Goal: Task Accomplishment & Management: Manage account settings

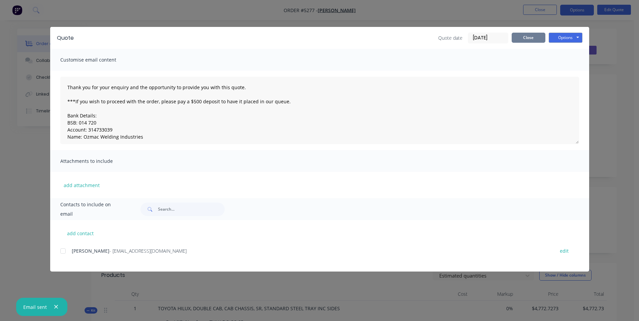
click at [538, 38] on button "Close" at bounding box center [528, 38] width 34 height 10
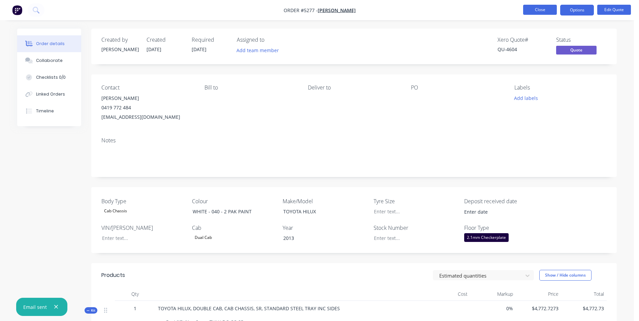
click at [543, 11] on button "Close" at bounding box center [540, 10] width 34 height 10
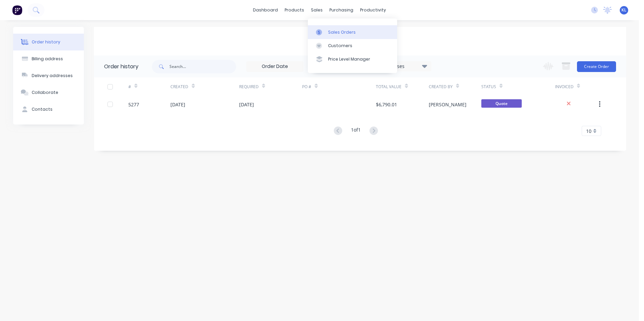
click at [339, 31] on div "Sales Orders" at bounding box center [342, 32] width 28 height 6
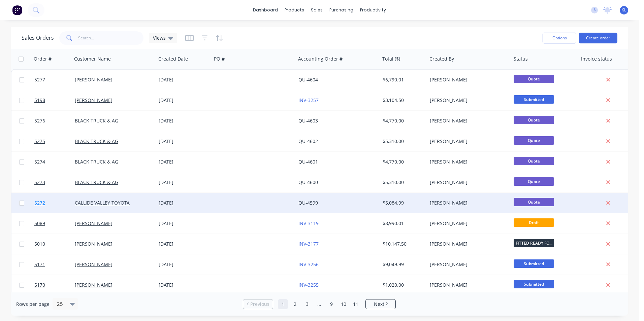
click at [39, 203] on span "5272" at bounding box center [39, 203] width 11 height 7
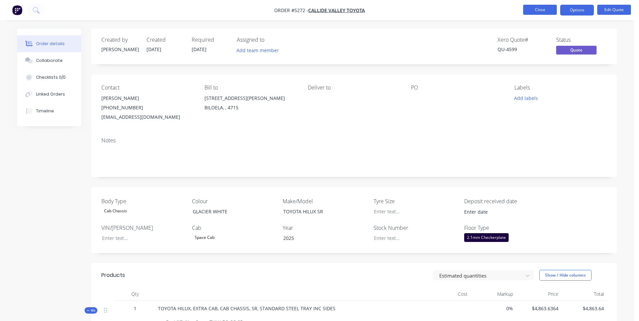
click at [542, 9] on button "Close" at bounding box center [540, 10] width 34 height 10
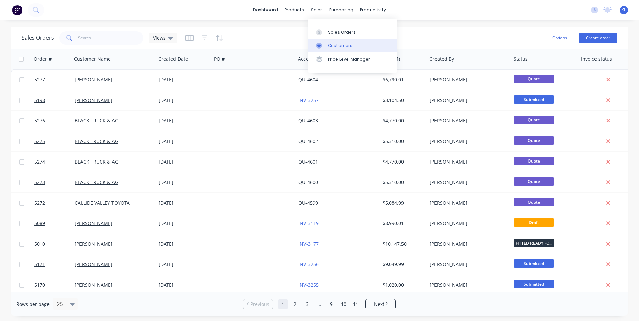
click at [350, 46] on div "Customers" at bounding box center [340, 46] width 24 height 6
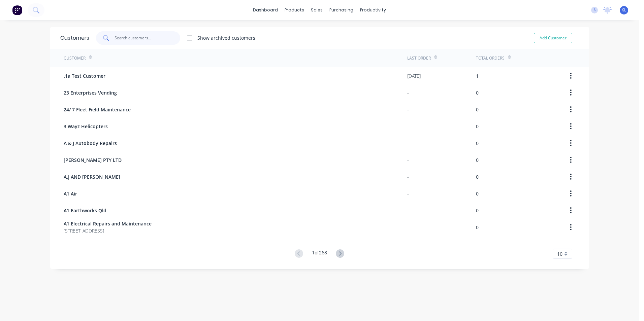
click at [132, 41] on input "text" at bounding box center [147, 37] width 66 height 13
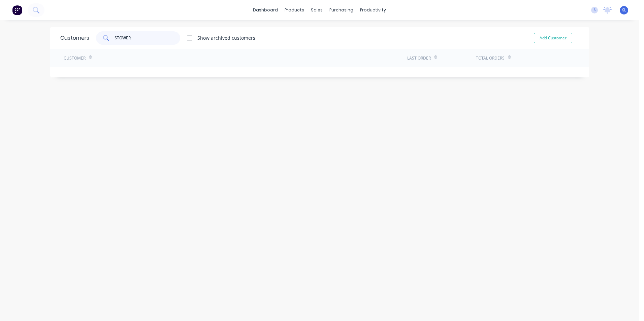
type input "STOWER"
click at [379, 31] on div "Workflow" at bounding box center [382, 32] width 20 height 6
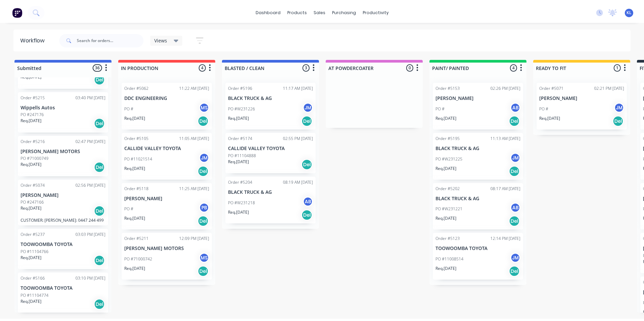
scroll to position [943, 0]
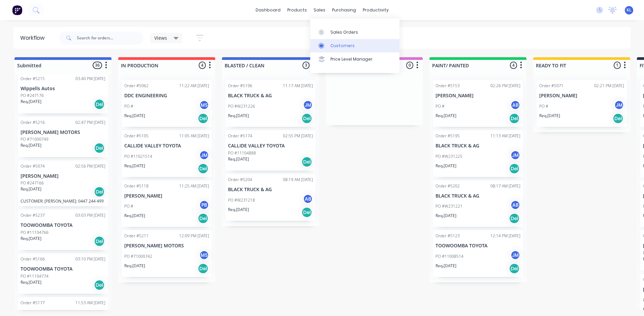
click at [343, 45] on div "Customers" at bounding box center [342, 46] width 24 height 6
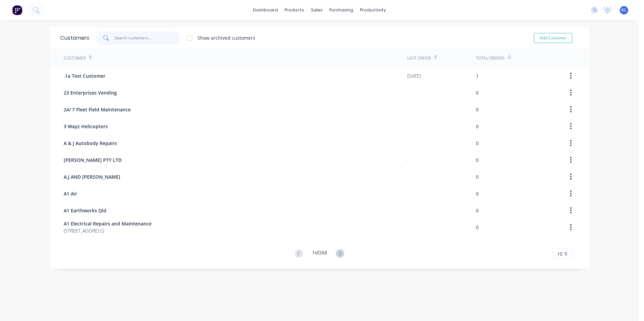
click at [140, 39] on input "text" at bounding box center [147, 37] width 66 height 13
type input "[PERSON_NAME]"
click at [338, 254] on icon at bounding box center [337, 253] width 8 height 8
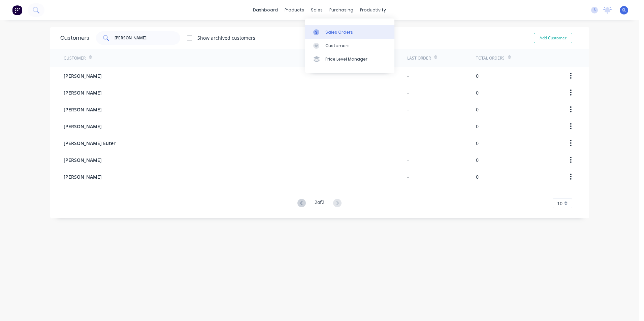
click at [344, 33] on div "Sales Orders" at bounding box center [339, 32] width 28 height 6
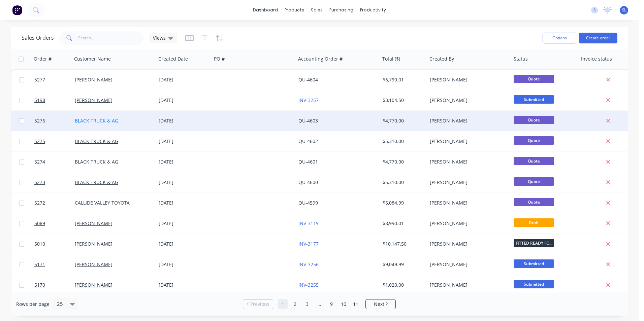
click at [106, 119] on link "BLACK TRUCK & AG" at bounding box center [96, 120] width 43 height 6
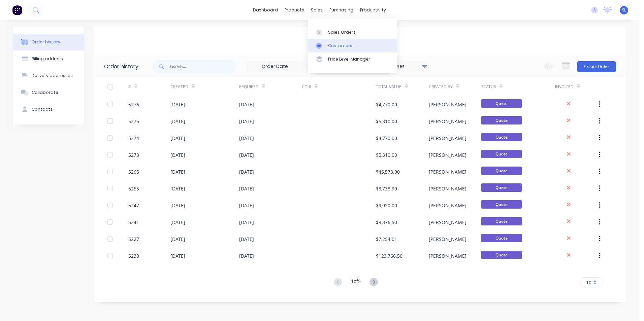
click at [336, 45] on div "Customers" at bounding box center [340, 46] width 24 height 6
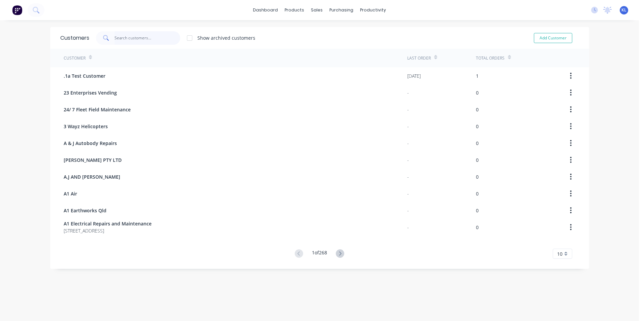
click at [130, 37] on input "text" at bounding box center [147, 37] width 66 height 13
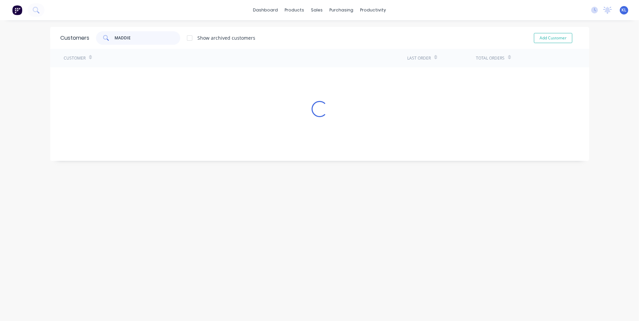
type input "MADDIE"
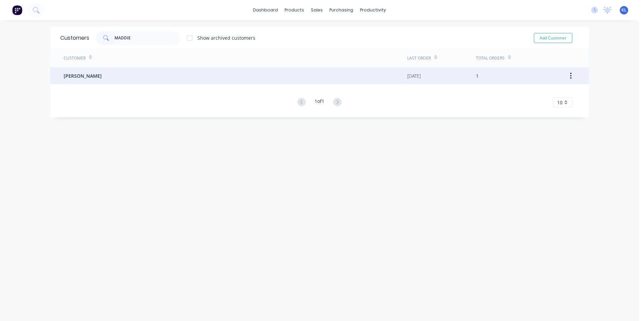
click at [87, 74] on span "Maddie-lee Fredriksen" at bounding box center [83, 75] width 38 height 7
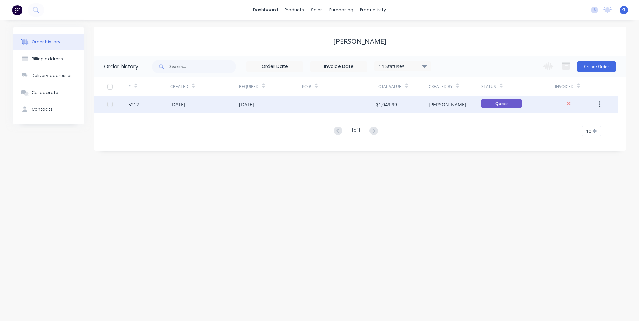
click at [131, 105] on div "5212" at bounding box center [133, 104] width 11 height 7
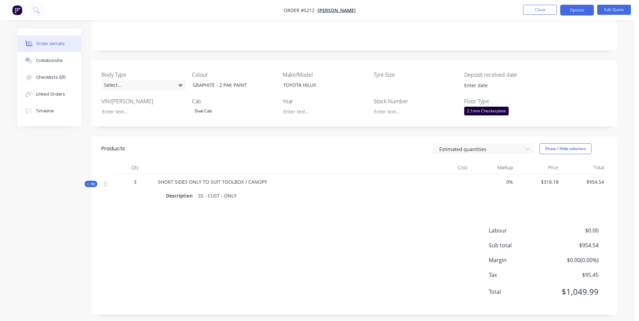
scroll to position [130, 0]
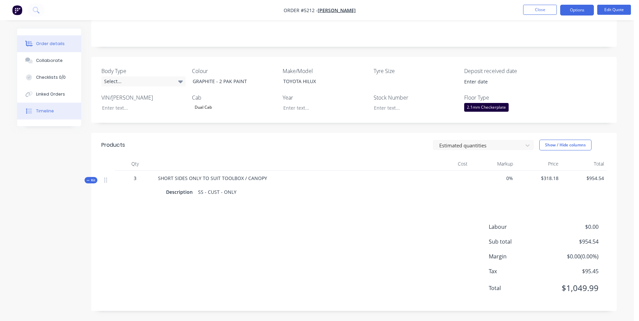
click at [53, 113] on div "Timeline" at bounding box center [45, 111] width 18 height 6
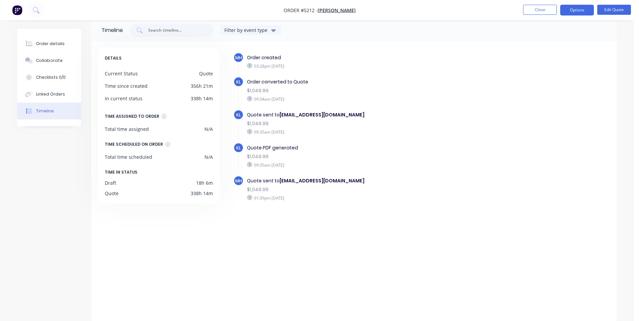
scroll to position [8, 0]
click at [575, 11] on button "Options" at bounding box center [577, 10] width 34 height 11
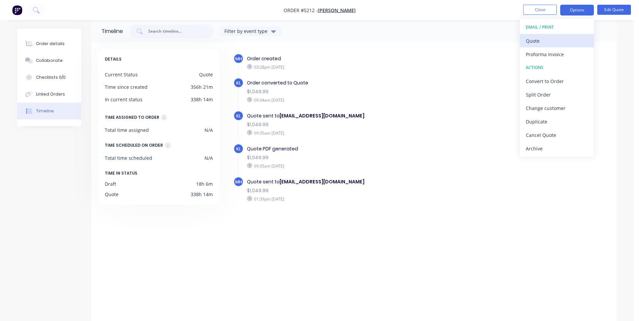
click at [543, 42] on div "Quote" at bounding box center [556, 41] width 62 height 10
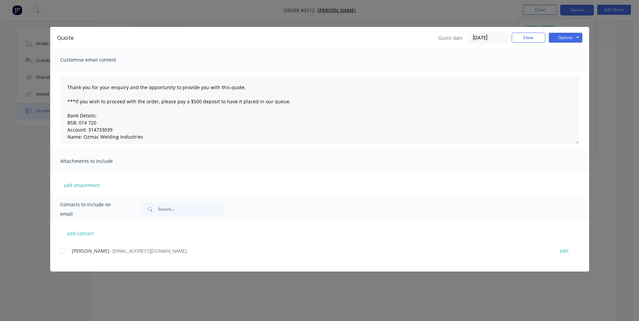
scroll to position [9, 0]
click at [533, 39] on button "Close" at bounding box center [528, 38] width 34 height 10
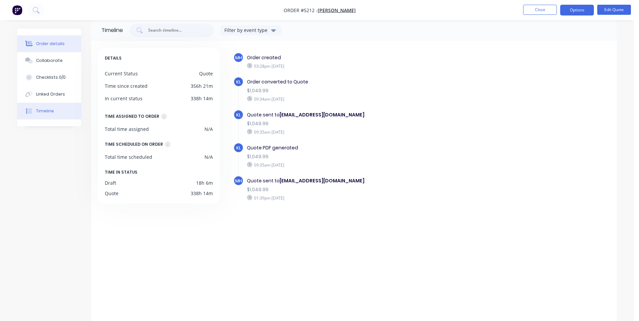
click at [53, 41] on div "Order details" at bounding box center [50, 44] width 29 height 6
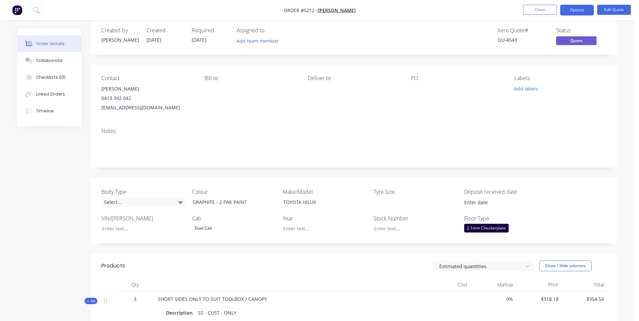
click at [132, 90] on div "Maddie-lee Fredriksen" at bounding box center [147, 88] width 92 height 9
click at [134, 108] on div "maddie-lee884@icloud.com" at bounding box center [147, 107] width 92 height 9
click at [348, 11] on span "Maddie-lee Fredriksen" at bounding box center [336, 10] width 38 height 6
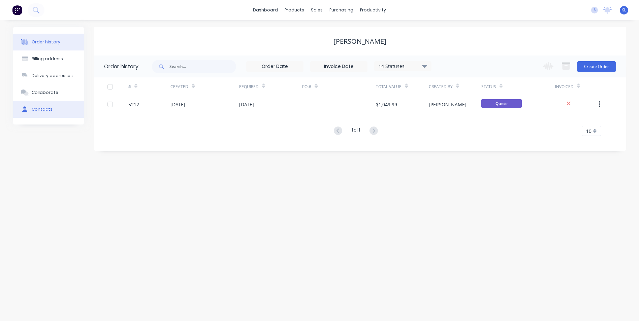
click at [45, 110] on div "Contacts" at bounding box center [42, 109] width 21 height 6
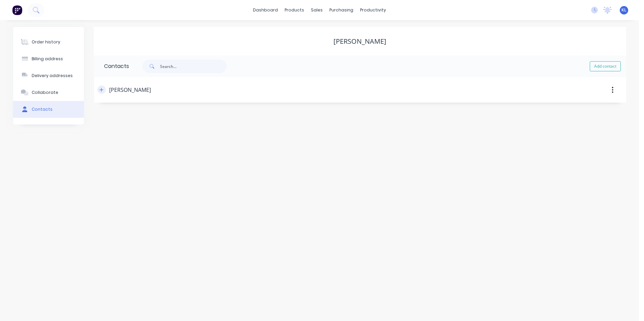
click at [101, 90] on icon "button" at bounding box center [101, 90] width 4 height 4
click at [155, 143] on input "maddielee884@icloud.com" at bounding box center [159, 142] width 110 height 10
type input "maddielee884@hotmail.com"
click at [451, 176] on div "Phone International Afghanistan Åland Islands Albania Algeria American Samoa An…" at bounding box center [360, 168] width 512 height 26
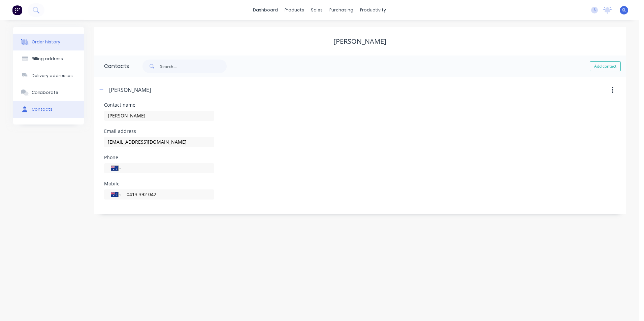
click at [40, 45] on button "Order history" at bounding box center [48, 42] width 71 height 17
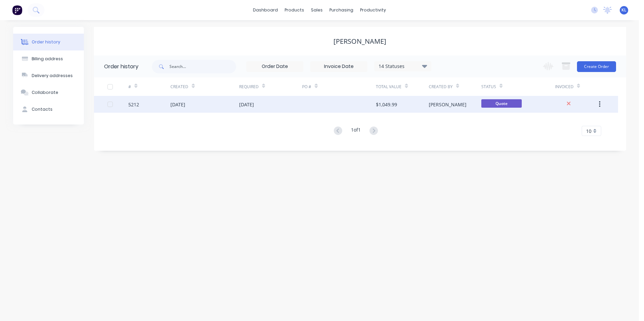
click at [135, 106] on div "5212" at bounding box center [133, 104] width 11 height 7
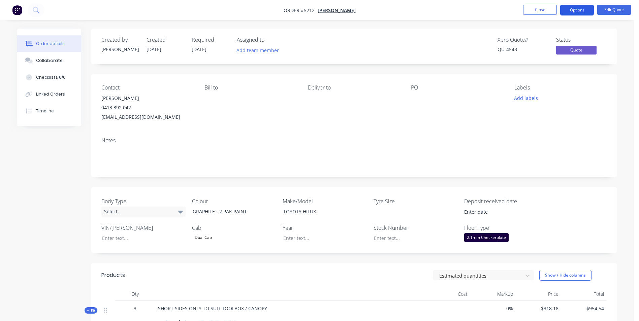
click at [582, 8] on button "Options" at bounding box center [577, 10] width 34 height 11
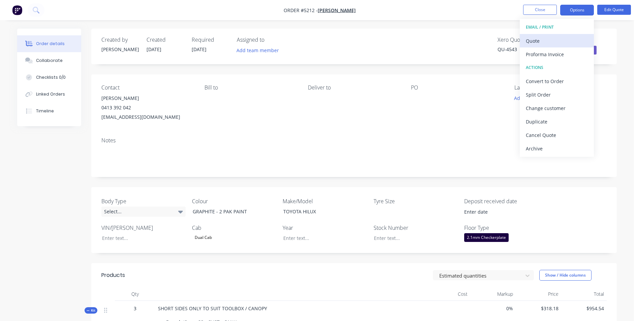
click at [540, 41] on div "Quote" at bounding box center [556, 41] width 62 height 10
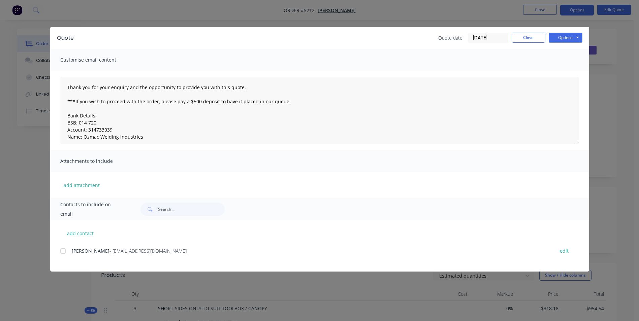
click at [62, 251] on div at bounding box center [62, 250] width 13 height 13
drag, startPoint x: 566, startPoint y: 36, endPoint x: 562, endPoint y: 41, distance: 6.7
click at [566, 37] on button "Options" at bounding box center [565, 38] width 34 height 10
click at [567, 73] on button "Email" at bounding box center [569, 71] width 43 height 11
click at [538, 38] on button "Close" at bounding box center [528, 38] width 34 height 10
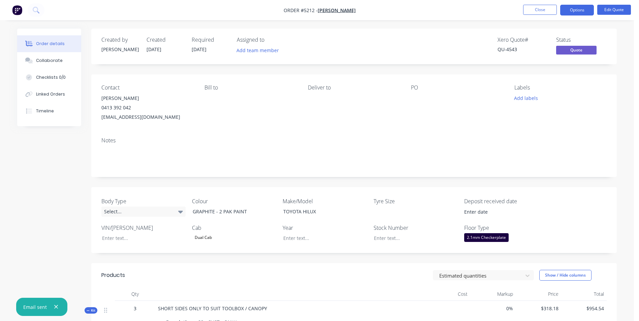
scroll to position [130, 0]
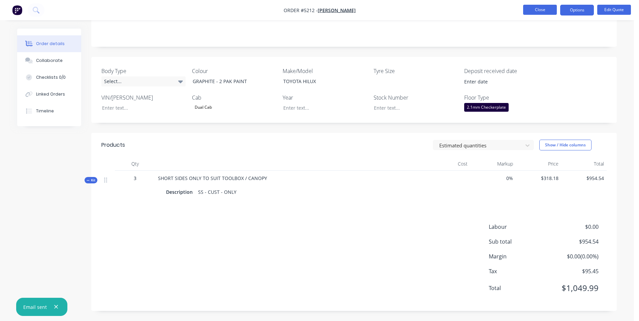
click at [548, 9] on button "Close" at bounding box center [540, 10] width 34 height 10
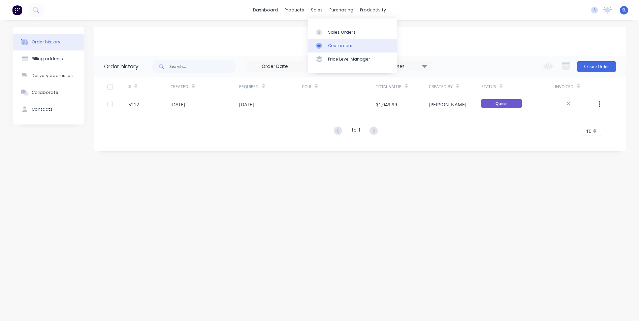
click at [342, 47] on div "Customers" at bounding box center [340, 46] width 24 height 6
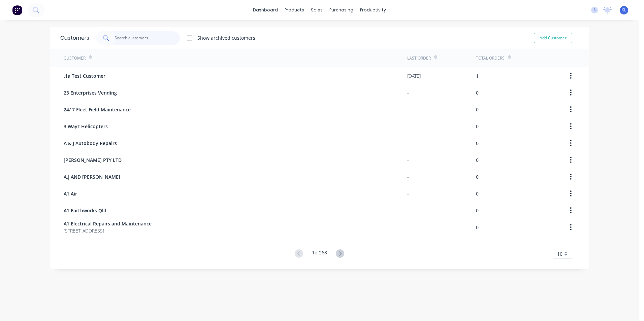
click at [134, 39] on input "text" at bounding box center [147, 37] width 66 height 13
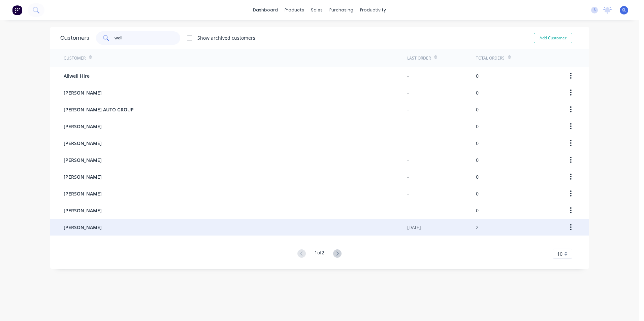
type input "well"
click at [75, 227] on span "Kent Wells" at bounding box center [83, 227] width 38 height 7
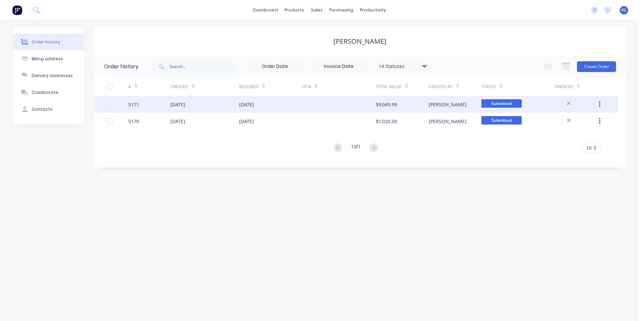
click at [135, 106] on div "5171" at bounding box center [133, 104] width 11 height 7
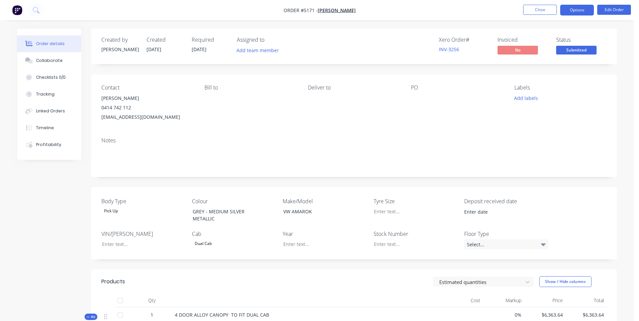
click at [580, 10] on button "Options" at bounding box center [577, 10] width 34 height 11
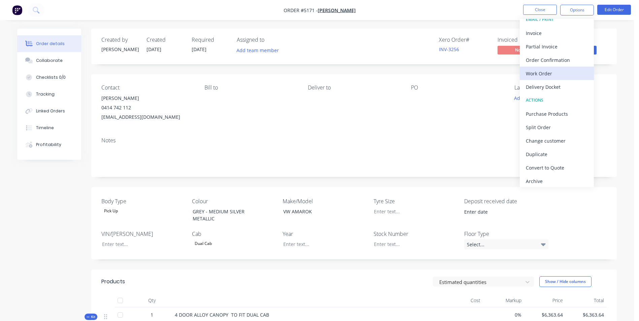
scroll to position [10, 0]
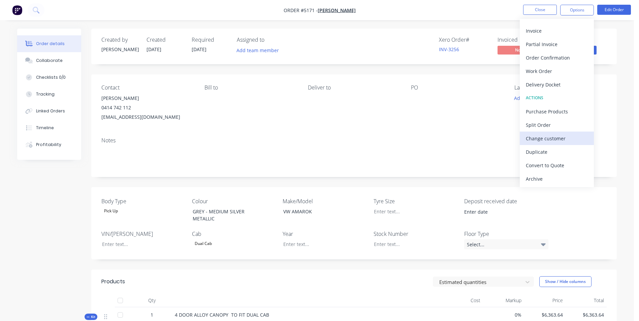
click at [565, 139] on div "Change customer" at bounding box center [556, 139] width 62 height 10
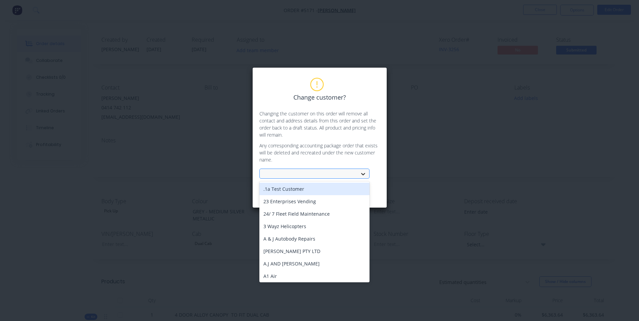
click at [360, 175] on div at bounding box center [363, 174] width 12 height 11
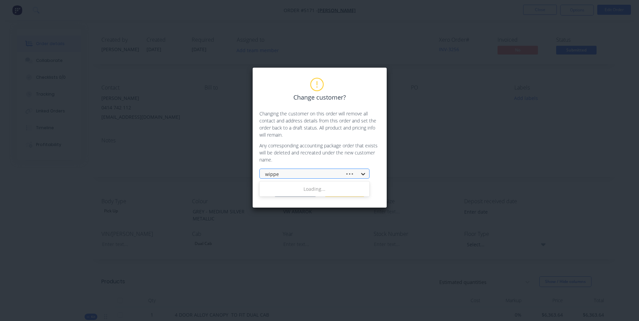
type input "wippel"
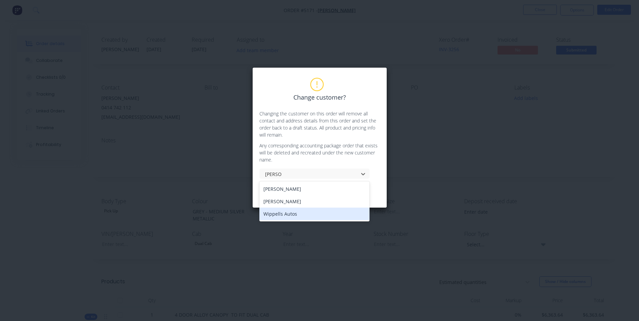
click at [299, 213] on div "Wippells Autos" at bounding box center [314, 214] width 110 height 12
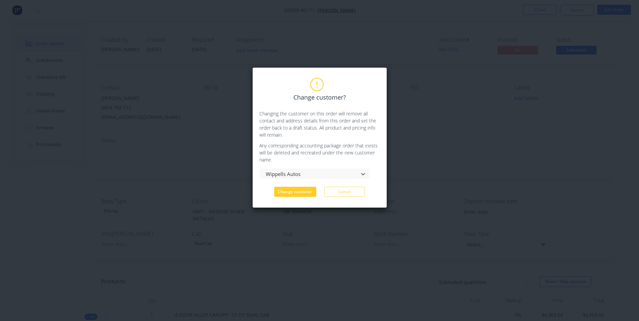
click at [300, 192] on button "Change customer" at bounding box center [295, 192] width 42 height 10
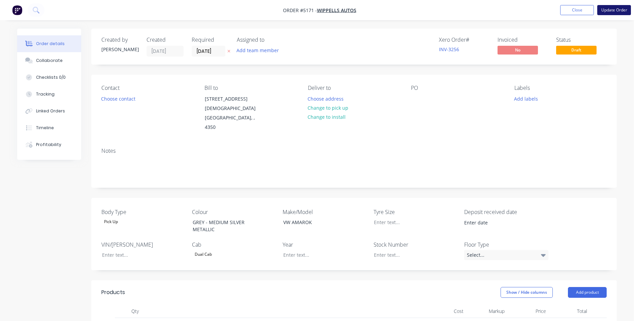
click at [614, 10] on button "Update Order" at bounding box center [614, 10] width 34 height 10
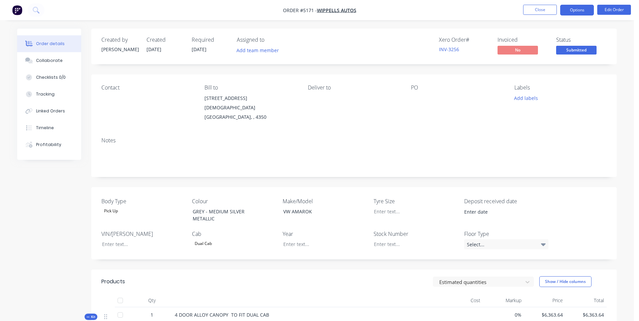
click at [586, 11] on button "Options" at bounding box center [577, 10] width 34 height 11
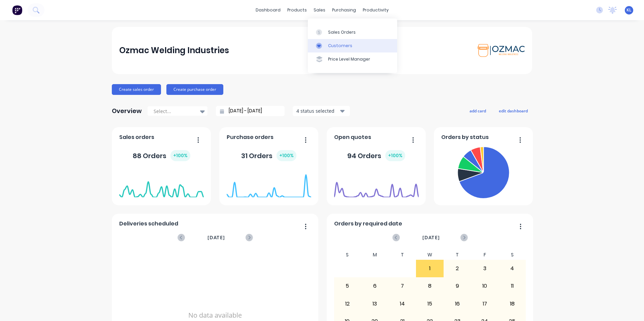
click at [335, 45] on div "Customers" at bounding box center [340, 46] width 24 height 6
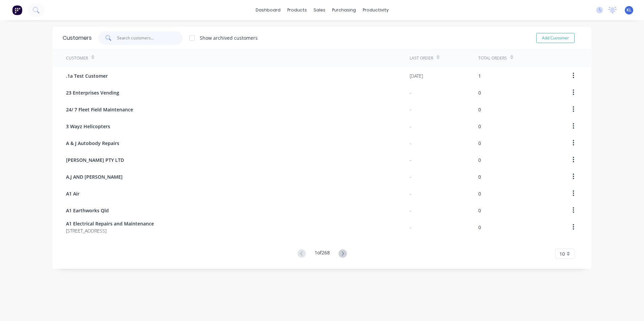
click at [146, 37] on input "text" at bounding box center [150, 37] width 66 height 13
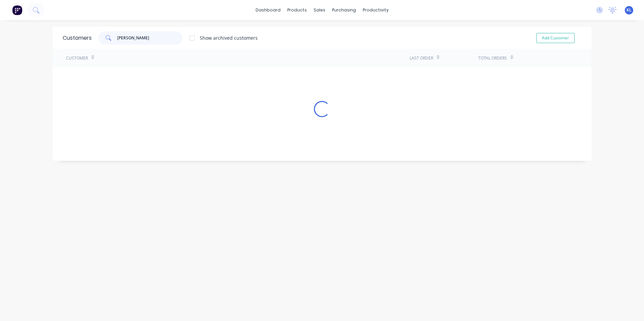
type input "wells"
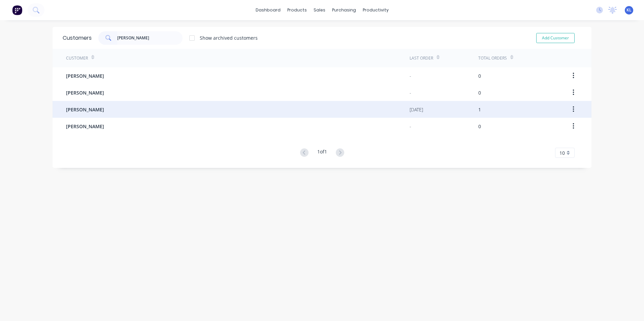
click at [83, 109] on span "[PERSON_NAME]" at bounding box center [85, 109] width 38 height 7
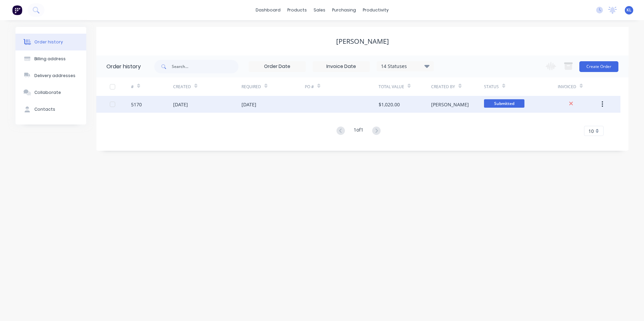
click at [138, 106] on div "5170" at bounding box center [136, 104] width 11 height 7
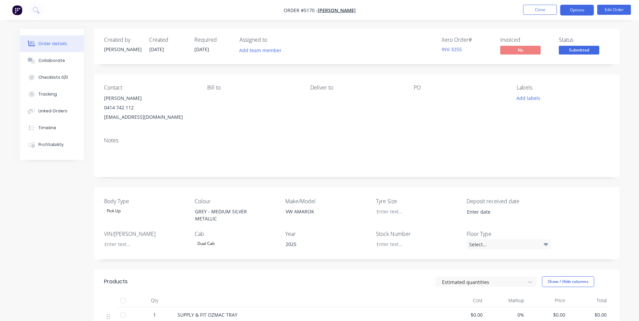
click at [587, 10] on button "Options" at bounding box center [577, 10] width 34 height 11
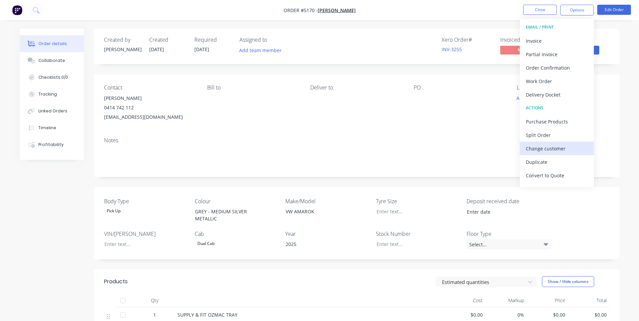
click at [559, 149] on div "Change customer" at bounding box center [556, 149] width 62 height 10
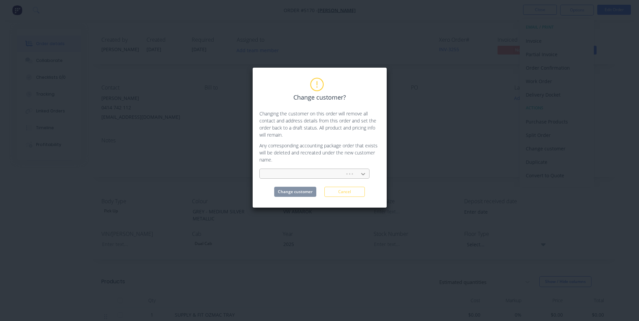
click at [362, 173] on icon at bounding box center [363, 174] width 7 height 7
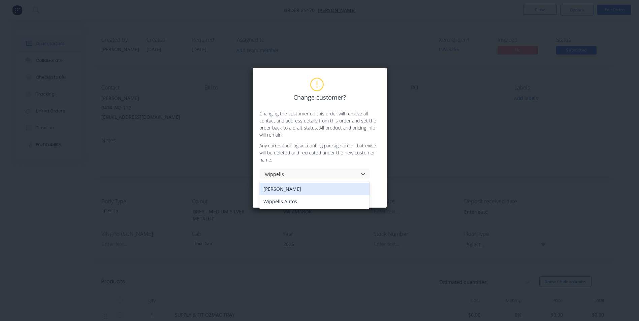
type input "wippells"
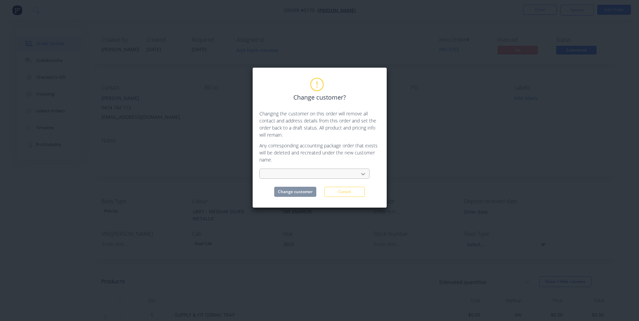
click at [363, 172] on icon at bounding box center [363, 174] width 7 height 7
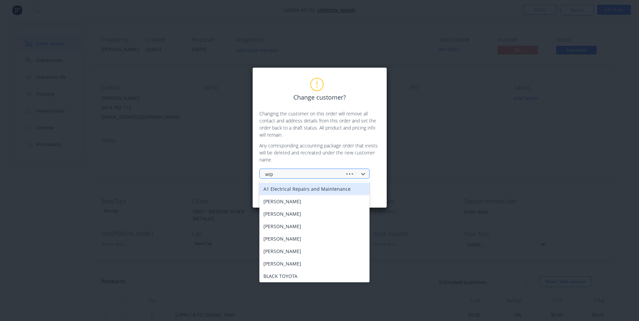
type input "wipp"
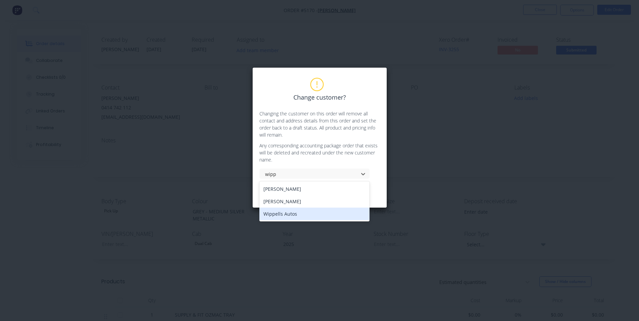
click at [320, 216] on div "Wippells Autos" at bounding box center [314, 214] width 110 height 12
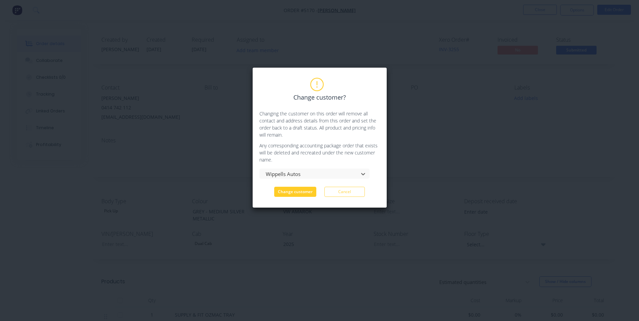
click at [300, 190] on button "Change customer" at bounding box center [295, 192] width 42 height 10
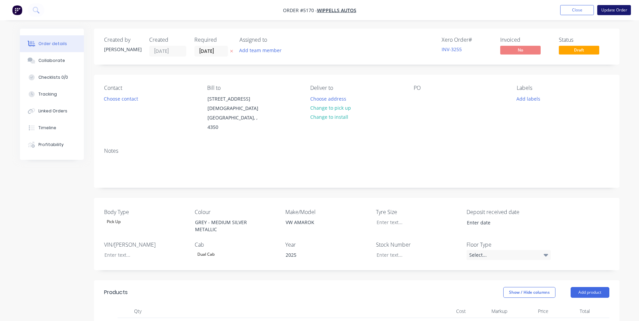
click at [615, 11] on button "Update Order" at bounding box center [614, 10] width 34 height 10
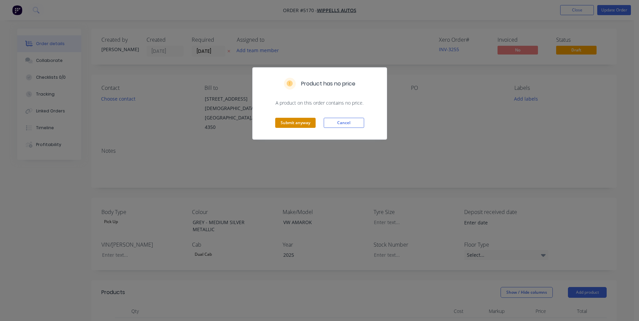
click at [298, 123] on button "Submit anyway" at bounding box center [295, 123] width 40 height 10
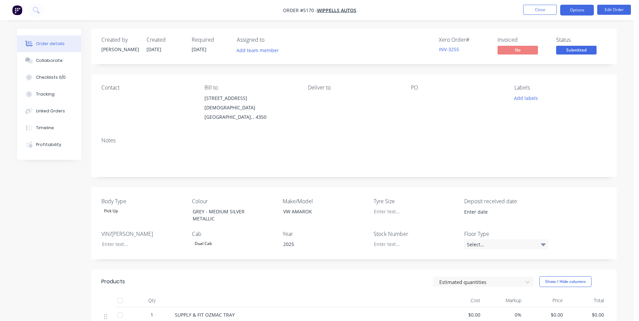
click at [575, 10] on button "Options" at bounding box center [577, 10] width 34 height 11
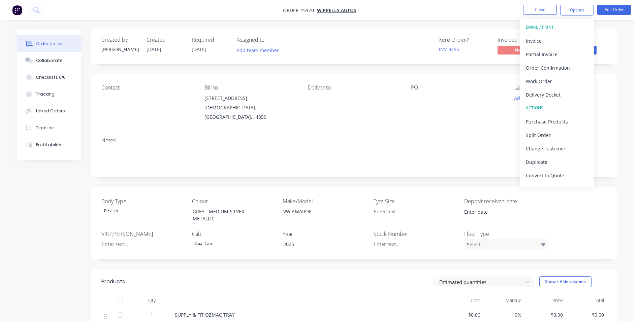
scroll to position [10, 0]
click at [552, 169] on div "Convert to Quote" at bounding box center [556, 166] width 62 height 10
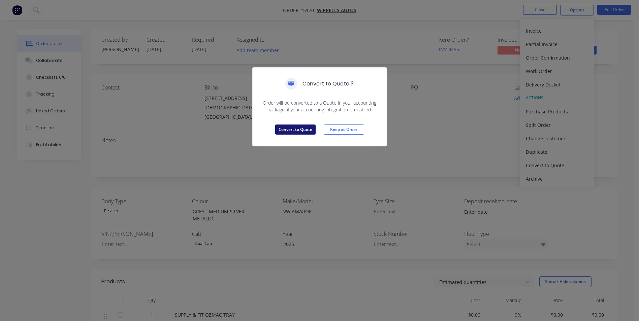
click at [307, 129] on button "Convert to Quote" at bounding box center [295, 130] width 40 height 10
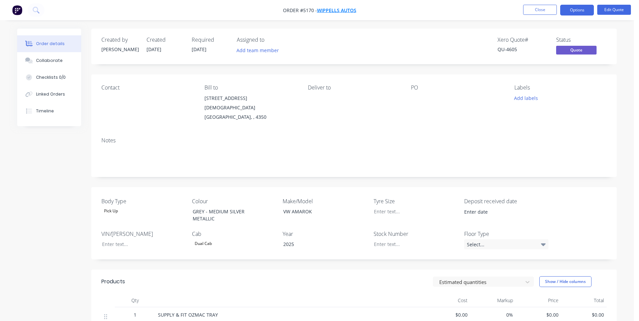
click at [339, 9] on span "Wippells Autos" at bounding box center [336, 10] width 39 height 6
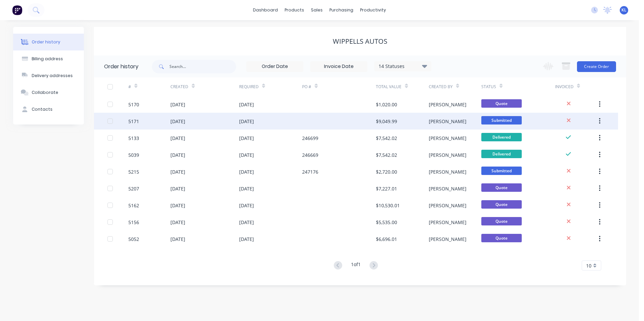
click at [137, 124] on div "5171" at bounding box center [133, 121] width 11 height 7
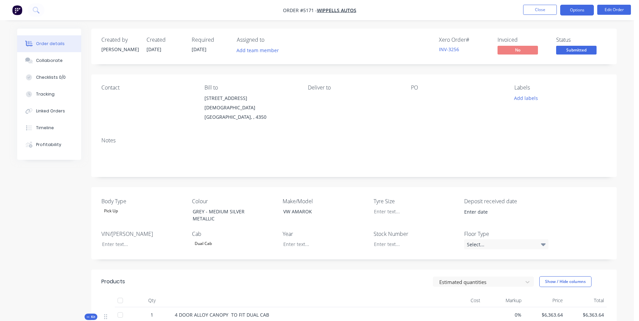
click at [582, 9] on button "Options" at bounding box center [577, 10] width 34 height 11
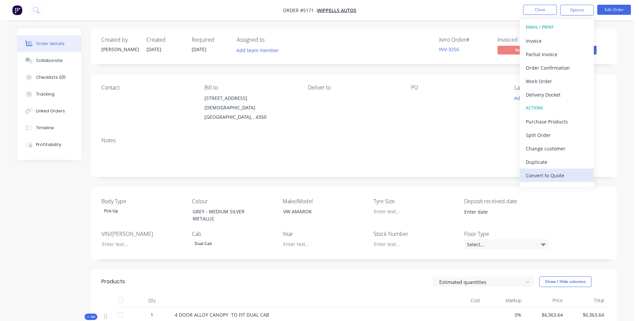
click at [568, 175] on div "Convert to Quote" at bounding box center [556, 176] width 62 height 10
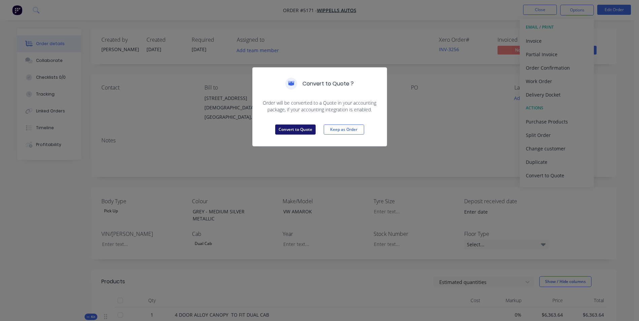
click at [292, 127] on button "Convert to Quote" at bounding box center [295, 130] width 40 height 10
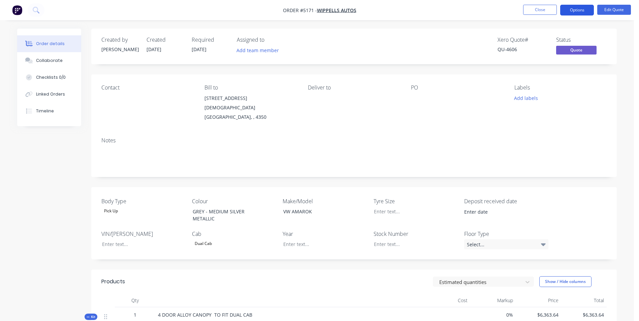
click at [581, 9] on button "Options" at bounding box center [577, 10] width 34 height 11
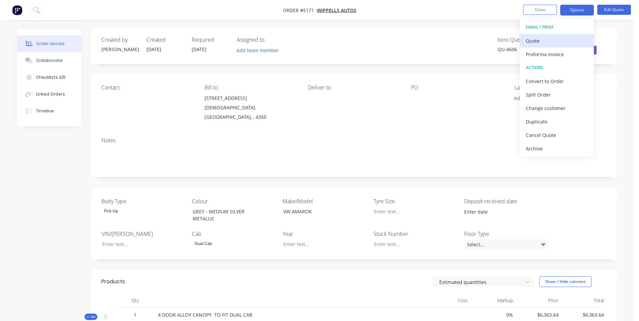
click at [560, 43] on div "Quote" at bounding box center [556, 41] width 62 height 10
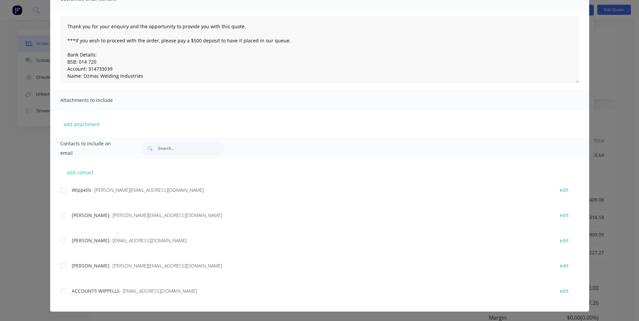
scroll to position [168, 0]
click at [80, 172] on button "add contact" at bounding box center [80, 172] width 40 height 10
select select "AU"
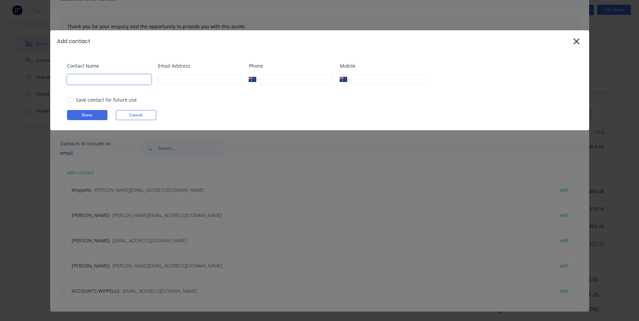
click at [109, 78] on input at bounding box center [109, 79] width 84 height 10
click at [70, 99] on div at bounding box center [69, 99] width 13 height 13
type input "Jacques Pieterse"
click at [181, 80] on input at bounding box center [200, 79] width 84 height 10
type input "jacquesp@wippells.com.au"
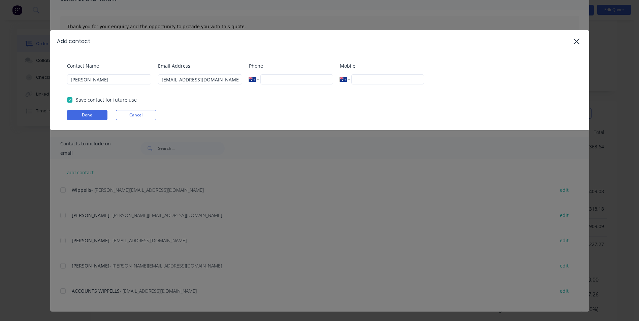
click at [300, 79] on input "tel" at bounding box center [296, 79] width 72 height 10
click at [261, 79] on input "46319999" at bounding box center [296, 79] width 72 height 10
type input "(07) 4631 9999"
click at [376, 83] on input "tel" at bounding box center [387, 79] width 72 height 10
click at [94, 116] on button "Done" at bounding box center [87, 115] width 40 height 10
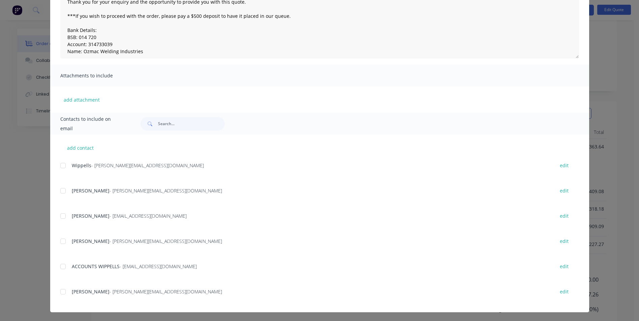
scroll to position [86, 0]
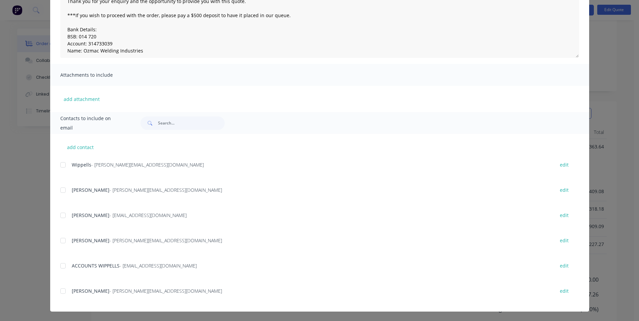
click at [61, 291] on div at bounding box center [62, 290] width 13 height 13
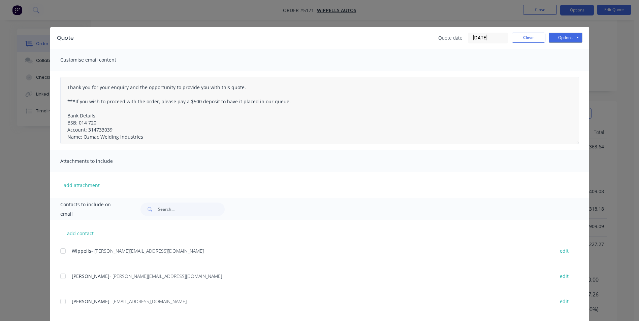
scroll to position [135, 0]
click at [570, 39] on button "Options" at bounding box center [565, 38] width 34 height 10
click at [571, 72] on button "Email" at bounding box center [569, 71] width 43 height 11
click at [525, 40] on button "Close" at bounding box center [528, 38] width 34 height 10
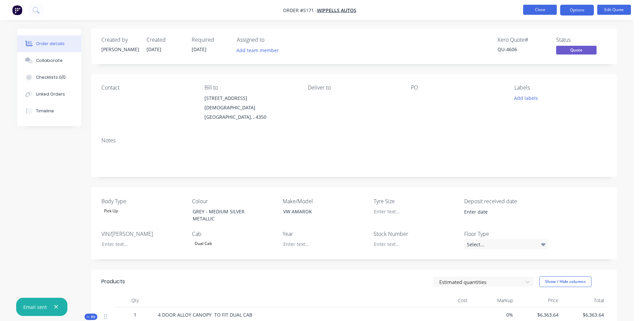
click at [543, 9] on button "Close" at bounding box center [540, 10] width 34 height 10
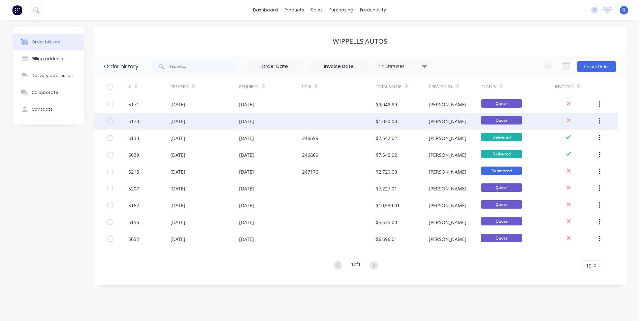
click at [131, 121] on div "5170" at bounding box center [133, 121] width 11 height 7
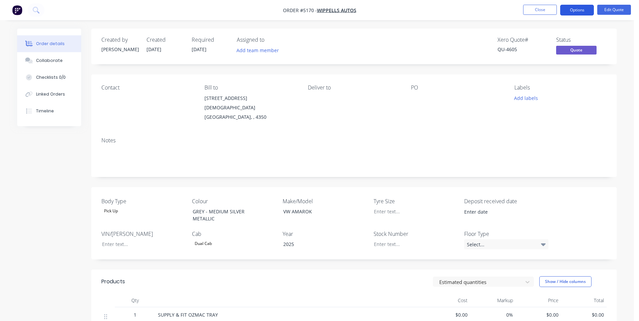
click at [580, 9] on button "Options" at bounding box center [577, 10] width 34 height 11
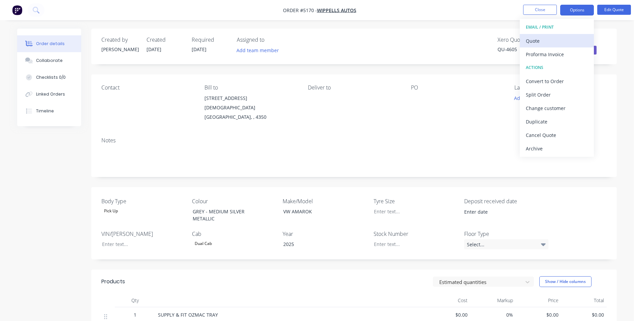
click at [547, 42] on div "Quote" at bounding box center [556, 41] width 62 height 10
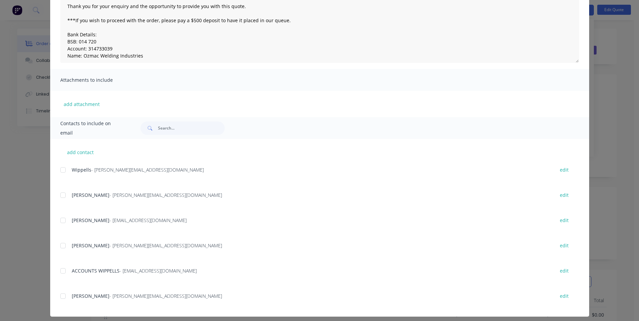
scroll to position [86, 0]
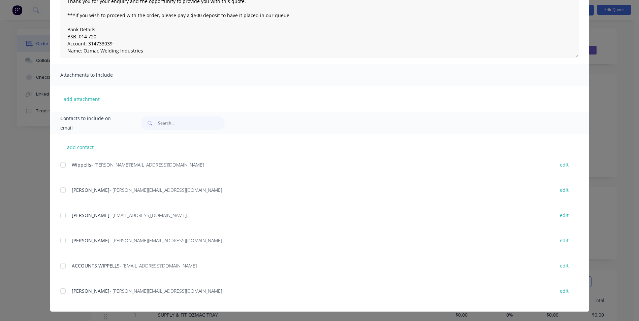
click at [61, 290] on div at bounding box center [62, 290] width 13 height 13
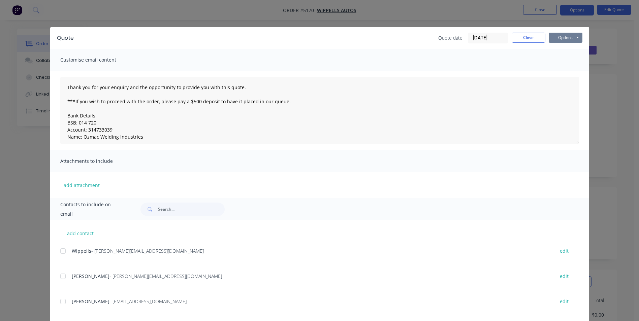
click at [572, 39] on button "Options" at bounding box center [565, 38] width 34 height 10
click at [567, 71] on button "Email" at bounding box center [569, 71] width 43 height 11
click at [528, 39] on button "Close" at bounding box center [528, 38] width 34 height 10
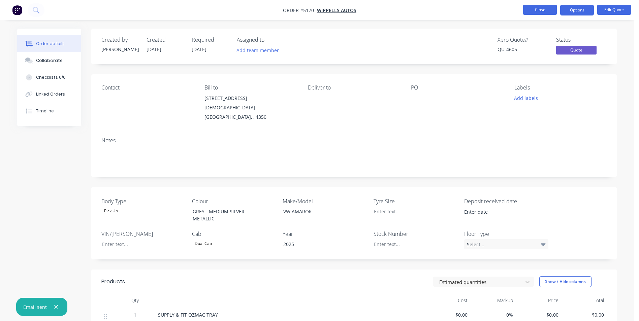
click at [548, 11] on button "Close" at bounding box center [540, 10] width 34 height 10
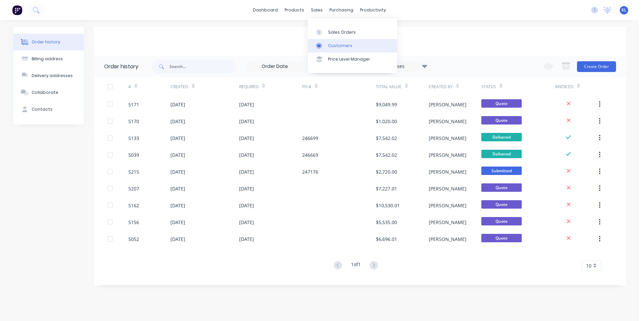
click at [342, 47] on div "Customers" at bounding box center [340, 46] width 24 height 6
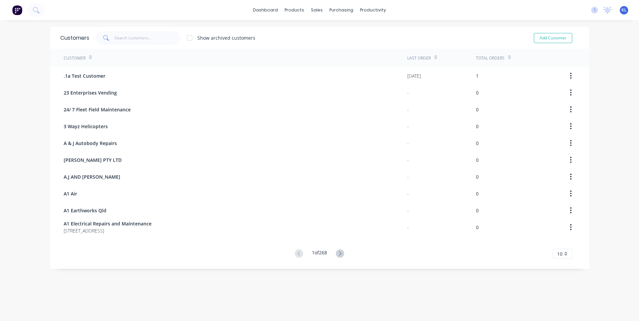
click at [505, 58] on div "Total Orders" at bounding box center [493, 58] width 35 height 12
click at [507, 59] on icon at bounding box center [508, 59] width 3 height 2
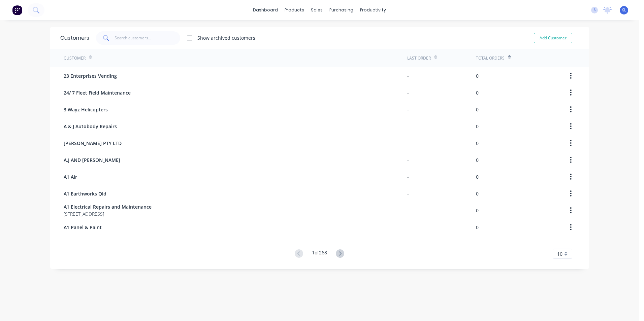
click at [507, 58] on icon at bounding box center [508, 59] width 3 height 2
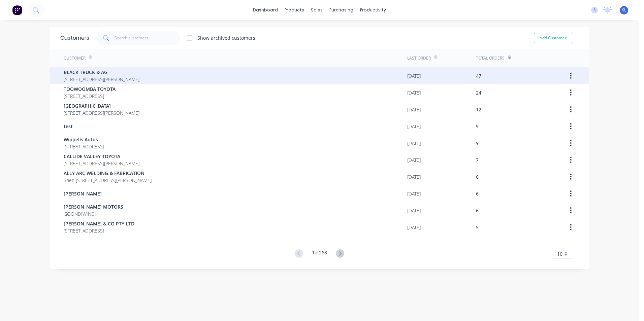
click at [102, 74] on span "BLACK TRUCK & AG" at bounding box center [102, 72] width 76 height 7
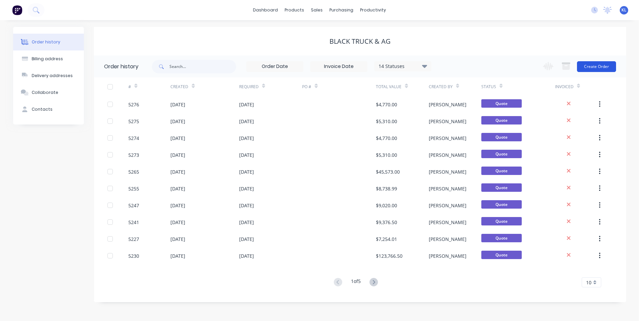
click at [591, 66] on button "Create Order" at bounding box center [596, 66] width 39 height 11
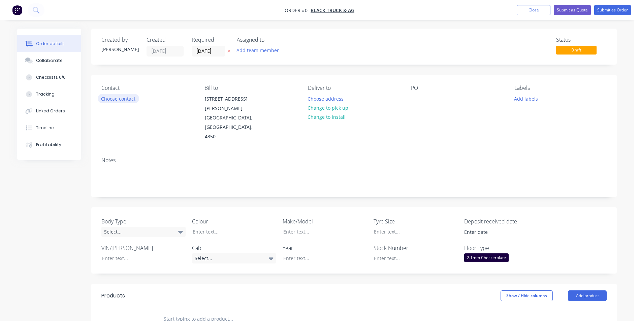
click at [126, 98] on button "Choose contact" at bounding box center [118, 98] width 41 height 9
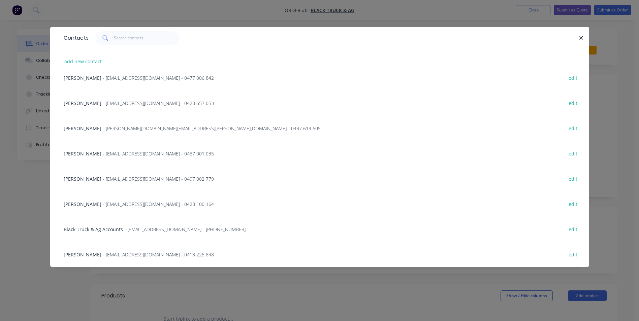
scroll to position [186, 0]
click at [79, 203] on span "TASMYN BROWN" at bounding box center [83, 204] width 38 height 6
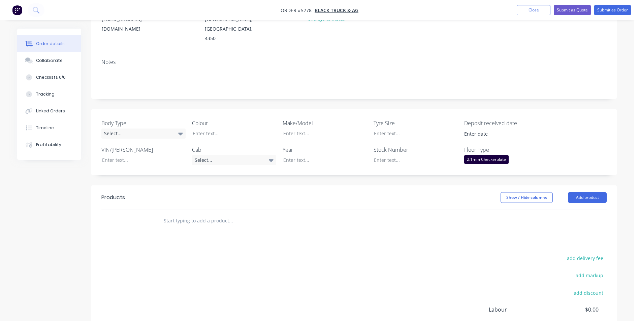
scroll to position [101, 0]
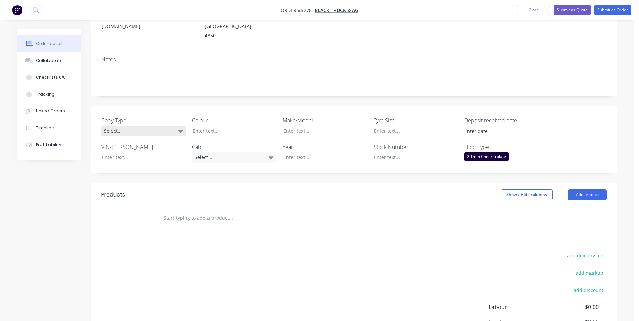
click at [174, 126] on div "Select..." at bounding box center [143, 131] width 84 height 10
click at [158, 138] on button "Cab Chassis" at bounding box center [151, 139] width 101 height 13
click at [230, 126] on div at bounding box center [229, 131] width 84 height 10
click at [316, 126] on div at bounding box center [320, 131] width 84 height 10
click at [317, 152] on div at bounding box center [320, 157] width 84 height 10
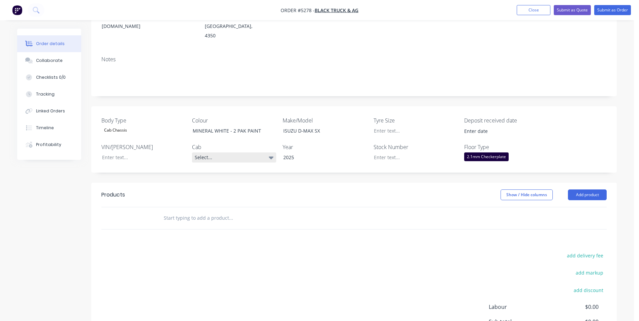
click at [248, 152] on div "Select..." at bounding box center [234, 157] width 84 height 10
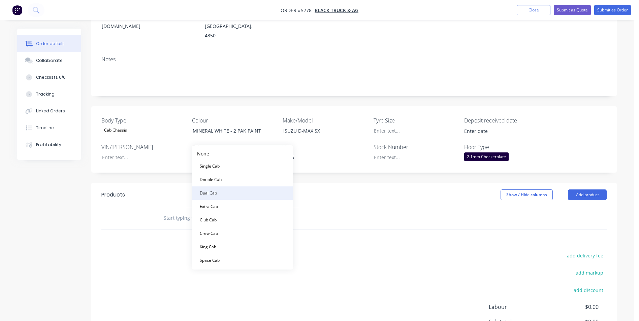
click at [229, 190] on button "Dual Cab" at bounding box center [242, 192] width 101 height 13
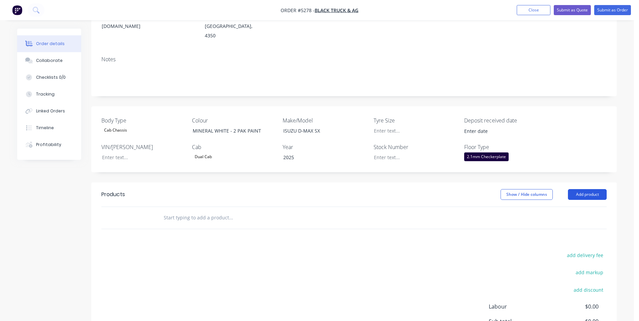
click at [602, 189] on button "Add product" at bounding box center [587, 194] width 39 height 11
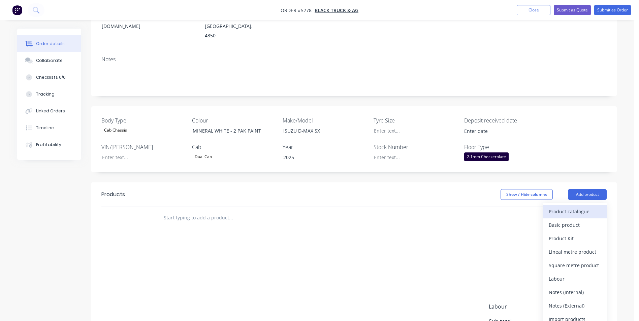
click at [594, 207] on div "Product catalogue" at bounding box center [574, 212] width 52 height 10
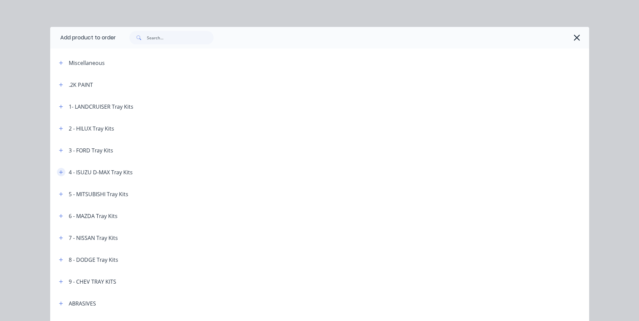
click at [59, 173] on icon "button" at bounding box center [61, 172] width 4 height 4
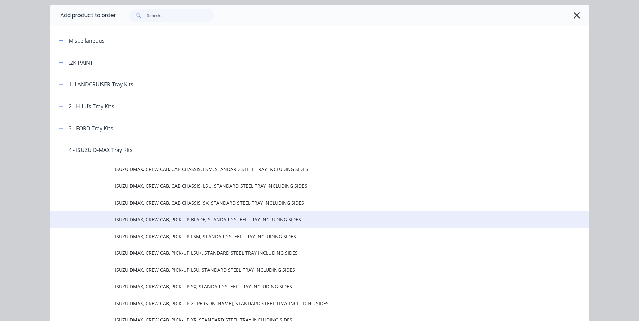
scroll to position [67, 0]
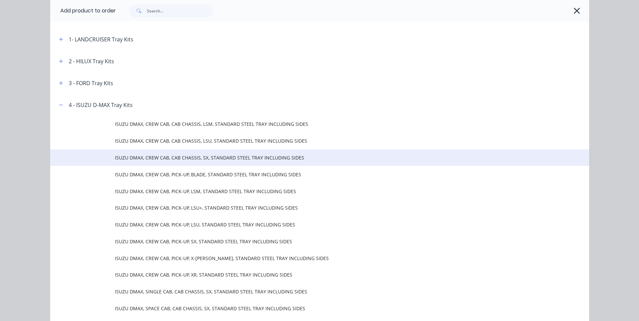
click at [216, 158] on span "ISUZU DMAX, CREW CAB, CAB CHASSIS, SX, STANDARD STEEL TRAY INCLUDING SIDES" at bounding box center [304, 157] width 379 height 7
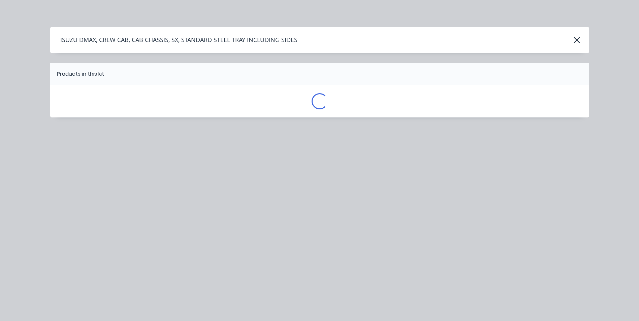
scroll to position [0, 0]
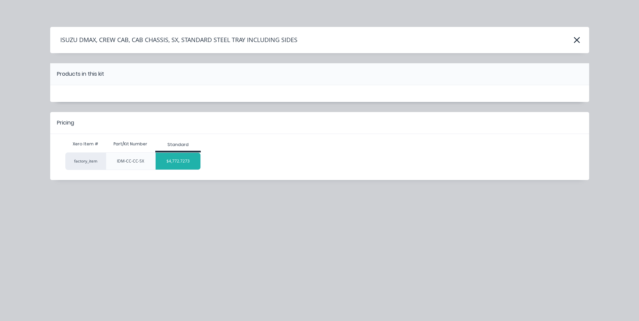
click at [189, 164] on div "$4,772.7273" at bounding box center [178, 161] width 45 height 17
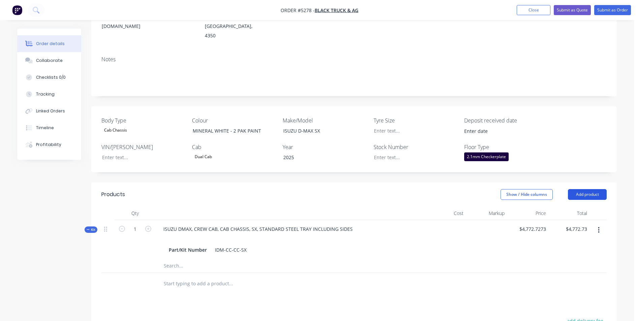
click at [592, 189] on button "Add product" at bounding box center [587, 194] width 39 height 11
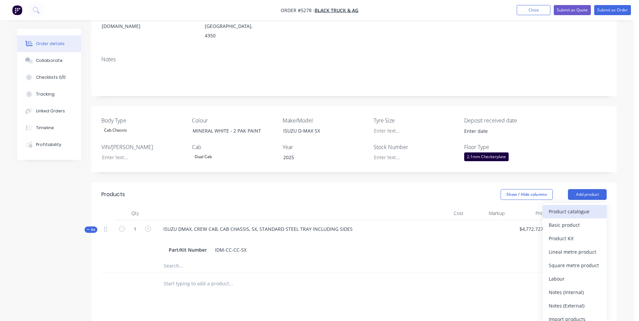
click at [587, 207] on div "Product catalogue" at bounding box center [574, 212] width 52 height 10
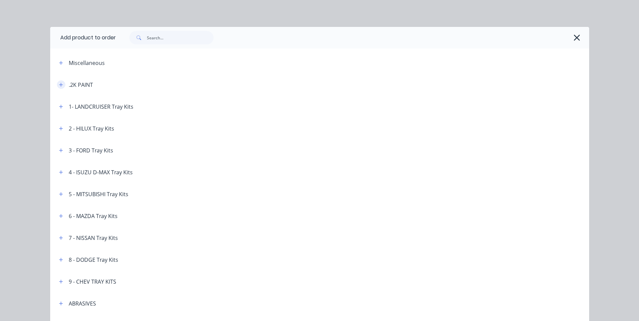
click at [59, 83] on icon "button" at bounding box center [61, 84] width 4 height 5
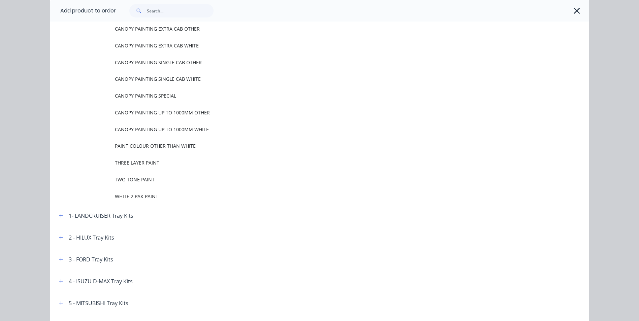
scroll to position [135, 0]
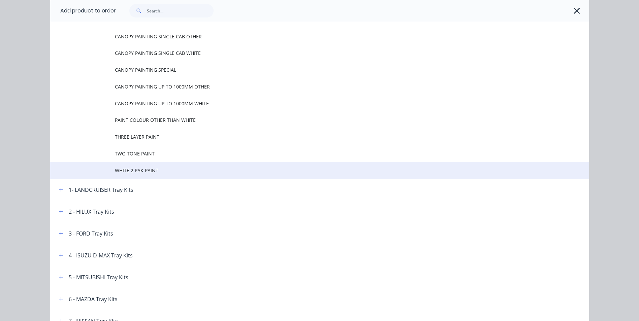
click at [140, 170] on span "WHITE 2 PAK PAINT" at bounding box center [304, 170] width 379 height 7
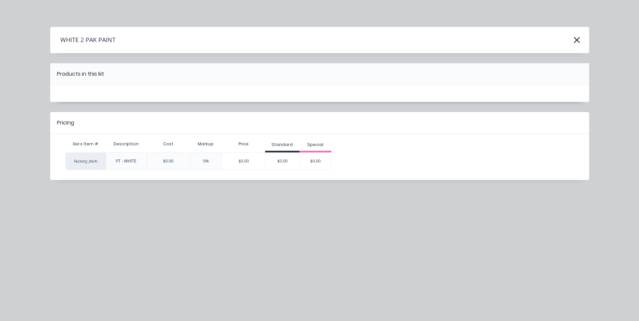
scroll to position [0, 0]
click at [284, 160] on div "$0.00" at bounding box center [282, 161] width 34 height 17
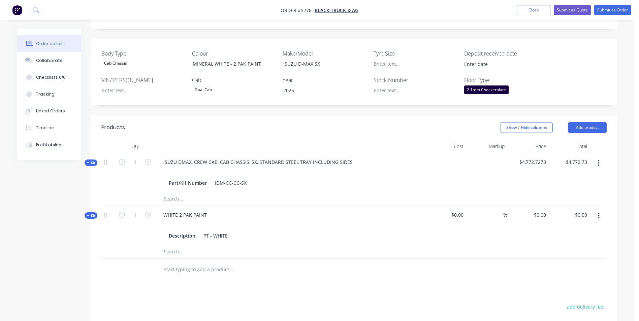
scroll to position [168, 0]
click at [584, 122] on button "Add product" at bounding box center [587, 127] width 39 height 11
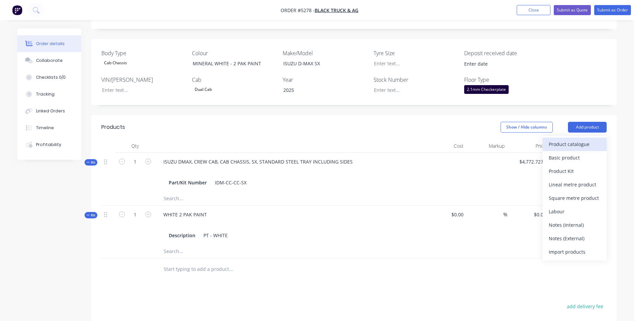
click at [581, 139] on div "Product catalogue" at bounding box center [574, 144] width 52 height 10
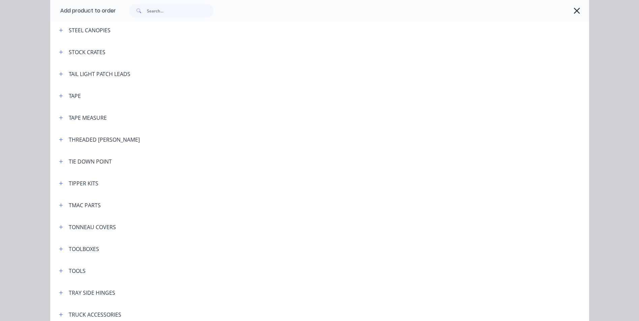
scroll to position [2188, 0]
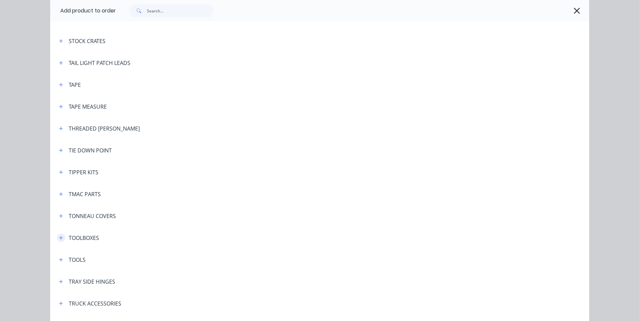
click at [59, 237] on icon "button" at bounding box center [61, 238] width 4 height 5
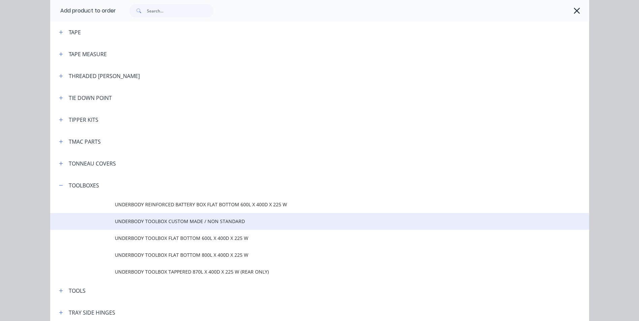
scroll to position [2255, 0]
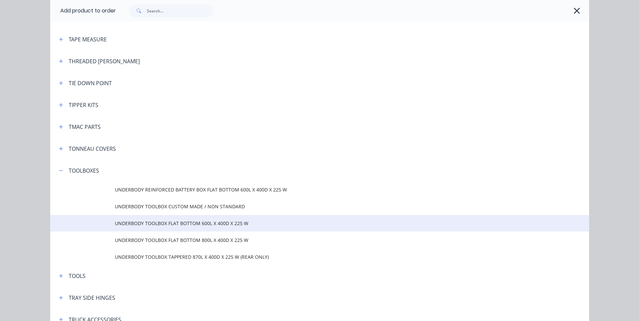
click at [215, 223] on span "UNDERBODY TOOLBOX FLAT BOTTOM 600L X 400D X 225 W" at bounding box center [304, 223] width 379 height 7
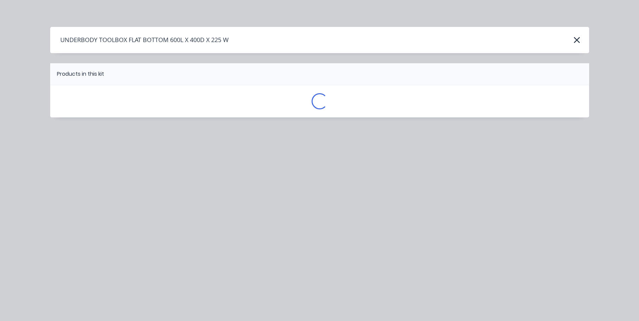
scroll to position [0, 0]
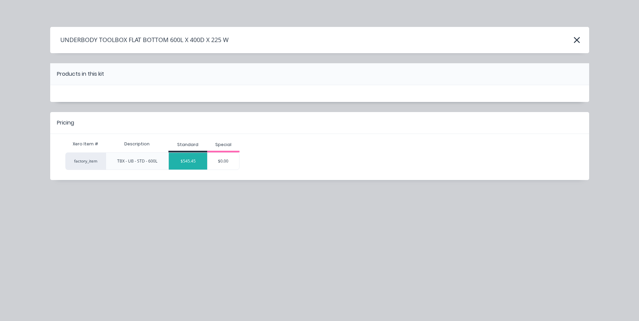
click at [197, 164] on div "$545.45" at bounding box center [188, 161] width 38 height 17
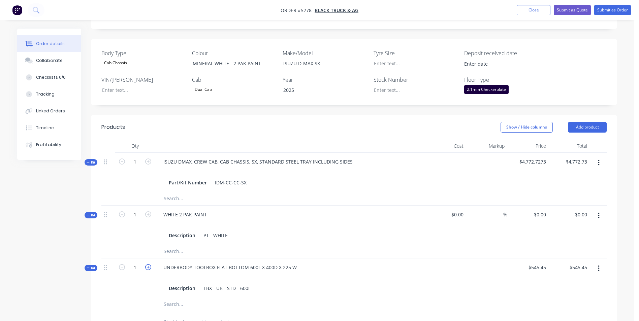
click at [150, 264] on icon "button" at bounding box center [148, 267] width 6 height 6
type input "2"
type input "$1,090.90"
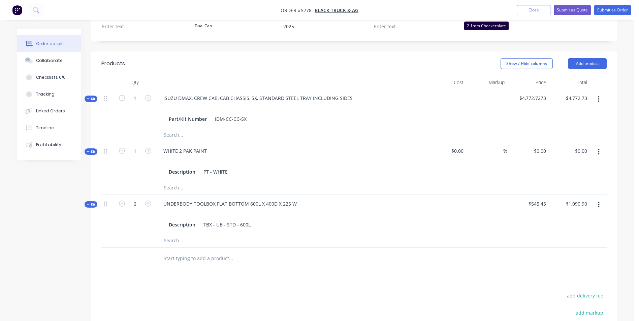
scroll to position [98, 0]
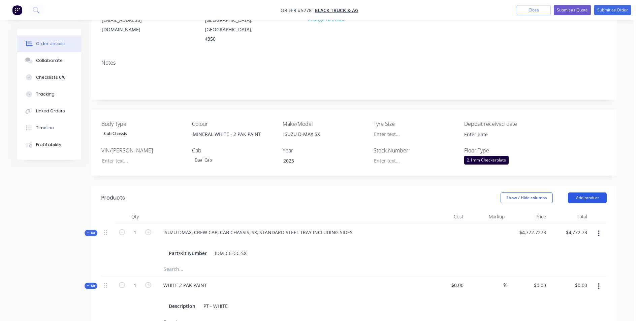
click at [591, 193] on button "Add product" at bounding box center [587, 198] width 39 height 11
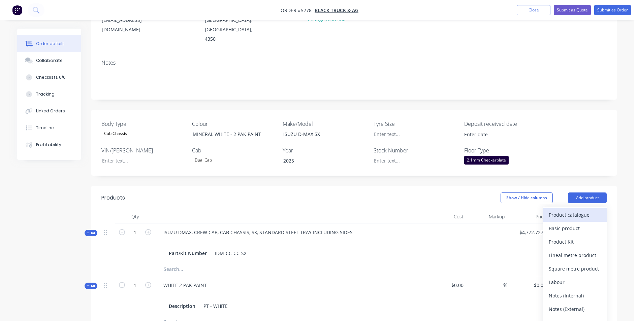
click at [574, 210] on div "Product catalogue" at bounding box center [574, 215] width 52 height 10
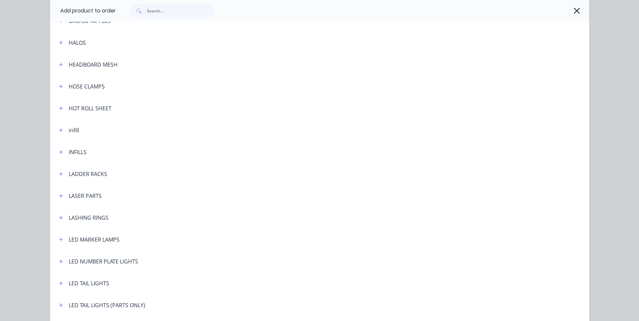
scroll to position [976, 0]
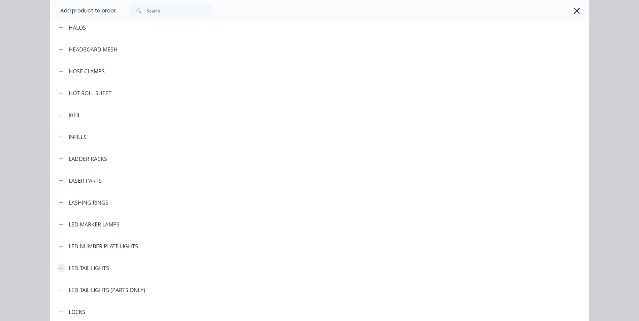
click at [59, 270] on icon "button" at bounding box center [61, 268] width 4 height 5
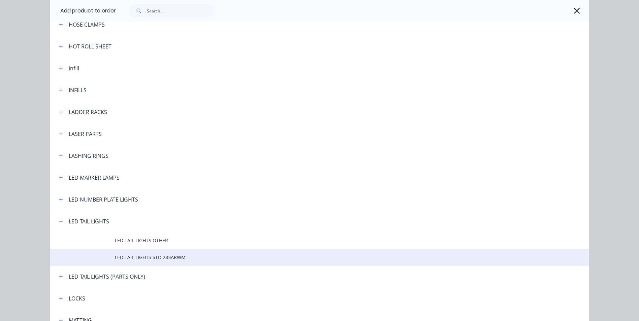
scroll to position [1044, 0]
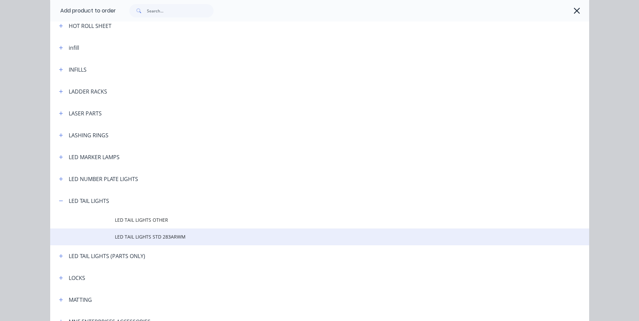
click at [182, 238] on span "LED TAIL LIGHTS STD 283ARWM" at bounding box center [304, 236] width 379 height 7
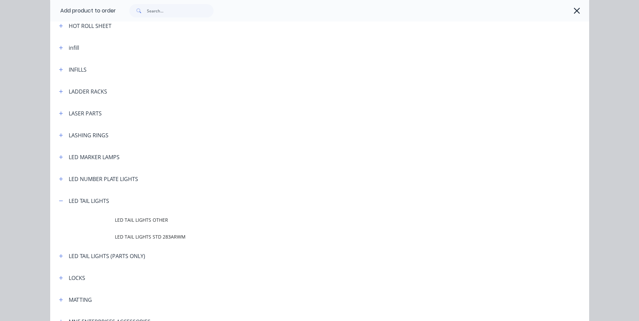
scroll to position [0, 0]
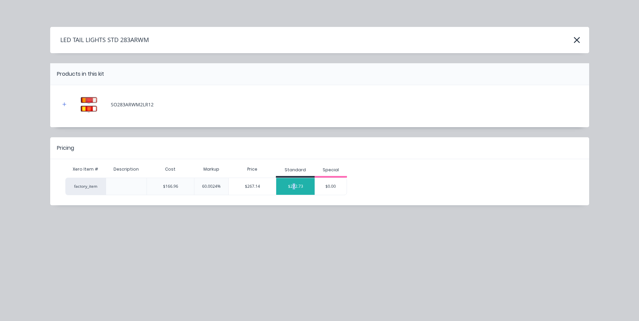
click at [294, 189] on div "$272.73" at bounding box center [295, 186] width 38 height 17
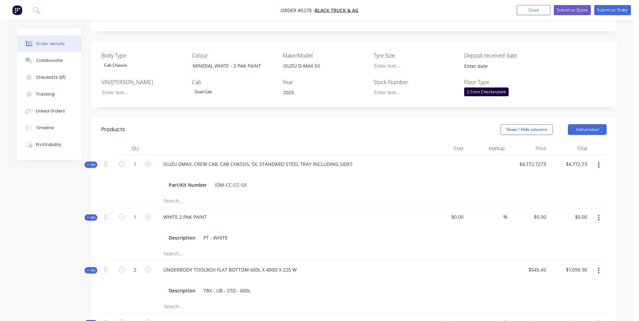
scroll to position [165, 0]
click at [592, 125] on button "Add product" at bounding box center [587, 130] width 39 height 11
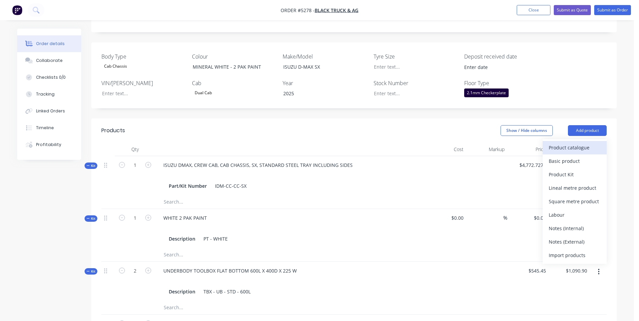
click at [583, 143] on div "Product catalogue" at bounding box center [574, 148] width 52 height 10
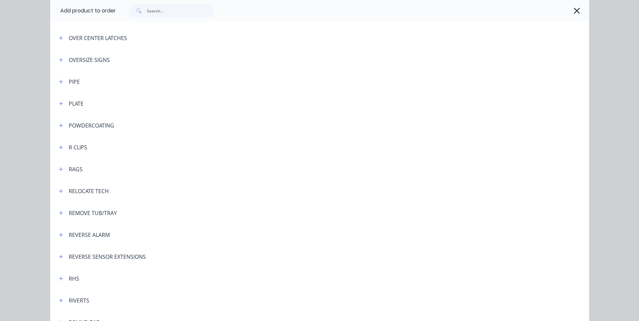
scroll to position [1616, 0]
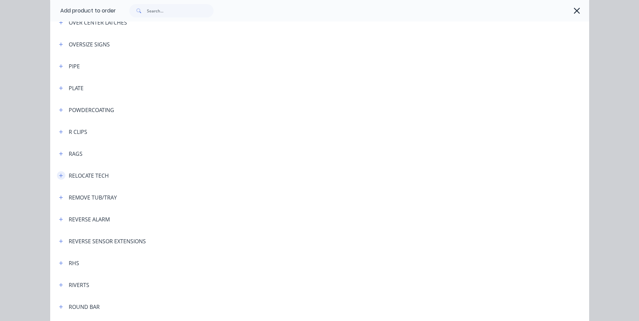
click at [60, 178] on icon "button" at bounding box center [61, 175] width 4 height 5
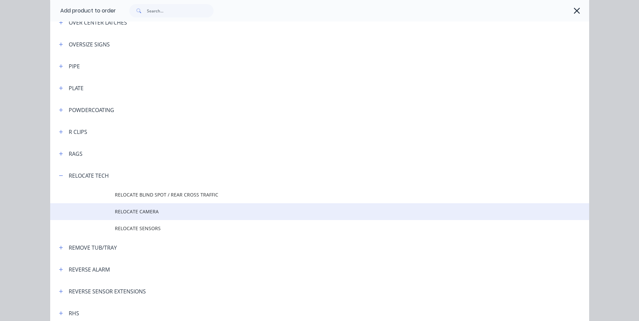
click at [156, 210] on span "RELOCATE CAMERA" at bounding box center [304, 211] width 379 height 7
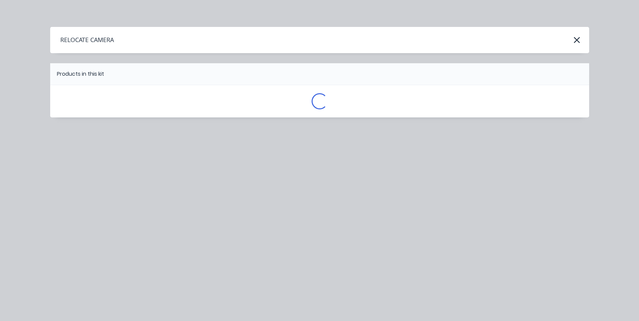
scroll to position [0, 0]
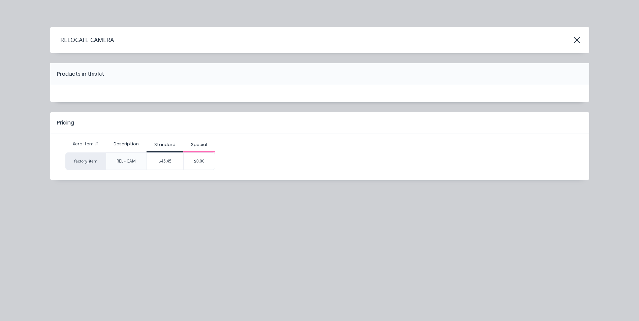
click at [162, 162] on div "$45.45" at bounding box center [165, 161] width 36 height 17
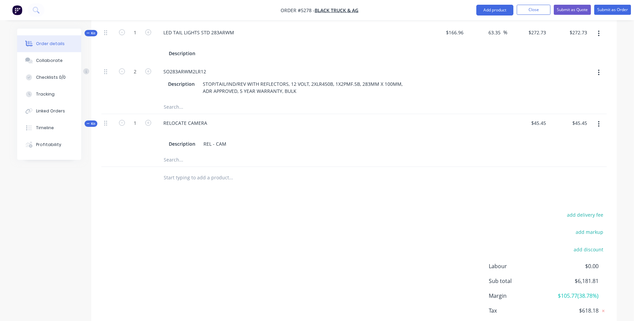
scroll to position [468, 0]
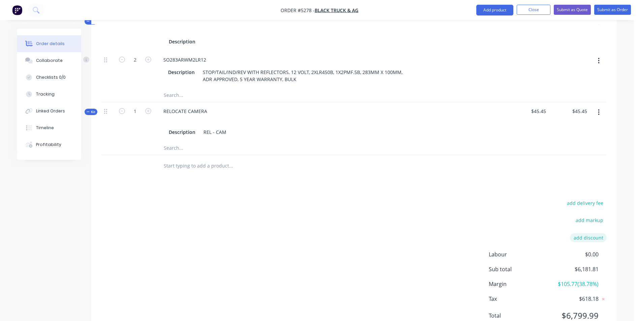
click at [589, 233] on button "add discount" at bounding box center [588, 237] width 37 height 9
type input "DEALER DISCOUNT"
type input "10.00%"
click input "submit" at bounding box center [0, 0] width 0 height 0
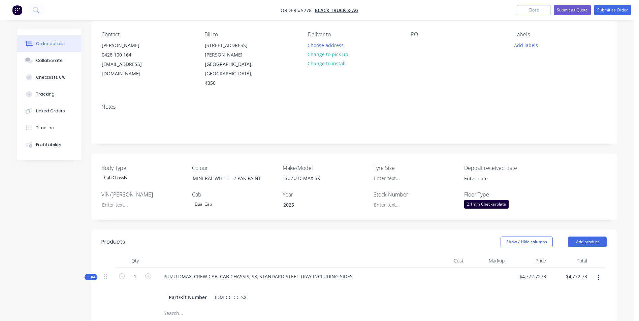
scroll to position [0, 0]
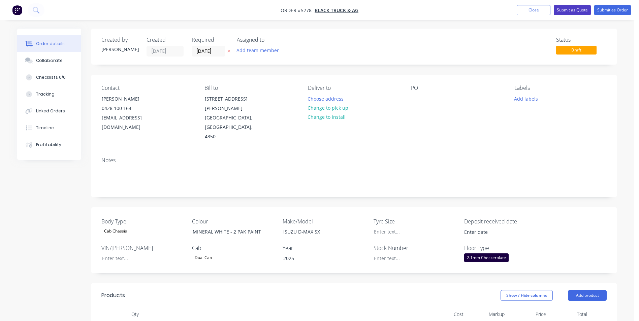
click at [576, 7] on button "Submit as Quote" at bounding box center [571, 10] width 37 height 10
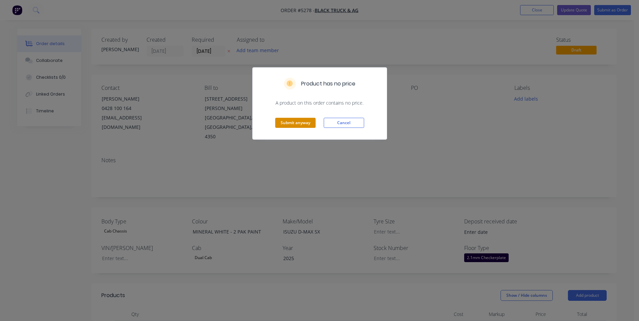
click at [309, 122] on button "Submit anyway" at bounding box center [295, 123] width 40 height 10
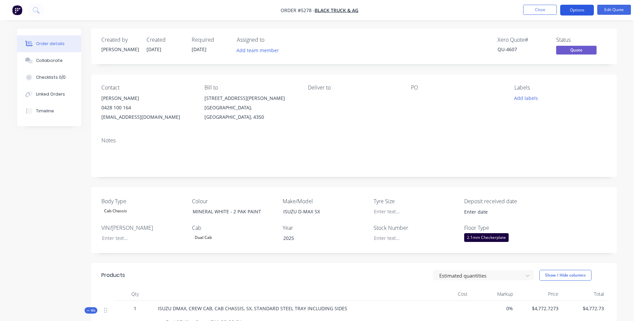
click at [575, 10] on button "Options" at bounding box center [577, 10] width 34 height 11
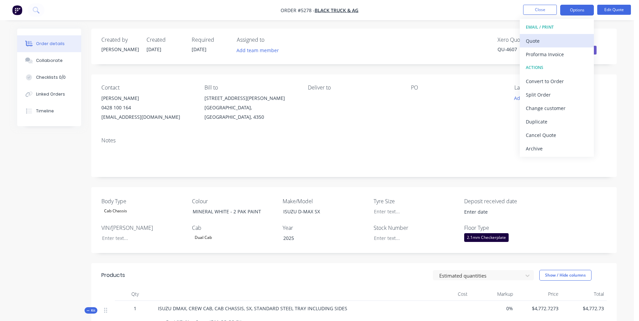
click at [557, 42] on div "Quote" at bounding box center [556, 41] width 62 height 10
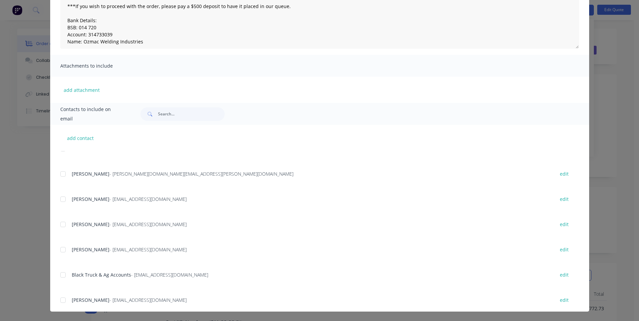
scroll to position [218, 0]
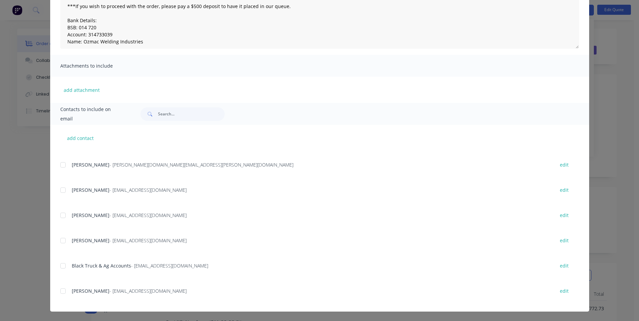
click at [60, 241] on div at bounding box center [62, 240] width 13 height 13
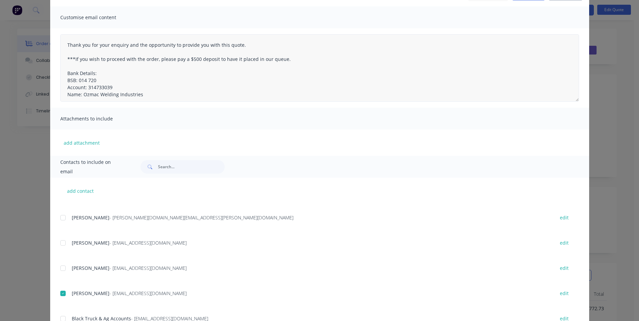
scroll to position [0, 0]
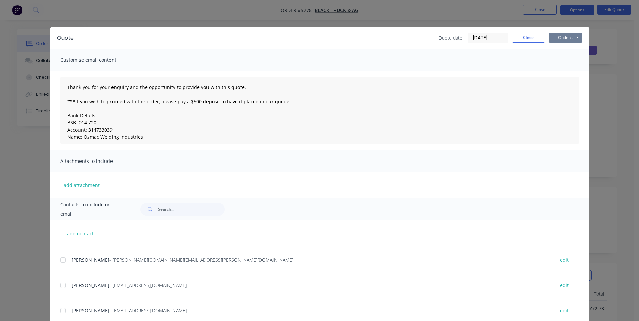
click at [570, 40] on button "Options" at bounding box center [565, 38] width 34 height 10
click at [568, 72] on button "Email" at bounding box center [569, 71] width 43 height 11
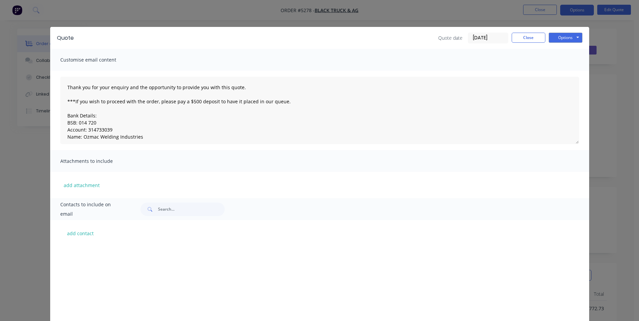
scroll to position [218, 0]
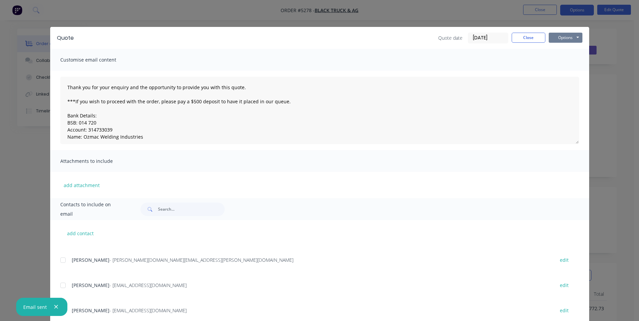
click at [576, 38] on button "Options" at bounding box center [565, 38] width 34 height 10
click at [573, 60] on button "Print" at bounding box center [569, 60] width 43 height 11
click at [530, 39] on button "Close" at bounding box center [528, 38] width 34 height 10
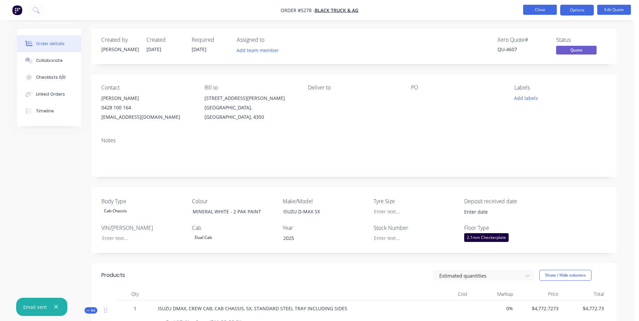
click at [539, 12] on button "Close" at bounding box center [540, 10] width 34 height 10
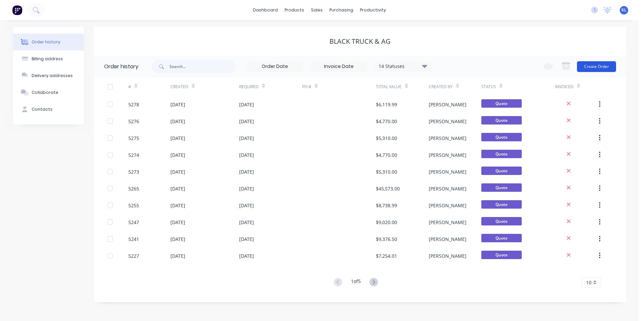
click at [609, 67] on button "Create Order" at bounding box center [596, 66] width 39 height 11
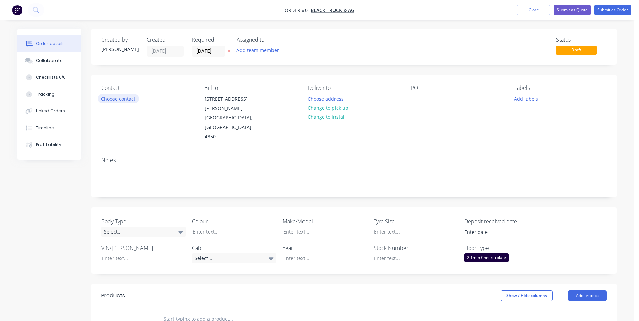
click at [130, 98] on button "Choose contact" at bounding box center [118, 98] width 41 height 9
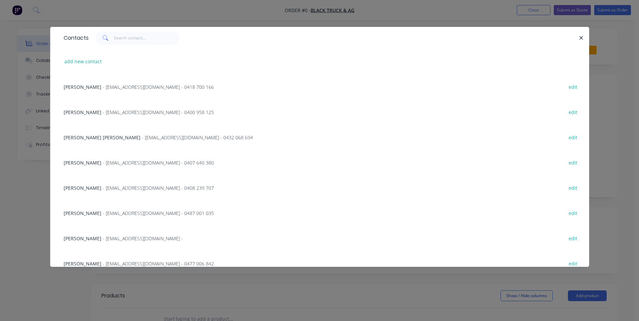
click at [81, 137] on span "[PERSON_NAME] [PERSON_NAME]" at bounding box center [102, 137] width 77 height 6
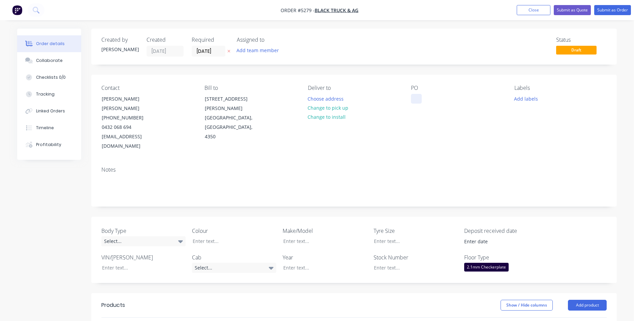
click at [417, 95] on div at bounding box center [416, 99] width 11 height 10
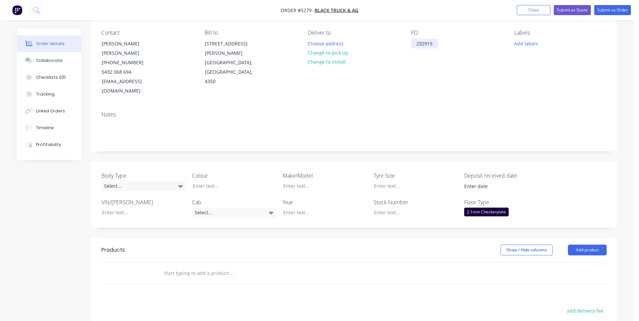
scroll to position [67, 0]
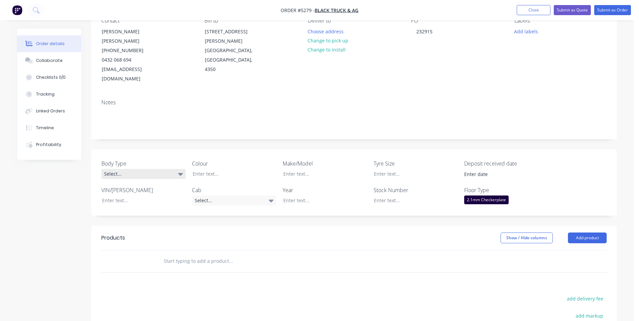
click at [150, 169] on div "Select..." at bounding box center [143, 174] width 84 height 10
click at [146, 183] on button "Cab Chassis" at bounding box center [151, 182] width 101 height 13
click at [217, 169] on div at bounding box center [229, 174] width 84 height 10
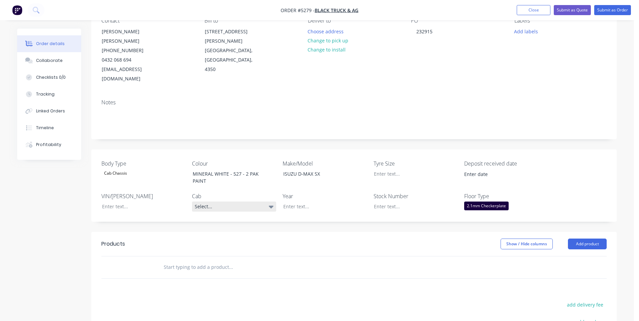
click at [250, 202] on div "Select..." at bounding box center [234, 207] width 84 height 10
click at [241, 218] on button "Single Cab" at bounding box center [242, 215] width 101 height 13
click at [323, 202] on div at bounding box center [320, 207] width 84 height 10
click at [393, 202] on div at bounding box center [410, 207] width 84 height 10
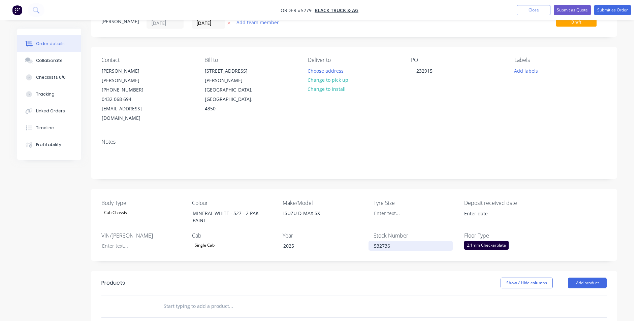
scroll to position [0, 0]
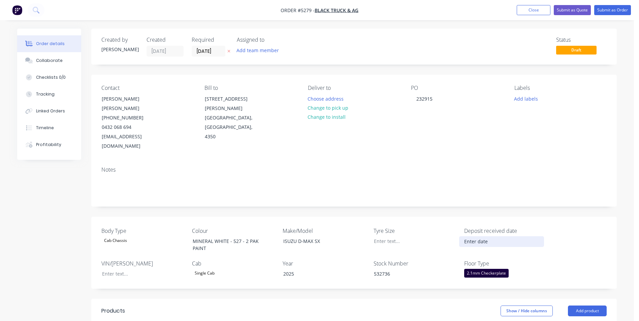
click at [494, 237] on input at bounding box center [501, 242] width 84 height 10
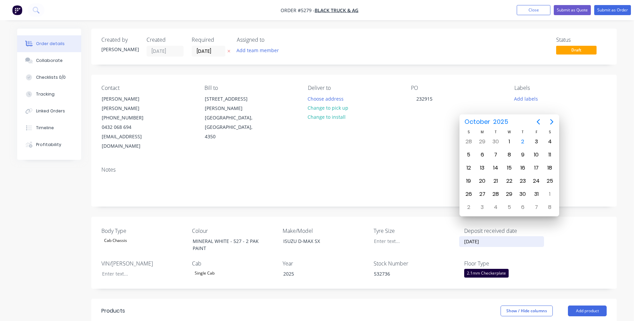
type input "30/09/2025"
click at [571, 220] on div "Body Type Cab Chassis Colour MINERAL WHITE - 527 - 2 PAK PAINT Make/Model ISUZU…" at bounding box center [353, 253] width 525 height 72
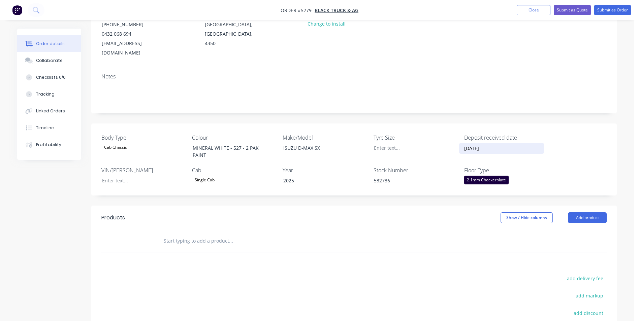
scroll to position [101, 0]
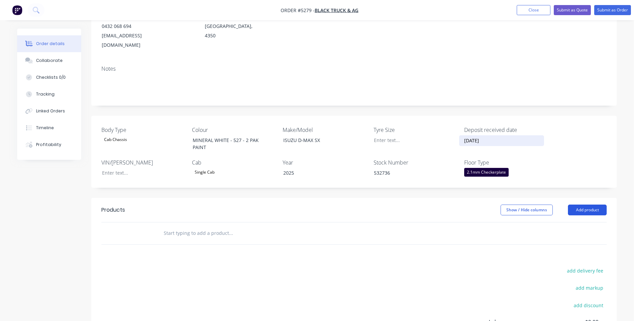
click at [593, 205] on button "Add product" at bounding box center [587, 210] width 39 height 11
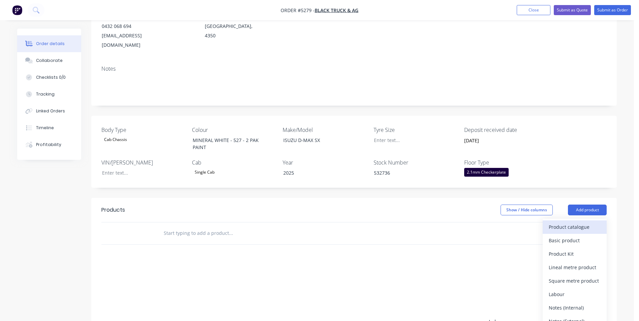
click at [590, 222] on div "Product catalogue" at bounding box center [574, 227] width 52 height 10
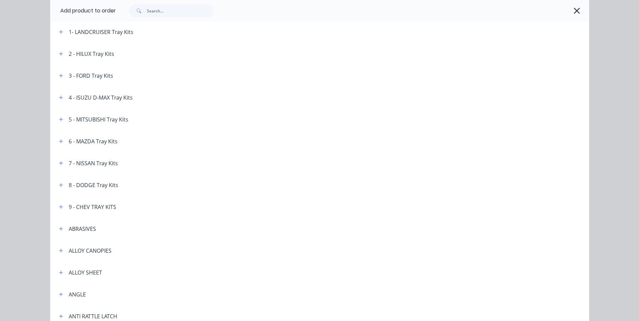
scroll to position [67, 0]
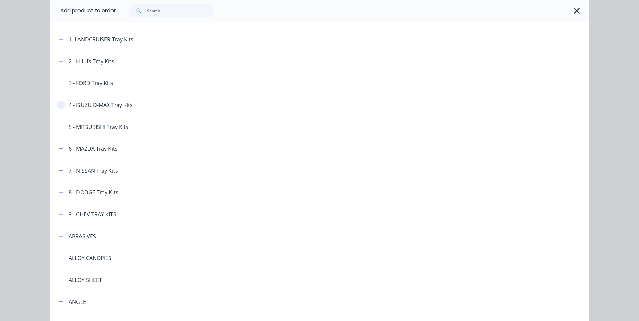
click at [60, 106] on icon "button" at bounding box center [61, 105] width 4 height 5
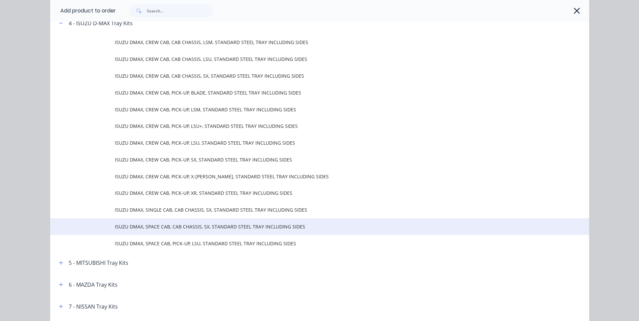
scroll to position [168, 0]
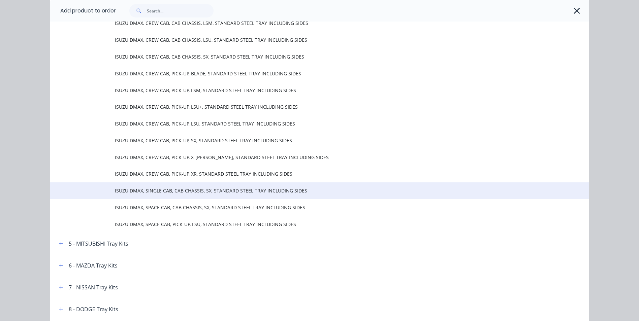
click at [226, 191] on span "ISUZU DMAX, SINGLE CAB, CAB CHASSIS, SX, STANDARD STEEL TRAY INCLUDING SIDES" at bounding box center [304, 190] width 379 height 7
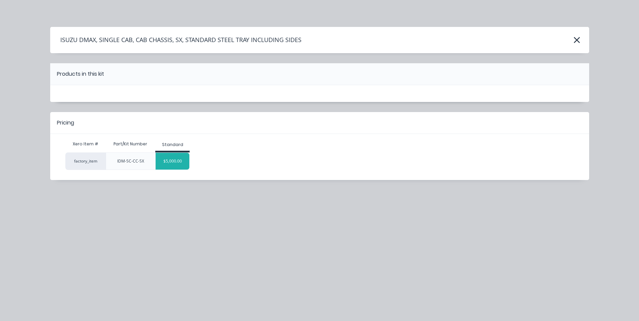
click at [175, 158] on div "$5,000.00" at bounding box center [173, 161] width 34 height 17
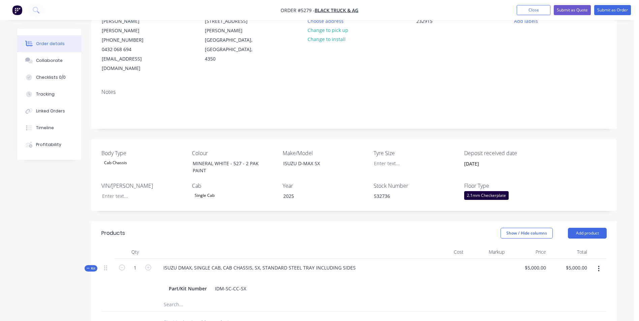
scroll to position [101, 0]
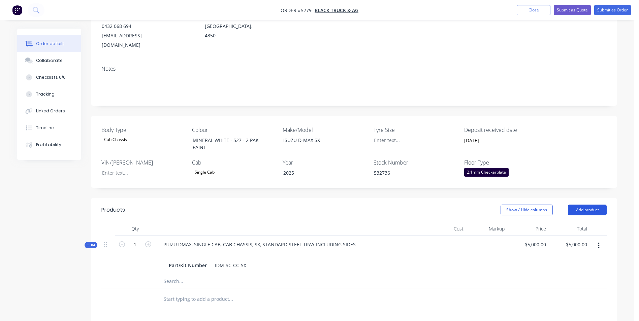
click at [594, 205] on button "Add product" at bounding box center [587, 210] width 39 height 11
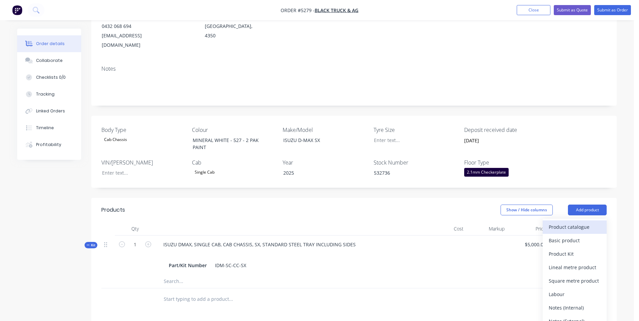
click at [583, 222] on div "Product catalogue" at bounding box center [574, 227] width 52 height 10
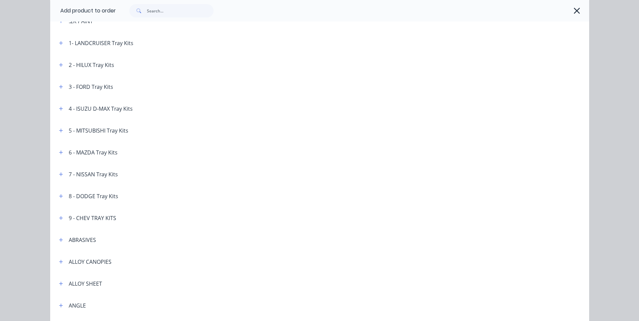
scroll to position [0, 0]
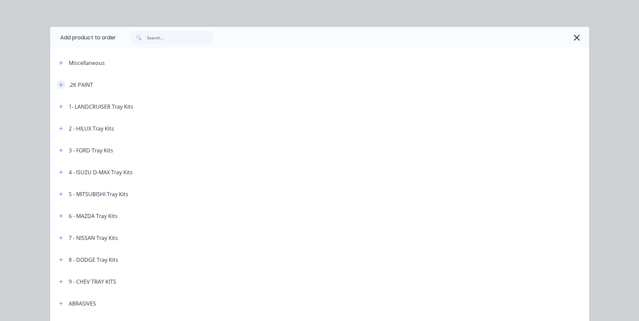
click at [59, 85] on icon "button" at bounding box center [61, 85] width 4 height 4
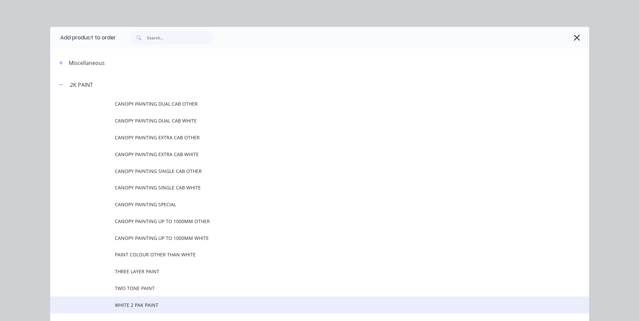
click at [150, 306] on span "WHITE 2 PAK PAINT" at bounding box center [304, 305] width 379 height 7
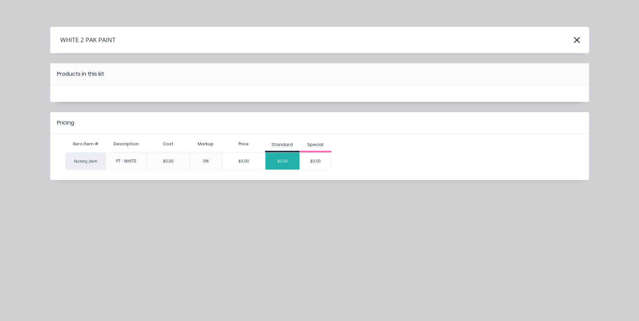
click at [281, 160] on div "$0.00" at bounding box center [282, 161] width 34 height 17
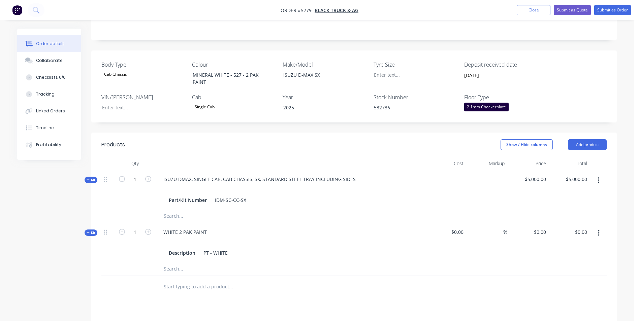
scroll to position [202, 0]
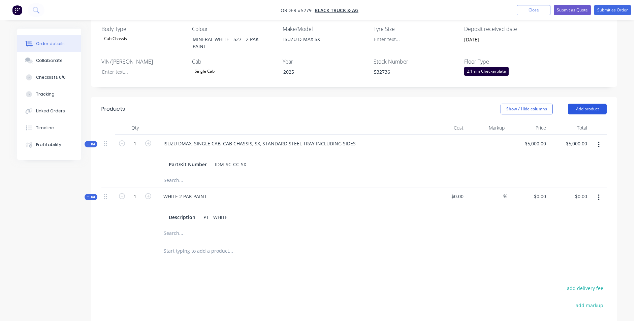
click at [601, 104] on button "Add product" at bounding box center [587, 109] width 39 height 11
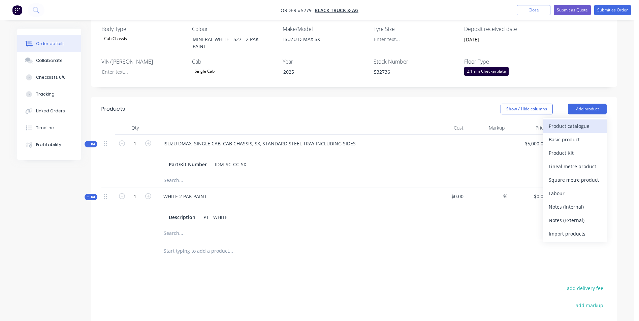
click at [586, 121] on div "Product catalogue" at bounding box center [574, 126] width 52 height 10
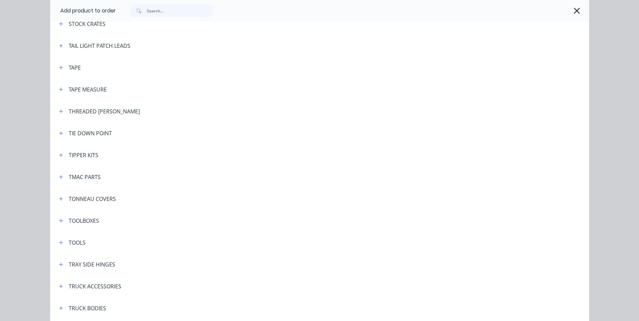
scroll to position [2222, 0]
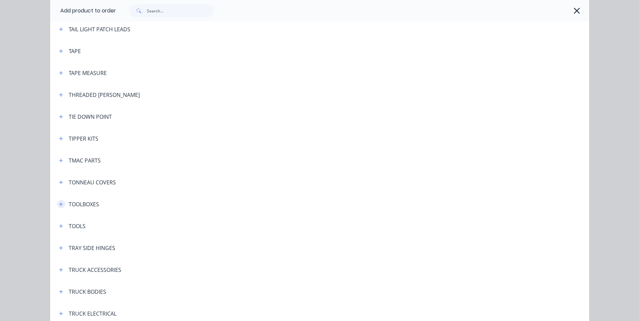
click at [59, 204] on icon "button" at bounding box center [61, 204] width 4 height 4
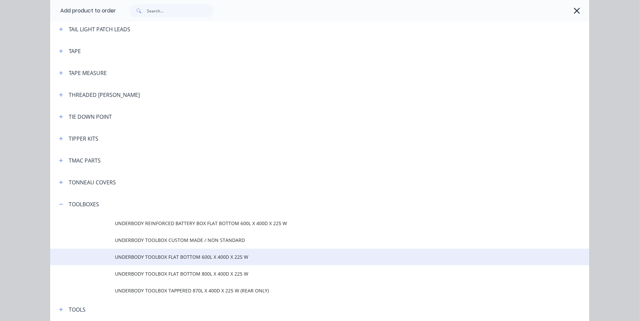
click at [168, 256] on span "UNDERBODY TOOLBOX FLAT BOTTOM 600L X 400D X 225 W" at bounding box center [304, 256] width 379 height 7
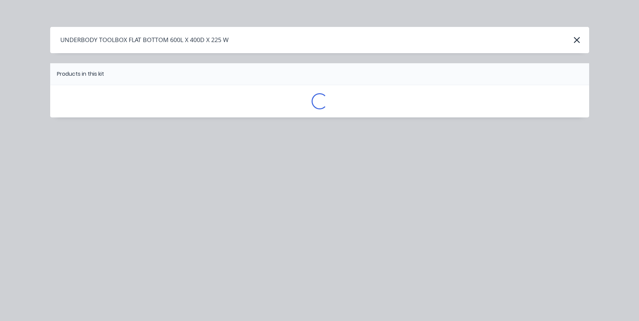
scroll to position [0, 0]
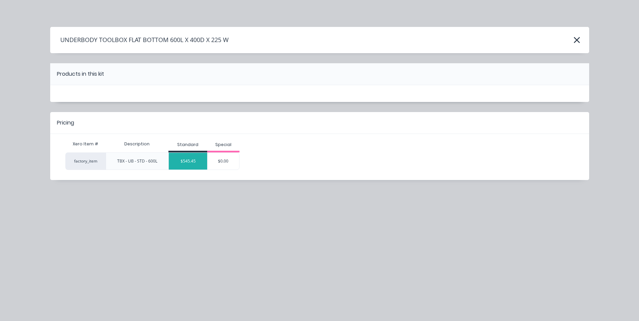
click at [196, 159] on div "$545.45" at bounding box center [188, 161] width 38 height 17
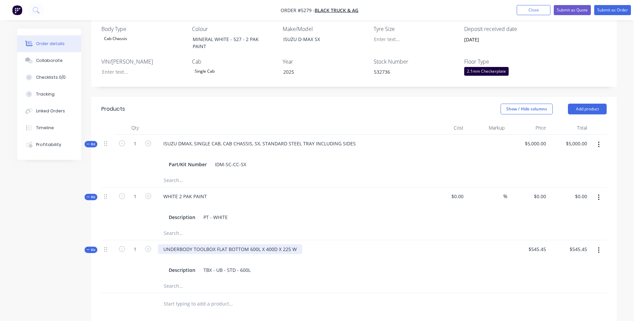
click at [299, 244] on div "UNDERBODY TOOLBOX FLAT BOTTOM 600L X 400D X 225 W" at bounding box center [230, 249] width 144 height 10
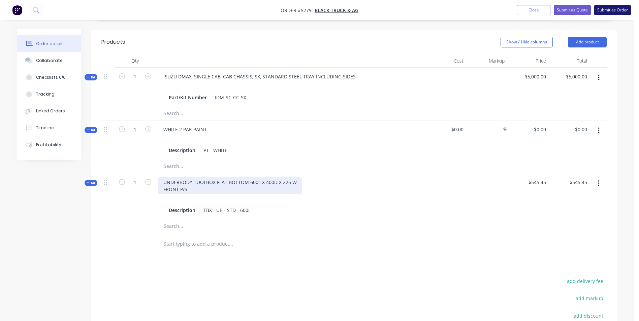
scroll to position [269, 0]
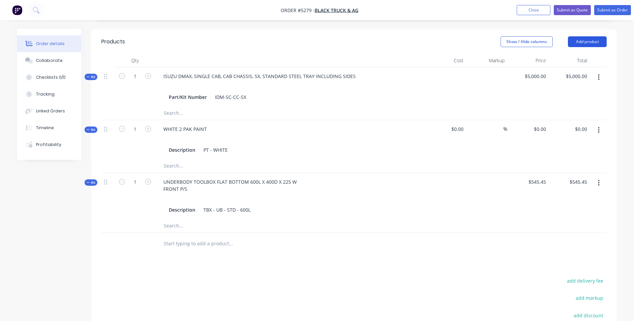
click at [602, 36] on button "Add product" at bounding box center [587, 41] width 39 height 11
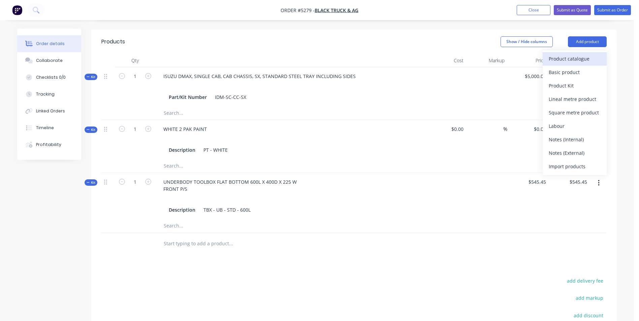
click at [593, 54] on div "Product catalogue" at bounding box center [574, 59] width 52 height 10
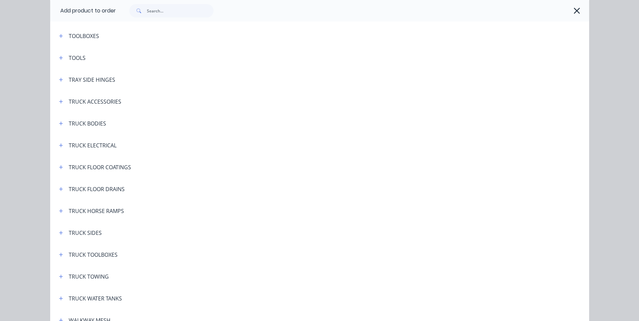
scroll to position [2517, 0]
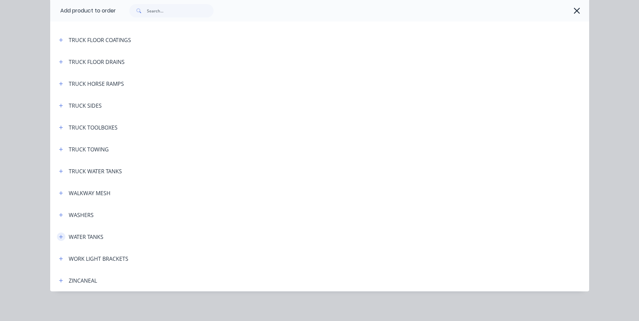
click at [59, 236] on icon "button" at bounding box center [61, 237] width 4 height 5
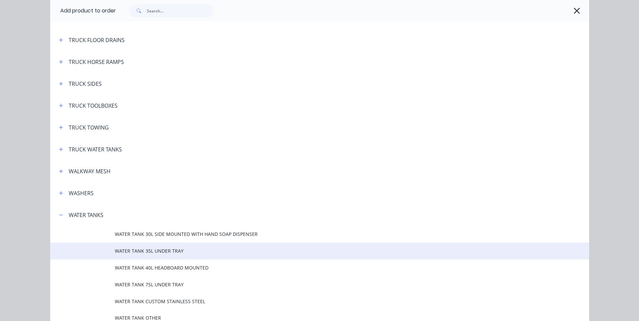
scroll to position [2551, 0]
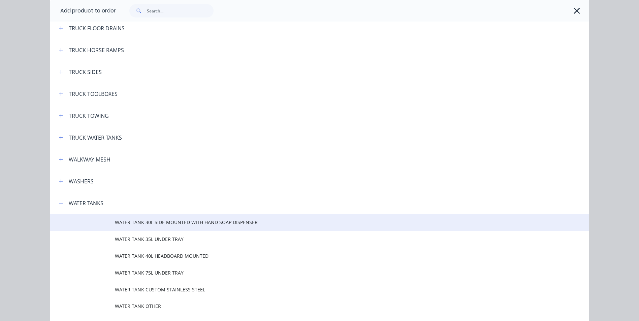
click at [187, 223] on span "WATER TANK 30L SIDE MOUNTED WITH HAND SOAP DISPENSER" at bounding box center [304, 222] width 379 height 7
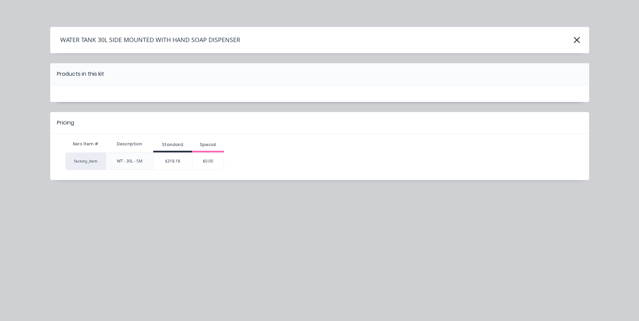
click at [164, 162] on div "$318.18" at bounding box center [173, 161] width 38 height 17
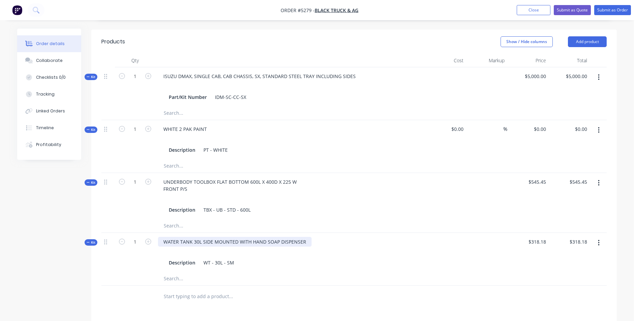
click at [304, 237] on div "WATER TANK 30L SIDE MOUNTED WITH HAND SOAP DISPENSER" at bounding box center [235, 242] width 154 height 10
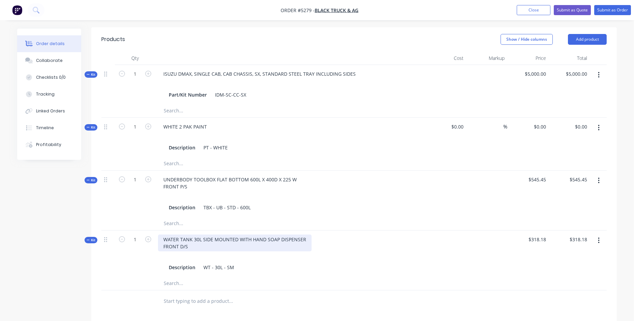
scroll to position [202, 0]
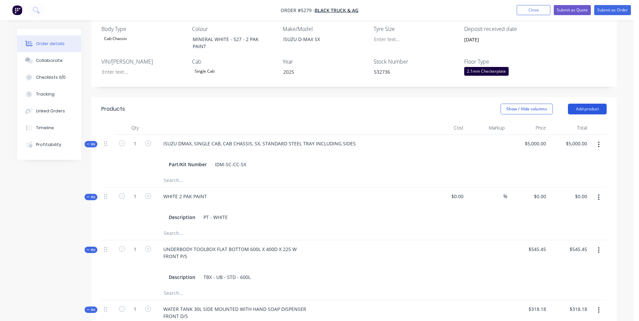
click at [596, 104] on button "Add product" at bounding box center [587, 109] width 39 height 11
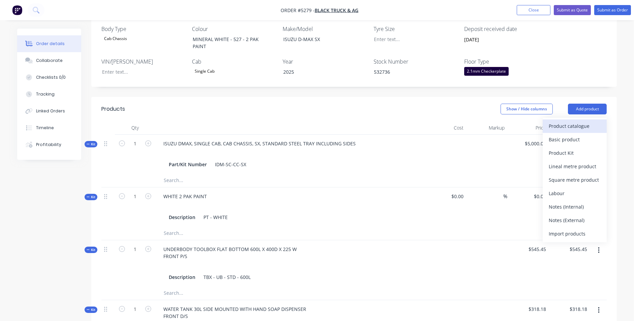
click at [577, 121] on div "Product catalogue" at bounding box center [574, 126] width 52 height 10
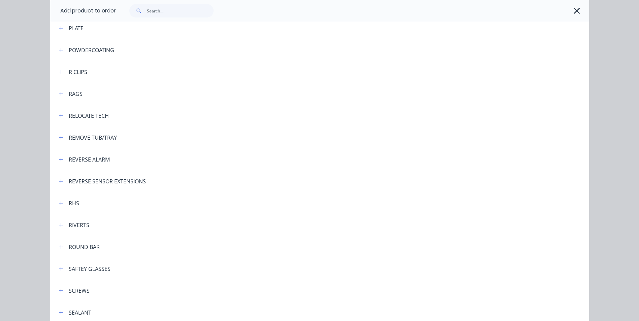
scroll to position [1717, 0]
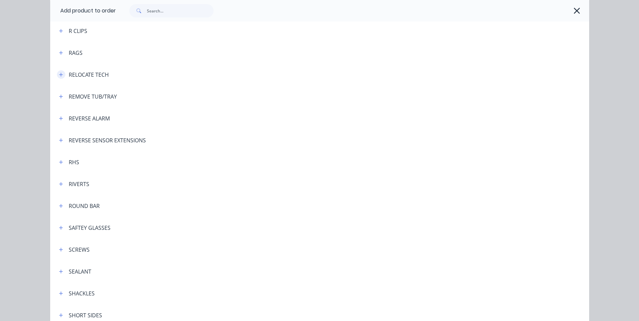
click at [59, 75] on icon "button" at bounding box center [61, 74] width 4 height 5
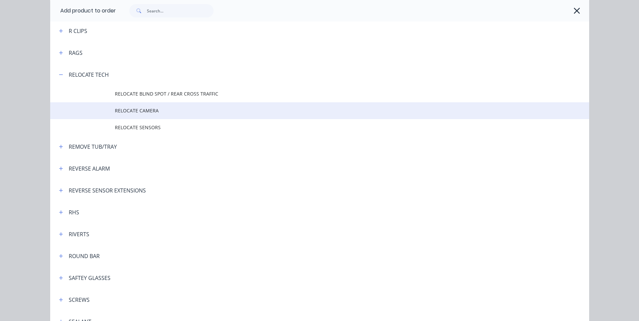
click at [148, 110] on span "RELOCATE CAMERA" at bounding box center [304, 110] width 379 height 7
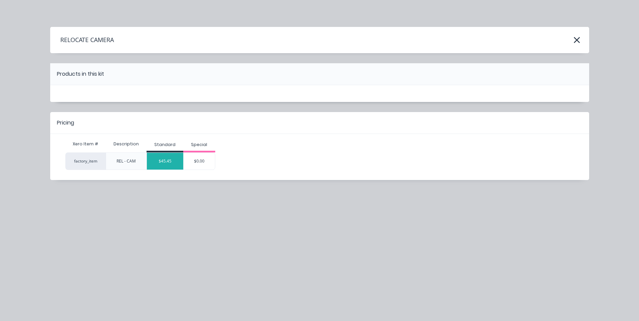
click at [174, 163] on div "$45.45" at bounding box center [165, 161] width 36 height 17
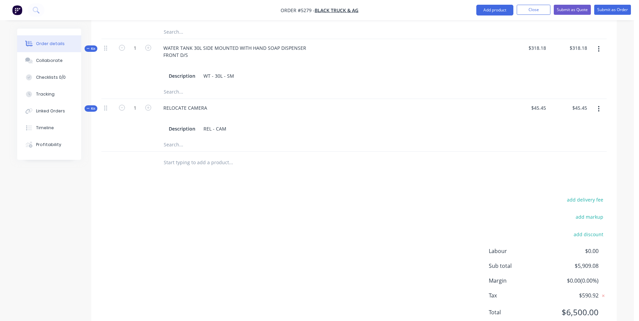
scroll to position [469, 0]
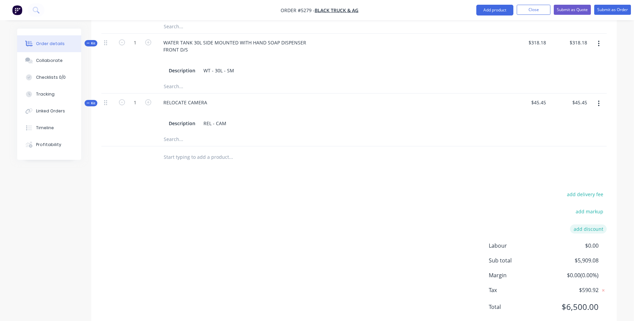
click at [579, 225] on button "add discount" at bounding box center [588, 229] width 37 height 9
type input "DEALER DISCOUNT"
type input "10.00%"
click input "submit" at bounding box center [0, 0] width 0 height 0
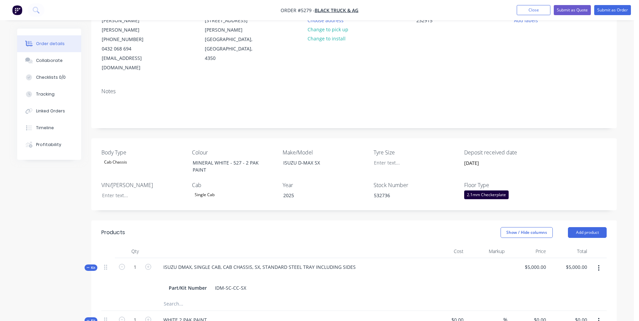
scroll to position [63, 0]
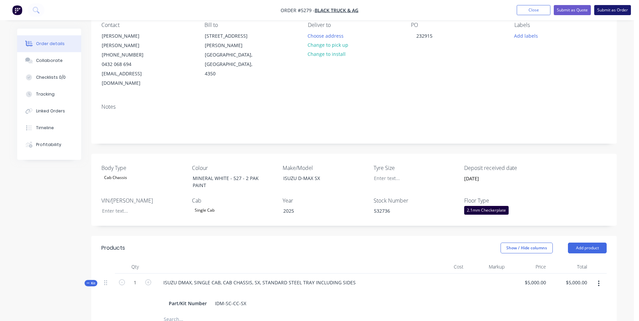
click at [622, 11] on button "Submit as Order" at bounding box center [612, 10] width 37 height 10
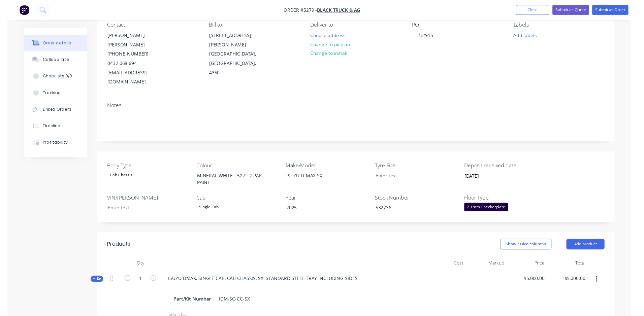
scroll to position [0, 0]
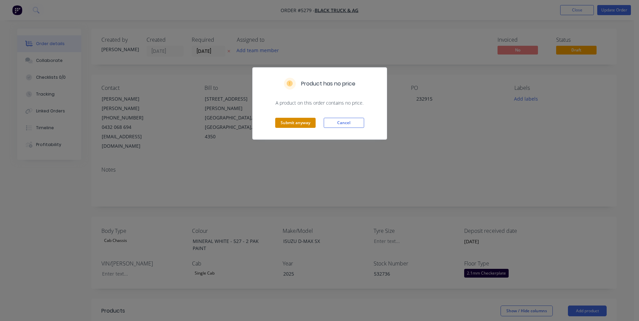
click at [293, 123] on button "Submit anyway" at bounding box center [295, 123] width 40 height 10
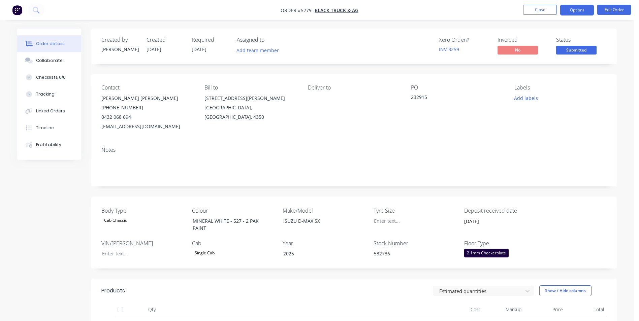
click at [578, 11] on button "Options" at bounding box center [577, 10] width 34 height 11
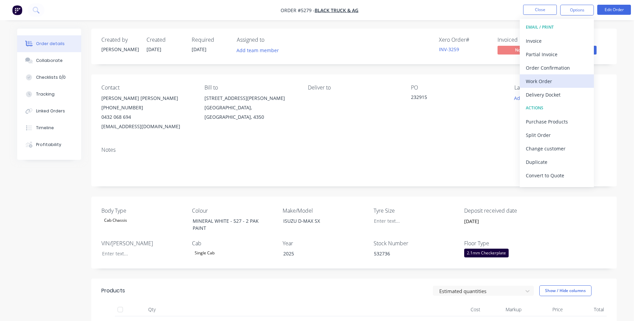
click at [553, 82] on div "Work Order" at bounding box center [556, 81] width 62 height 10
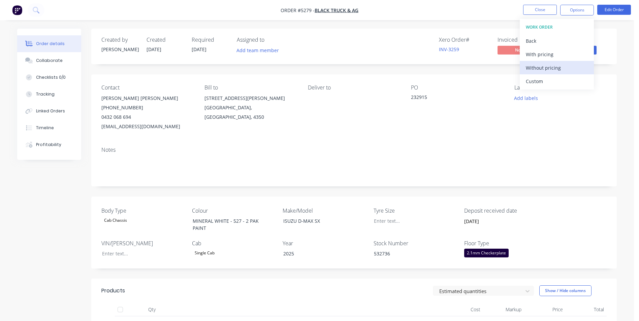
click at [540, 69] on div "Without pricing" at bounding box center [556, 68] width 62 height 10
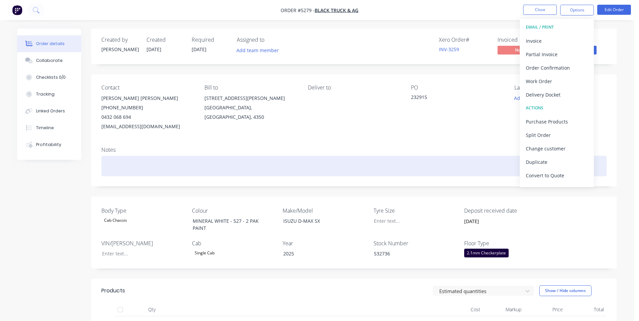
click at [114, 163] on div at bounding box center [353, 166] width 505 height 21
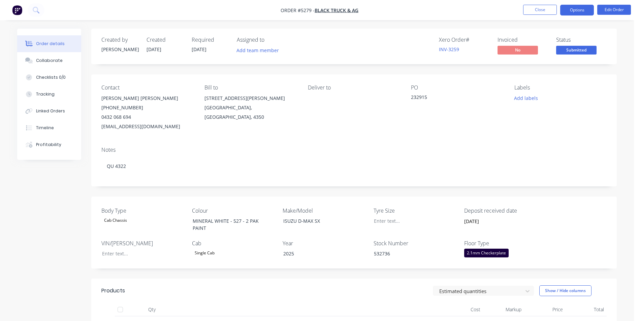
click at [582, 13] on button "Options" at bounding box center [577, 10] width 34 height 11
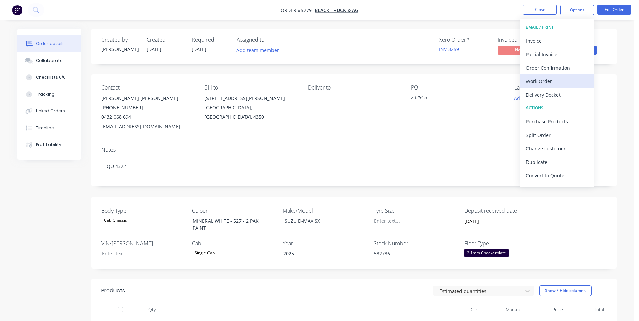
click at [551, 83] on div "Work Order" at bounding box center [556, 81] width 62 height 10
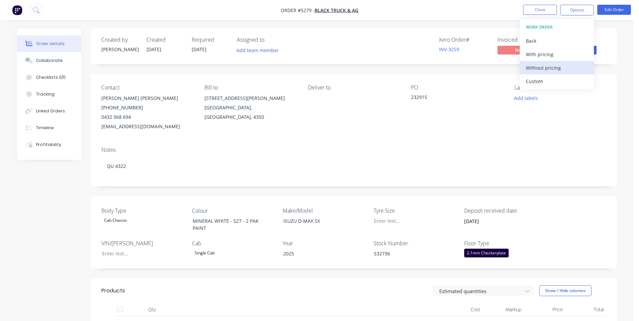
click at [552, 69] on div "Without pricing" at bounding box center [556, 68] width 62 height 10
click at [626, 98] on div "Order details Collaborate Checklists 0/0 Tracking Linked Orders Timeline Profit…" at bounding box center [317, 309] width 634 height 618
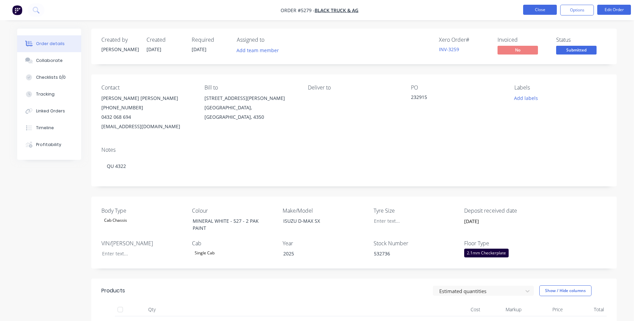
click at [544, 9] on button "Close" at bounding box center [540, 10] width 34 height 10
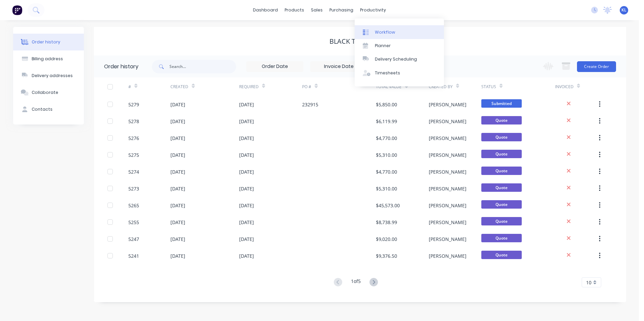
click at [387, 32] on div "Workflow" at bounding box center [385, 32] width 20 height 6
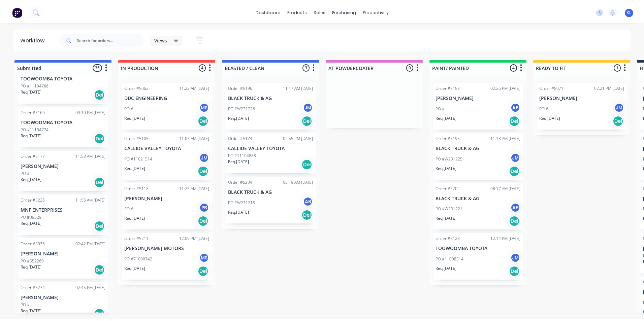
scroll to position [1091, 0]
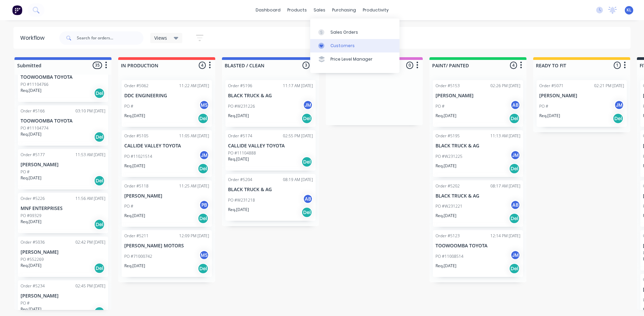
click at [345, 45] on div "Customers" at bounding box center [342, 46] width 24 height 6
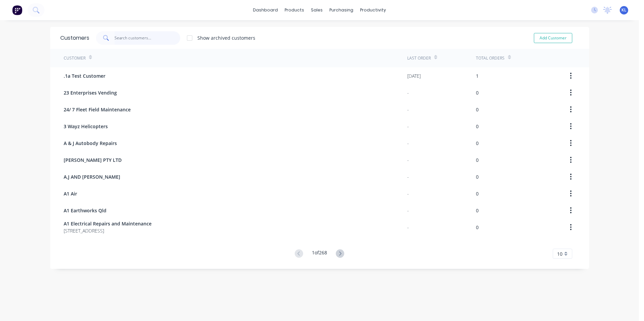
click at [131, 37] on input "text" at bounding box center [147, 37] width 66 height 13
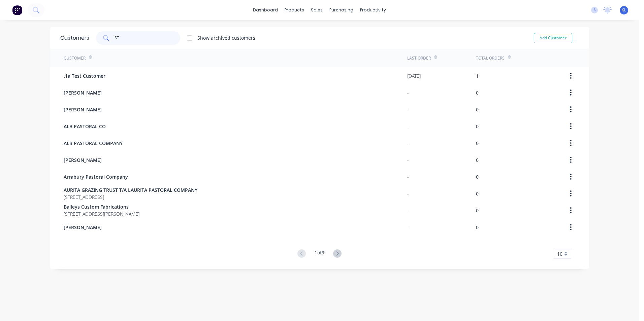
type input "S"
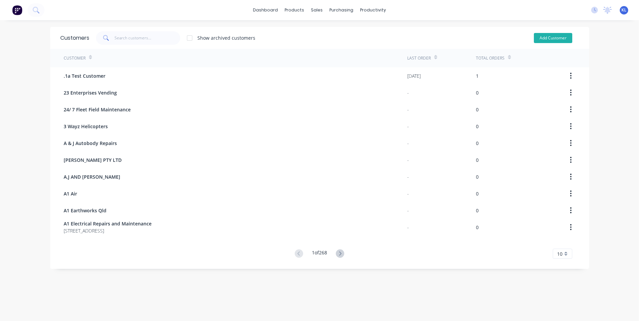
click at [549, 38] on button "Add Customer" at bounding box center [553, 38] width 38 height 10
select select "AU"
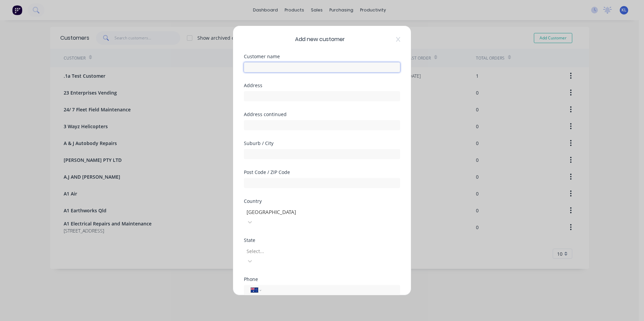
click at [299, 67] on input "text" at bounding box center [322, 67] width 156 height 10
type input "[PERSON_NAME]"
click at [272, 286] on input "tel" at bounding box center [329, 290] width 127 height 8
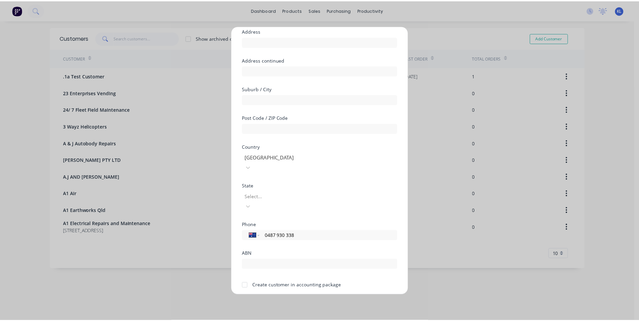
scroll to position [59, 0]
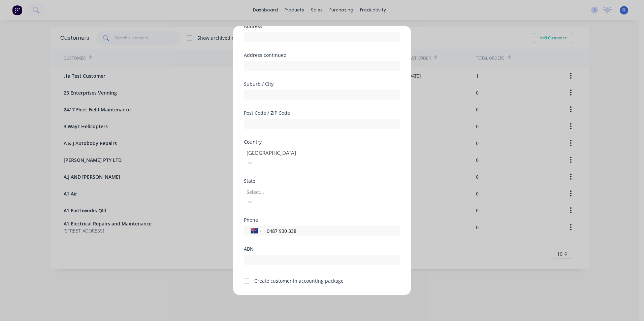
type input "0487 930 338"
click at [311, 295] on button "Save" at bounding box center [300, 300] width 37 height 11
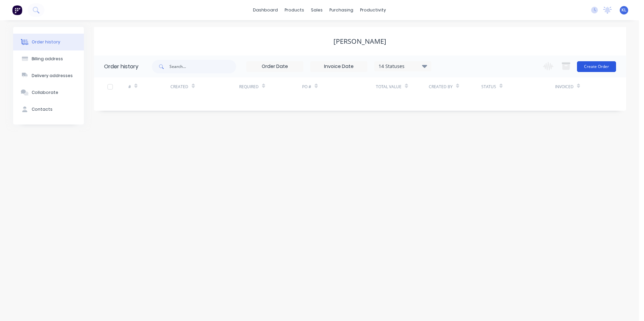
click at [604, 67] on button "Create Order" at bounding box center [596, 66] width 39 height 11
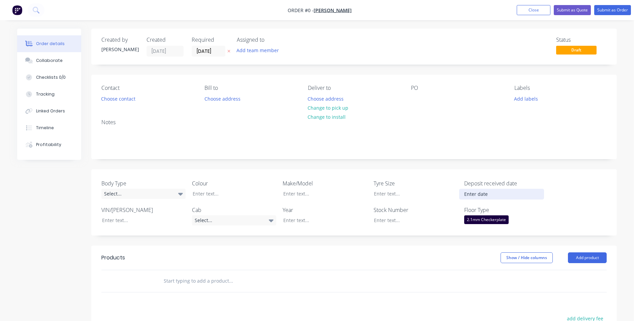
click at [480, 195] on input at bounding box center [501, 194] width 84 height 10
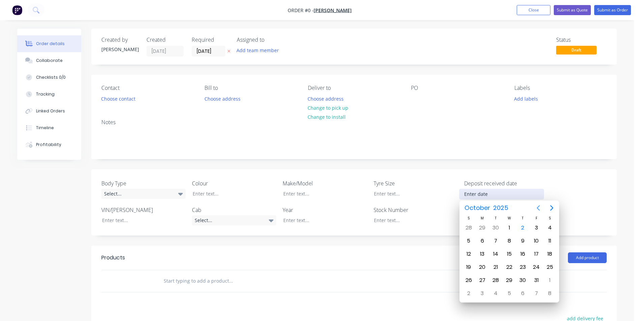
click at [537, 207] on icon "Previous page" at bounding box center [538, 208] width 8 height 8
click at [534, 266] on div "26" at bounding box center [536, 267] width 10 height 10
type input "[DATE]"
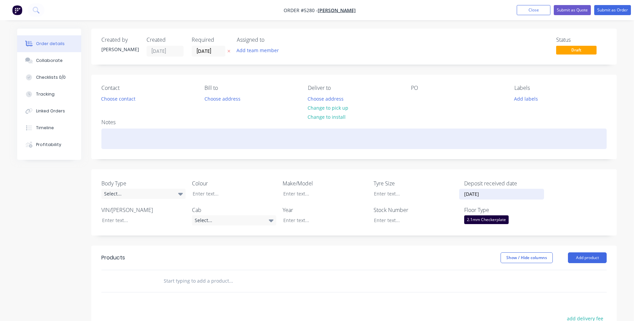
click at [114, 136] on div at bounding box center [353, 139] width 505 height 21
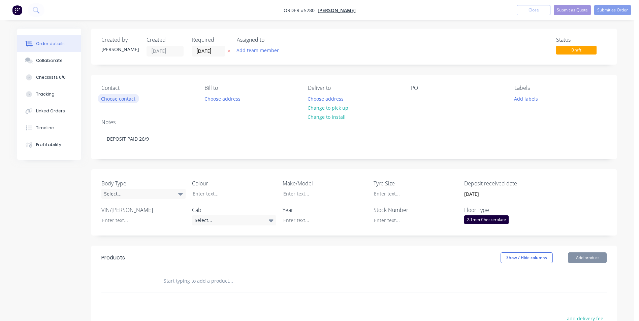
click at [126, 99] on button "Choose contact" at bounding box center [118, 98] width 41 height 9
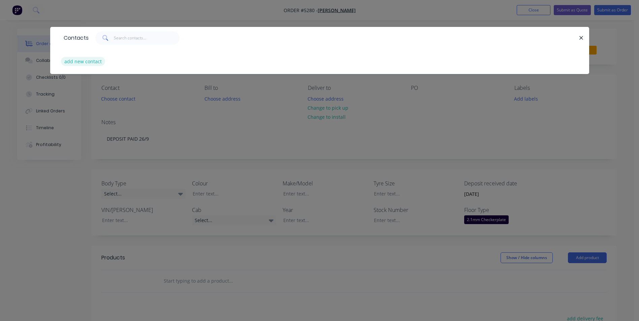
click at [94, 62] on button "add new contact" at bounding box center [83, 61] width 44 height 9
select select "AU"
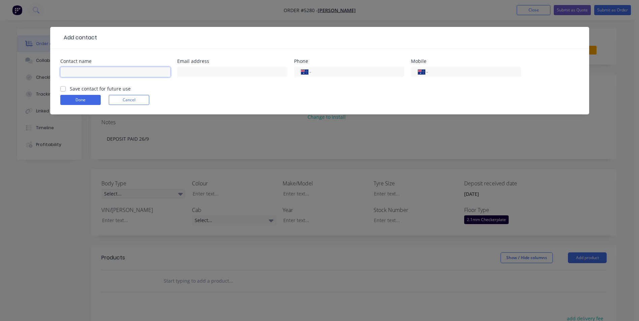
click at [91, 70] on input "text" at bounding box center [115, 72] width 110 height 10
type input "[PERSON_NAME]"
click at [70, 89] on label "Save contact for future use" at bounding box center [100, 88] width 61 height 7
click at [64, 89] on input "Save contact for future use" at bounding box center [62, 88] width 5 height 6
checkbox input "true"
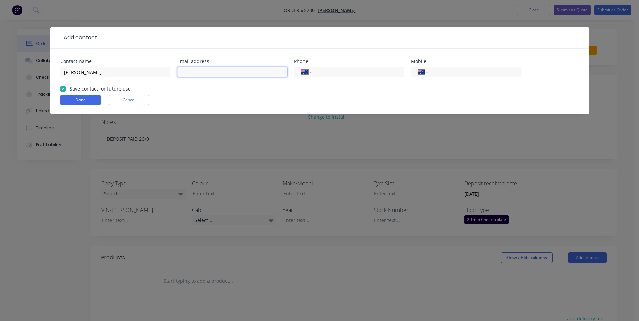
click at [226, 70] on input "text" at bounding box center [232, 72] width 110 height 10
type input "[EMAIL_ADDRESS][DOMAIN_NAME]"
type input "0487 930 338"
click at [82, 101] on button "Done" at bounding box center [80, 100] width 40 height 10
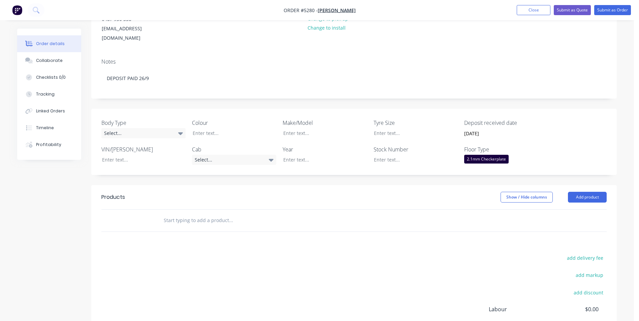
scroll to position [101, 0]
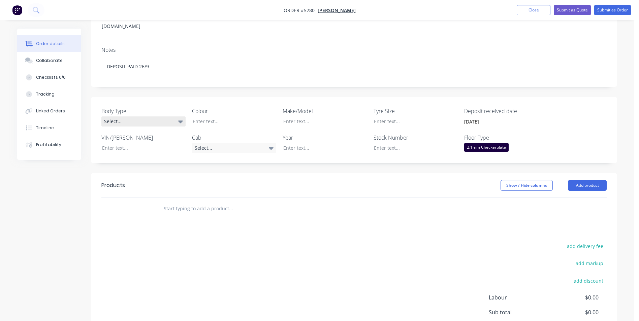
click at [178, 118] on icon at bounding box center [180, 121] width 5 height 7
click at [147, 166] on button "Tray" at bounding box center [151, 166] width 101 height 13
click at [233, 116] on div at bounding box center [229, 121] width 84 height 10
click at [265, 143] on div "Select..." at bounding box center [234, 148] width 84 height 10
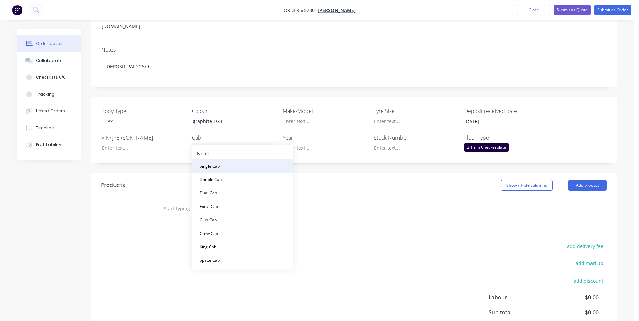
click at [235, 166] on button "Single Cab" at bounding box center [242, 166] width 101 height 13
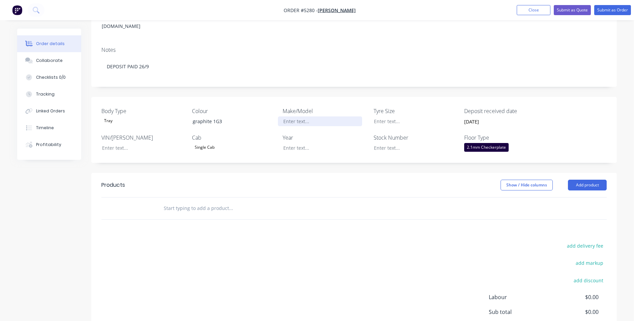
click at [306, 116] on div at bounding box center [320, 121] width 84 height 10
click at [585, 180] on button "Add product" at bounding box center [587, 185] width 39 height 11
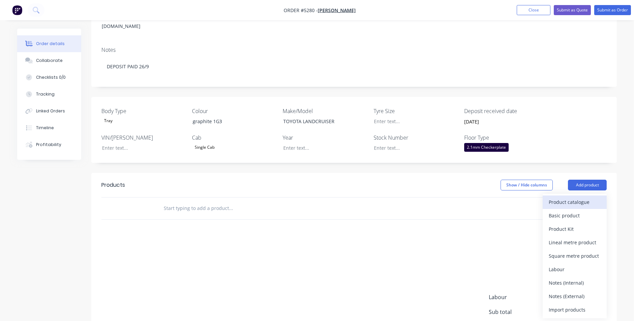
click at [584, 197] on div "Product catalogue" at bounding box center [574, 202] width 52 height 10
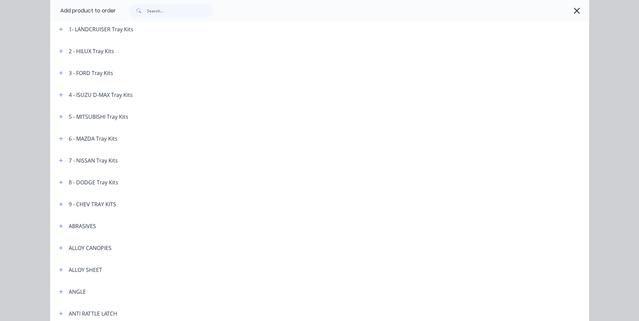
scroll to position [168, 0]
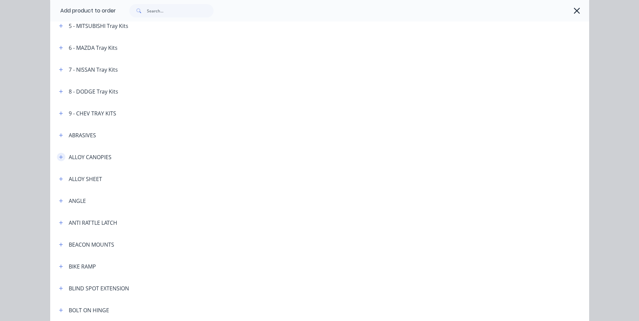
click at [59, 158] on icon "button" at bounding box center [61, 157] width 4 height 5
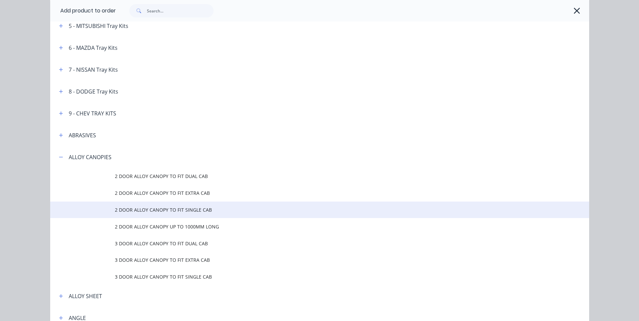
click at [159, 212] on span "2 DOOR ALLOY CANOPY TO FIT SINGLE CAB" at bounding box center [304, 209] width 379 height 7
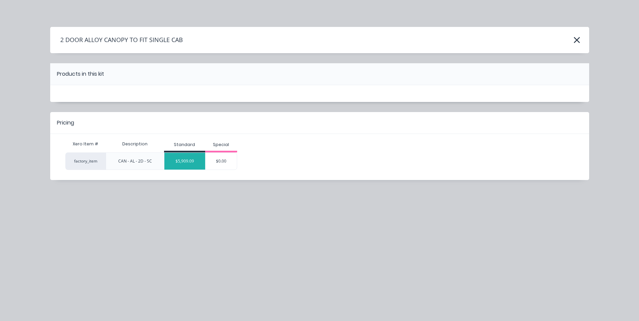
click at [195, 165] on div "$5,909.09" at bounding box center [184, 161] width 41 height 17
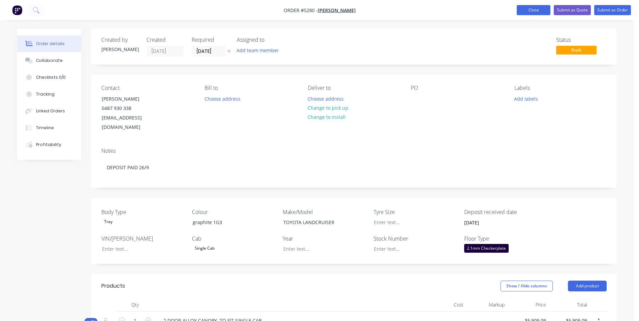
click at [536, 12] on button "Close" at bounding box center [533, 10] width 34 height 10
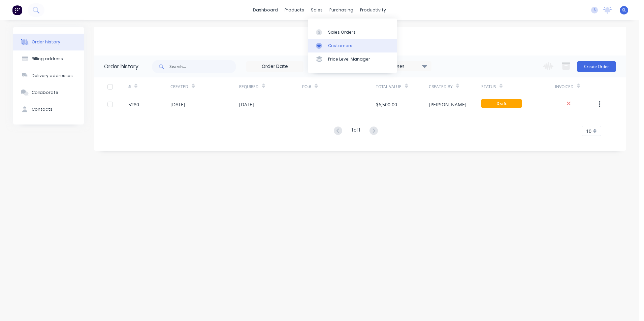
click at [338, 47] on div "Customers" at bounding box center [340, 46] width 24 height 6
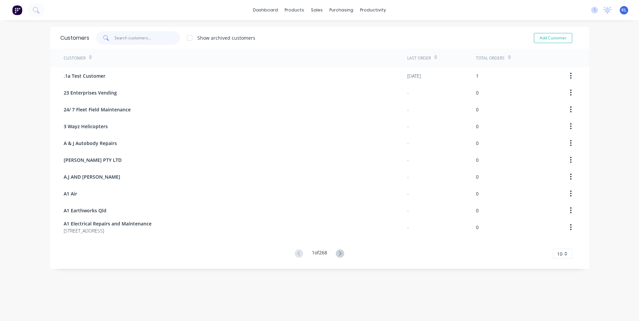
click at [138, 40] on input "text" at bounding box center [147, 37] width 66 height 13
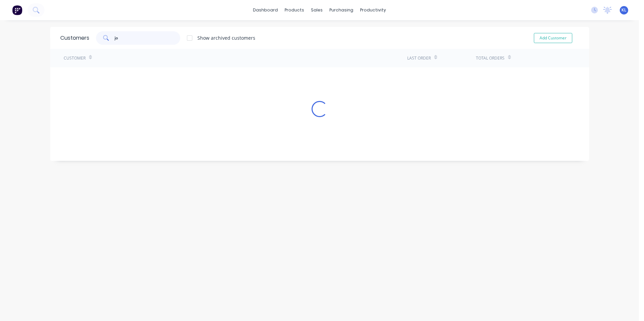
type input "j"
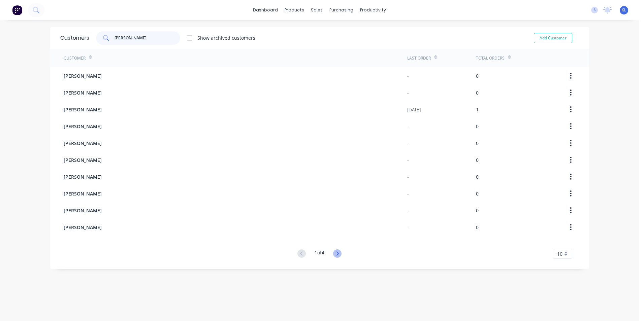
type input "peter"
click at [335, 255] on icon at bounding box center [337, 253] width 8 height 8
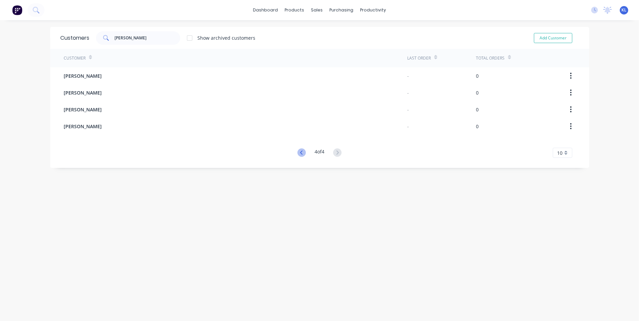
click at [300, 154] on icon at bounding box center [301, 152] width 2 height 4
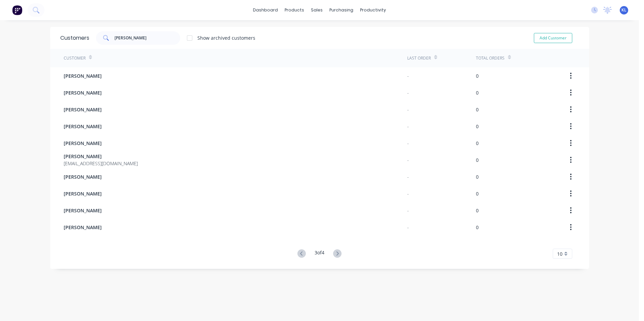
click at [297, 154] on div "PETER ROBERTS HONDA admin@peterrobertshonda.com.au" at bounding box center [235, 159] width 343 height 17
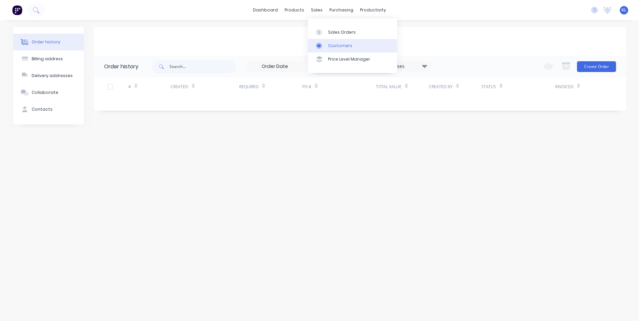
click at [336, 47] on div "Customers" at bounding box center [340, 46] width 24 height 6
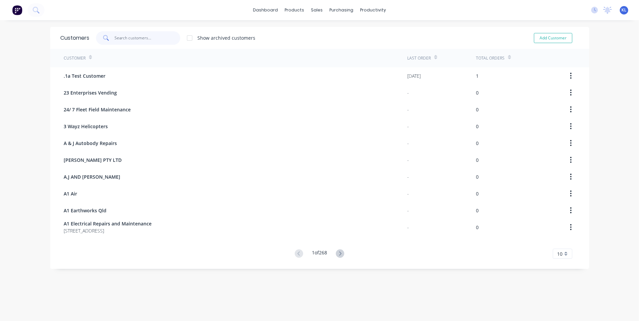
click at [157, 36] on input "text" at bounding box center [147, 37] width 66 height 13
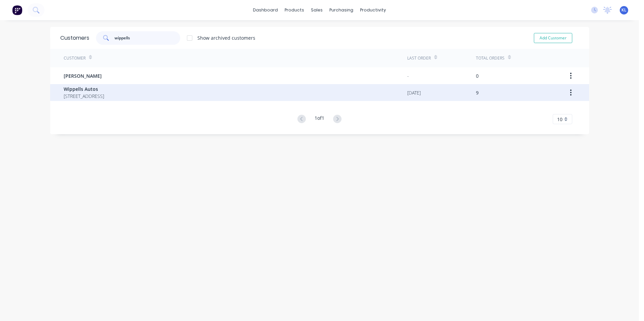
type input "wippells"
click at [92, 88] on span "Wippells Autos" at bounding box center [84, 89] width 40 height 7
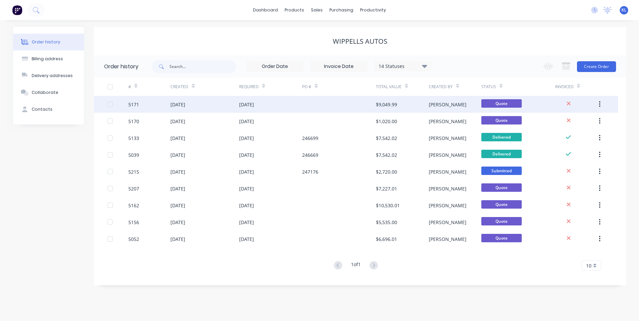
click at [137, 105] on div "5171" at bounding box center [133, 104] width 11 height 7
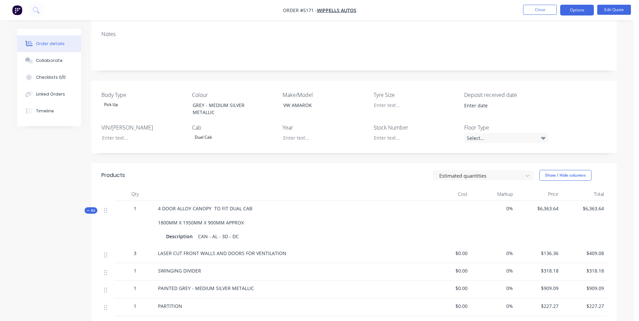
scroll to position [67, 0]
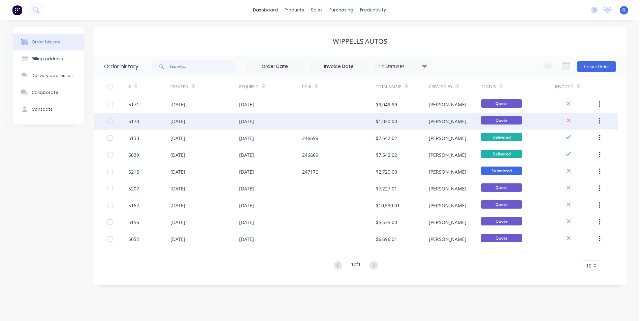
click at [139, 121] on div "5170" at bounding box center [133, 121] width 11 height 7
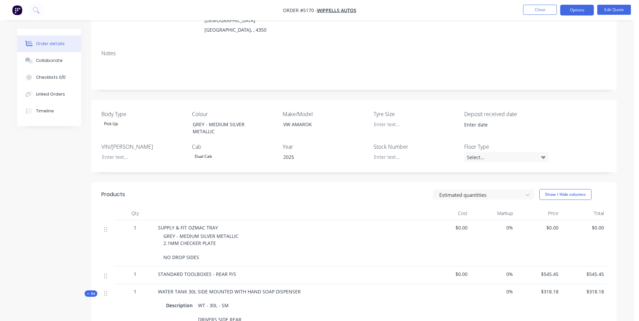
scroll to position [67, 0]
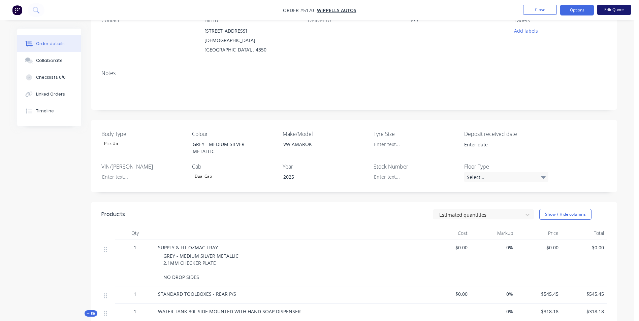
click at [621, 11] on button "Edit Quote" at bounding box center [614, 10] width 34 height 10
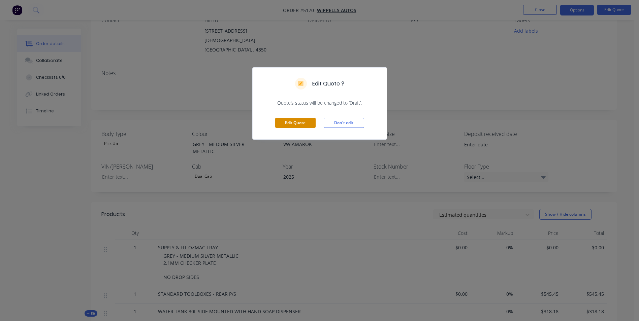
click at [304, 121] on button "Edit Quote" at bounding box center [295, 123] width 40 height 10
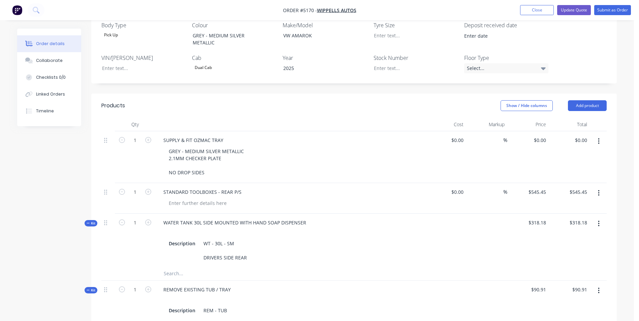
scroll to position [202, 0]
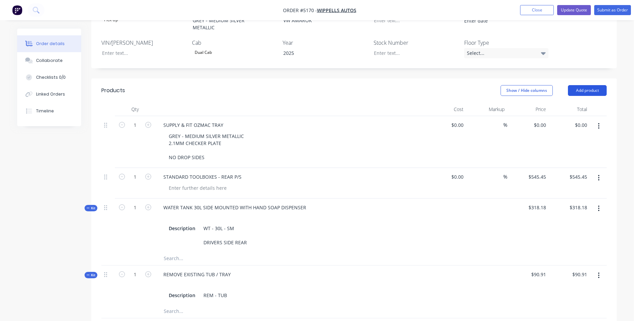
click at [592, 85] on button "Add product" at bounding box center [587, 90] width 39 height 11
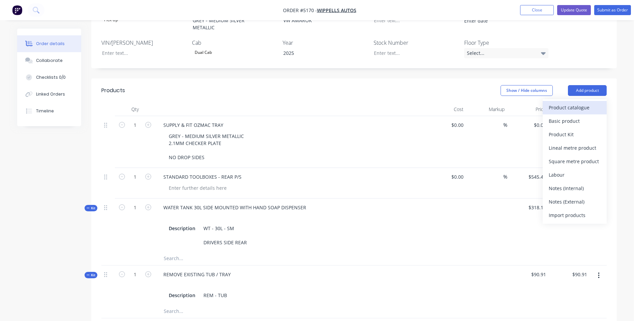
click at [581, 103] on div "Product catalogue" at bounding box center [574, 108] width 52 height 10
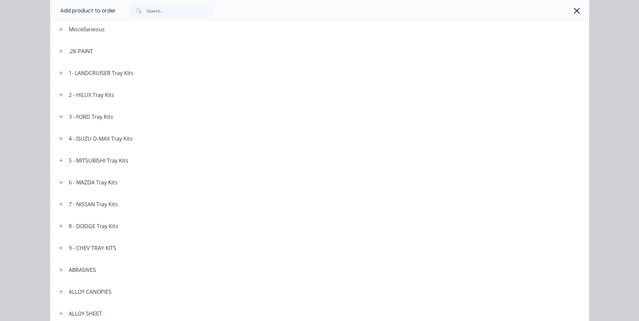
scroll to position [0, 0]
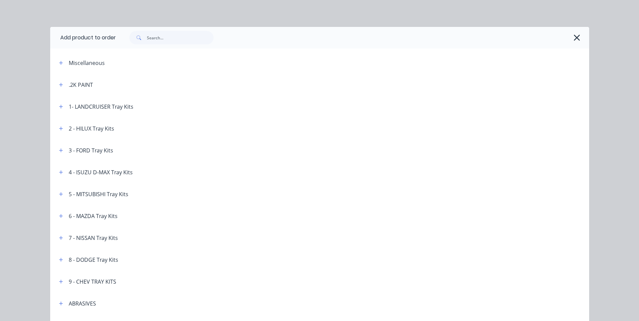
click at [576, 40] on icon "button" at bounding box center [577, 38] width 6 height 6
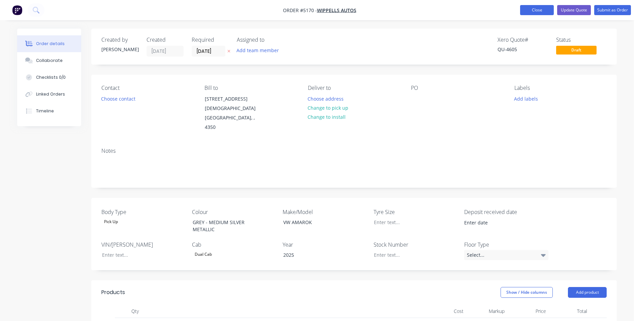
click at [538, 11] on button "Close" at bounding box center [537, 10] width 34 height 10
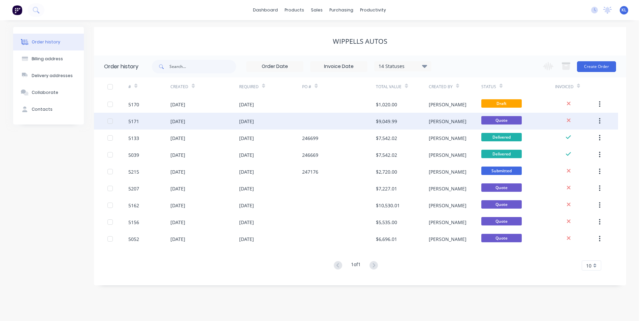
click at [133, 119] on div "5171" at bounding box center [133, 121] width 11 height 7
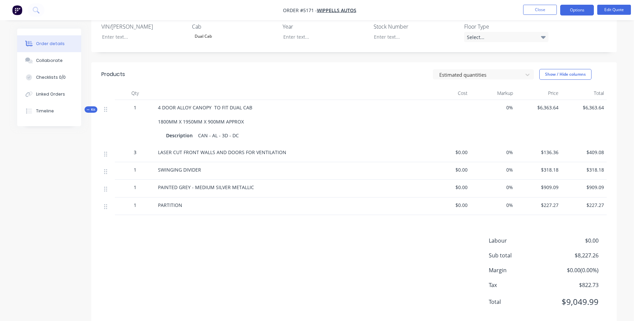
scroll to position [208, 0]
click at [618, 9] on button "Edit Quote" at bounding box center [614, 10] width 34 height 10
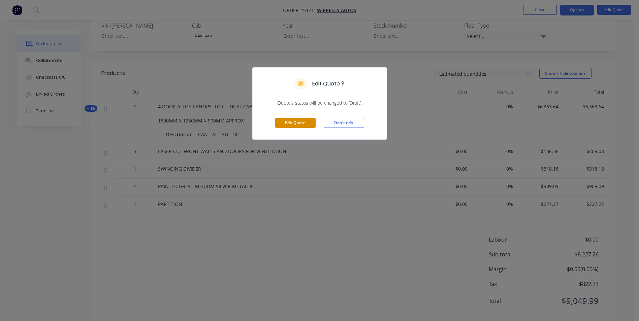
click at [304, 125] on button "Edit Quote" at bounding box center [295, 123] width 40 height 10
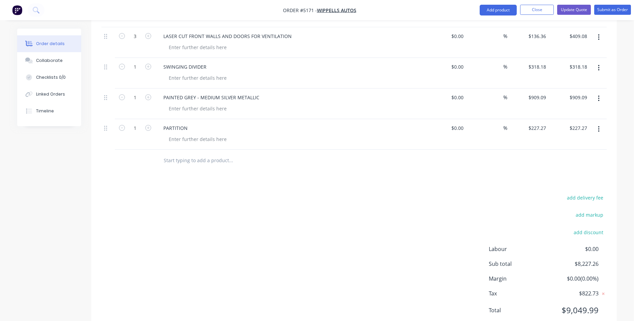
scroll to position [365, 0]
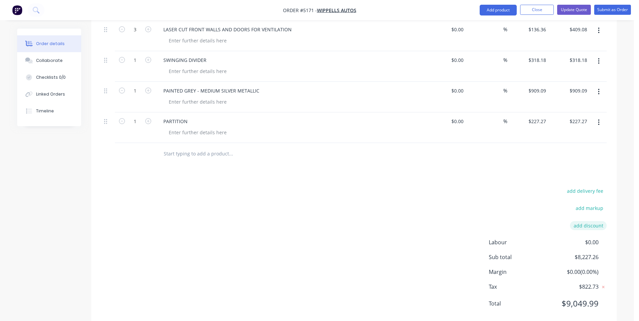
click at [591, 221] on button "add discount" at bounding box center [588, 225] width 37 height 9
type input "DEALER DISCOUNT"
type input "10.00%"
click input "submit" at bounding box center [0, 0] width 0 height 0
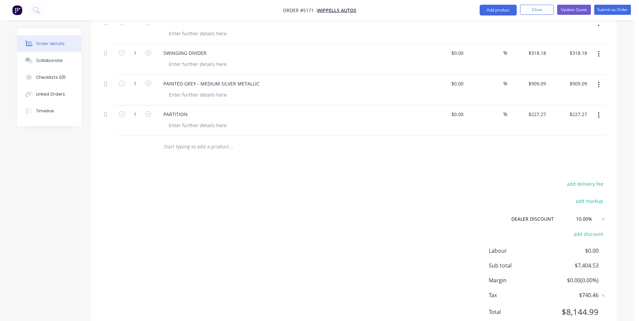
scroll to position [380, 0]
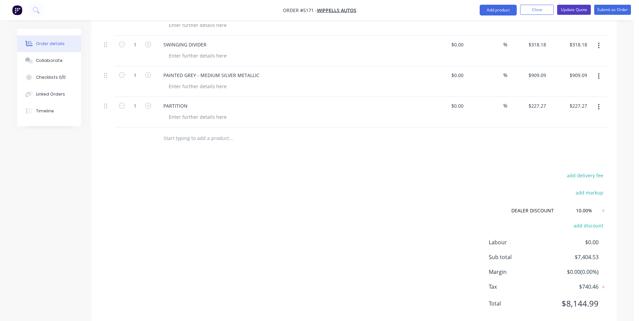
click at [574, 9] on button "Update Quote" at bounding box center [574, 10] width 34 height 10
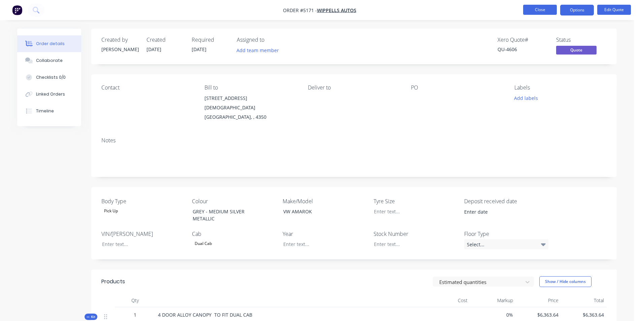
click at [547, 11] on button "Close" at bounding box center [540, 10] width 34 height 10
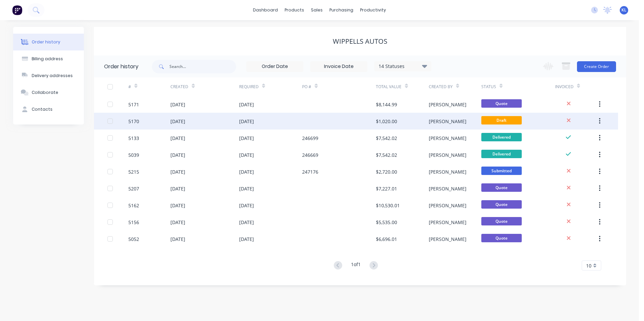
click at [132, 120] on div "5170" at bounding box center [133, 121] width 11 height 7
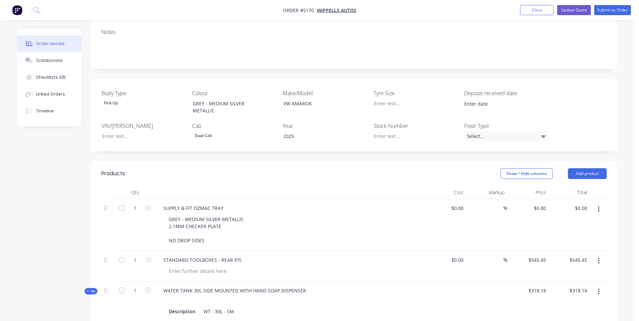
scroll to position [135, 0]
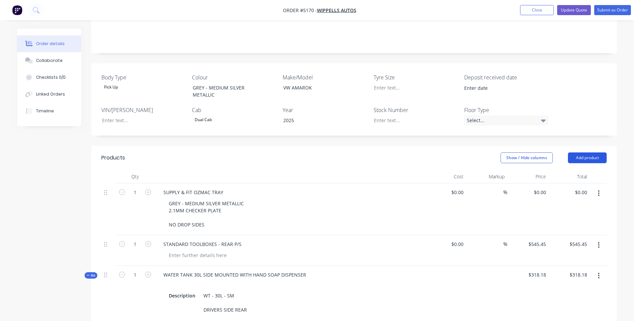
click at [580, 152] on button "Add product" at bounding box center [587, 157] width 39 height 11
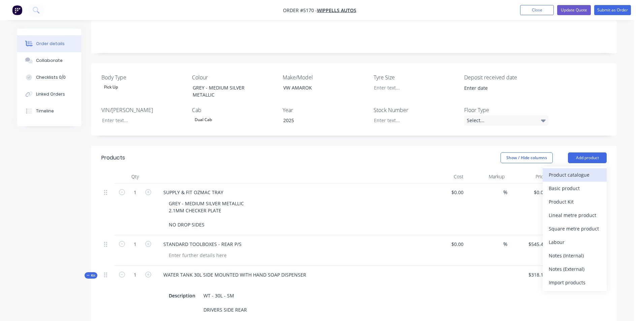
click at [573, 170] on div "Product catalogue" at bounding box center [574, 175] width 52 height 10
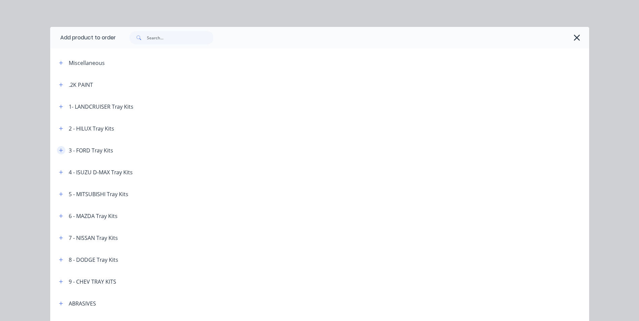
click at [59, 150] on icon "button" at bounding box center [61, 150] width 4 height 4
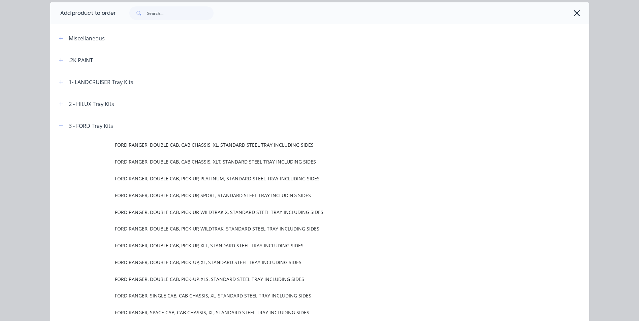
scroll to position [0, 0]
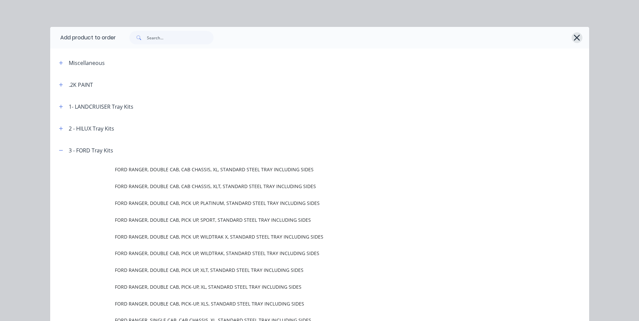
click at [573, 37] on icon "button" at bounding box center [576, 37] width 7 height 9
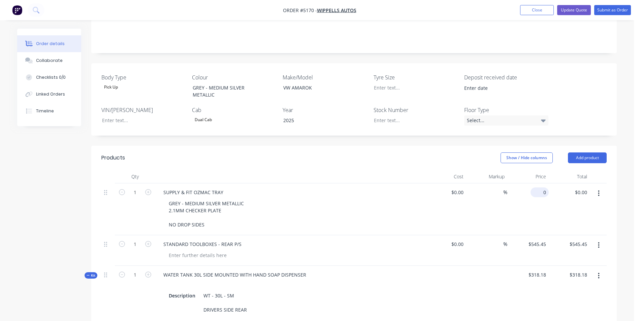
click at [542, 188] on input "0" at bounding box center [540, 193] width 15 height 10
type input "$5,454.54"
click at [570, 205] on div "$5,454.54 5454.54" at bounding box center [568, 209] width 41 height 52
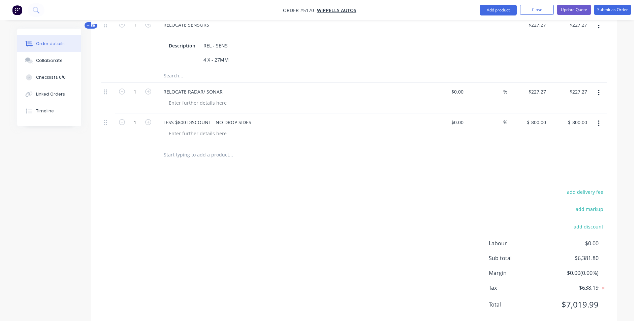
scroll to position [567, 0]
click at [592, 221] on button "add discount" at bounding box center [588, 225] width 37 height 9
type input "DEALER DISCOUNT"
type input "10.00%"
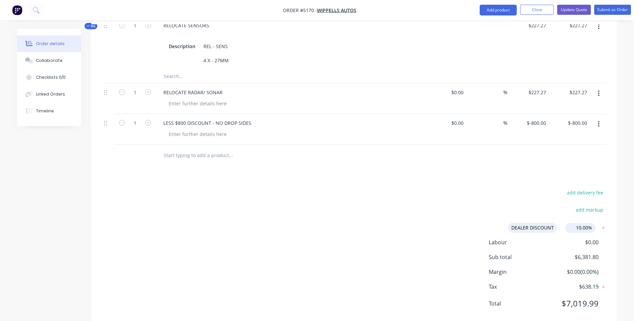
click input "submit" at bounding box center [0, 0] width 0 height 0
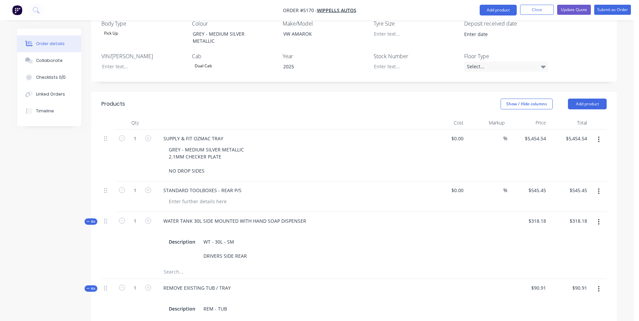
scroll to position [161, 0]
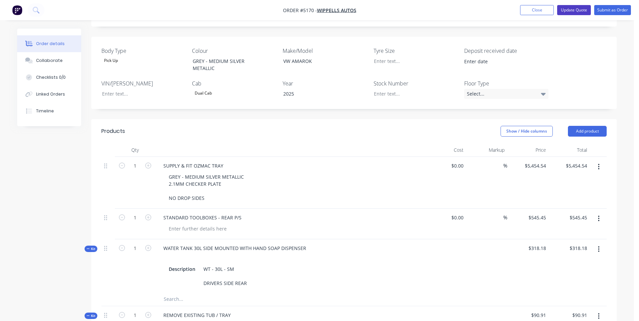
click at [573, 10] on button "Update Quote" at bounding box center [574, 10] width 34 height 10
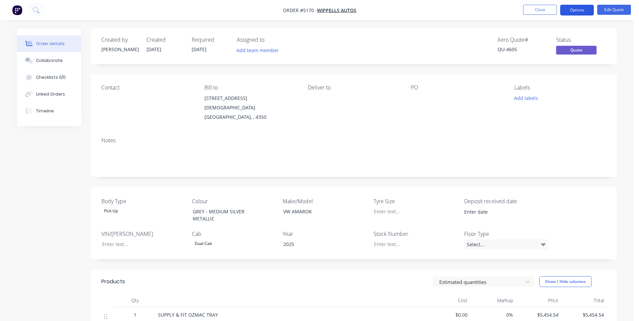
click at [574, 10] on button "Options" at bounding box center [577, 10] width 34 height 11
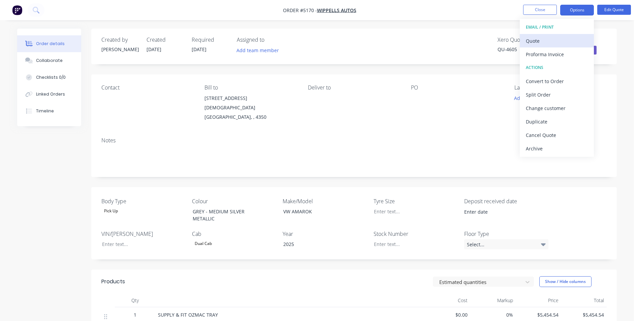
click at [555, 41] on div "Quote" at bounding box center [556, 41] width 62 height 10
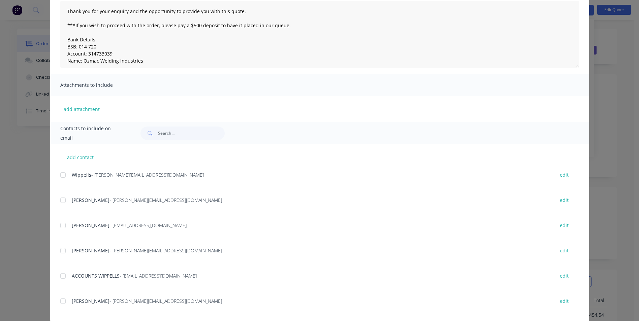
scroll to position [86, 0]
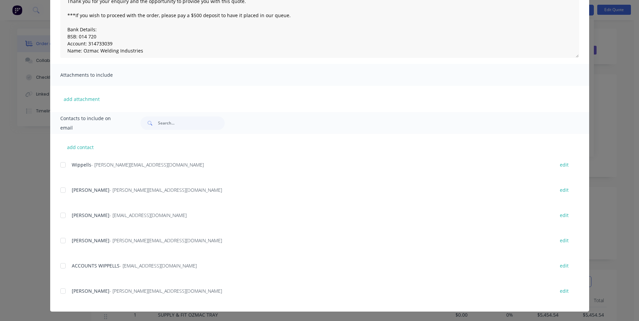
click at [60, 291] on div at bounding box center [62, 290] width 13 height 13
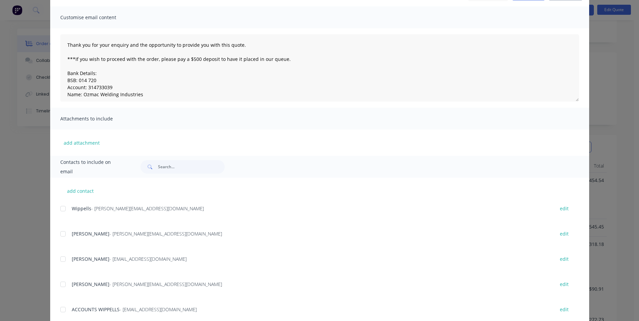
scroll to position [0, 0]
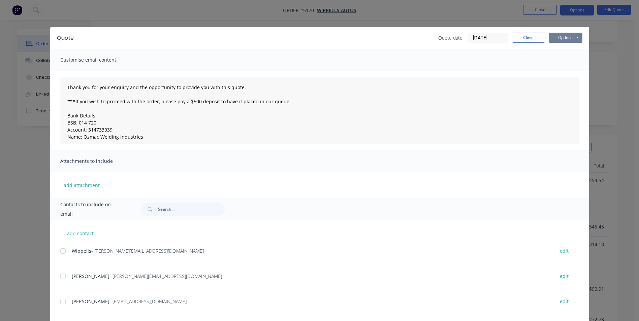
click at [574, 36] on button "Options" at bounding box center [565, 38] width 34 height 10
click at [565, 72] on button "Email" at bounding box center [569, 71] width 43 height 11
click at [558, 39] on button "Options" at bounding box center [565, 38] width 34 height 10
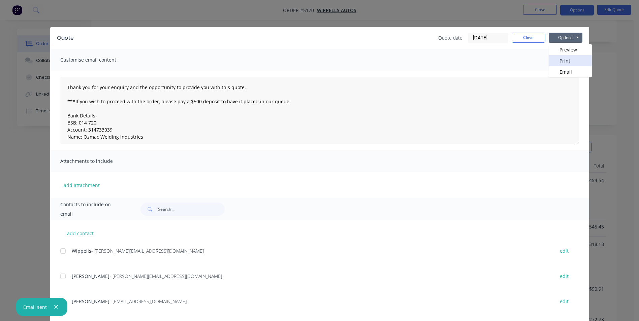
click at [562, 61] on button "Print" at bounding box center [569, 60] width 43 height 11
click at [532, 38] on button "Close" at bounding box center [528, 38] width 34 height 10
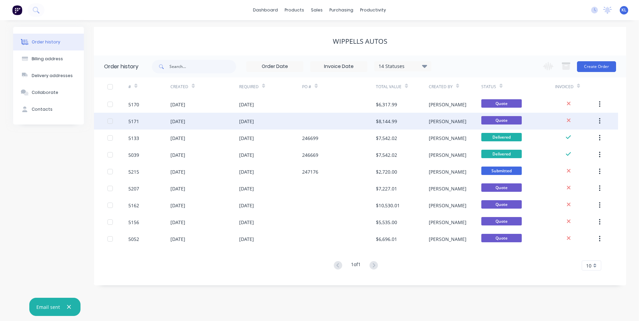
click at [136, 122] on div "5171" at bounding box center [133, 121] width 11 height 7
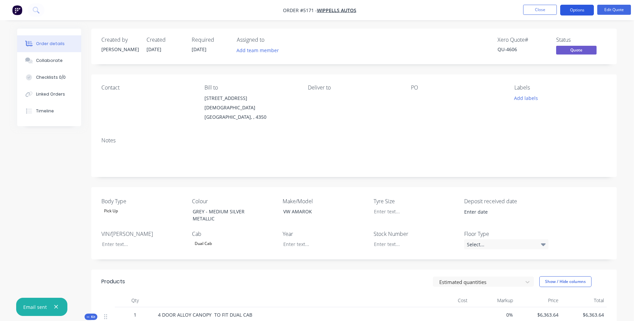
click at [579, 10] on button "Options" at bounding box center [577, 10] width 34 height 11
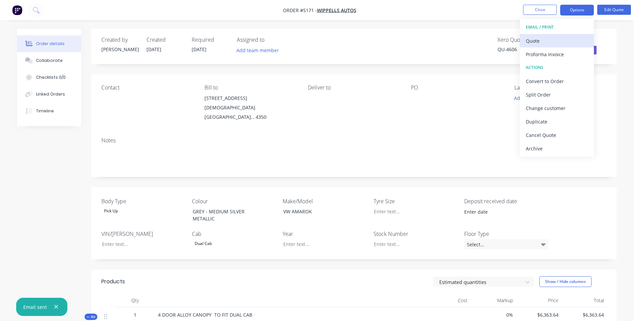
click at [547, 41] on div "Quote" at bounding box center [556, 41] width 62 height 10
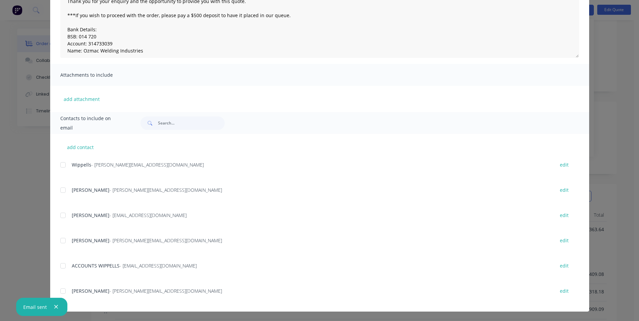
scroll to position [101, 0]
click at [60, 290] on div at bounding box center [62, 290] width 13 height 13
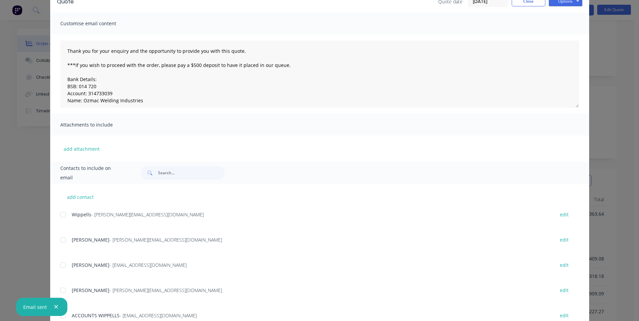
scroll to position [0, 0]
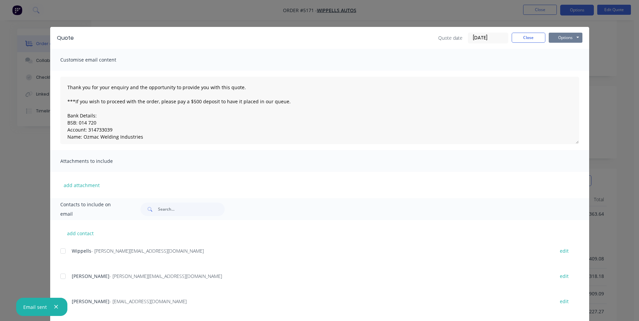
click at [564, 38] on button "Options" at bounding box center [565, 38] width 34 height 10
click at [564, 73] on button "Email" at bounding box center [569, 71] width 43 height 11
click at [570, 36] on button "Options" at bounding box center [565, 38] width 34 height 10
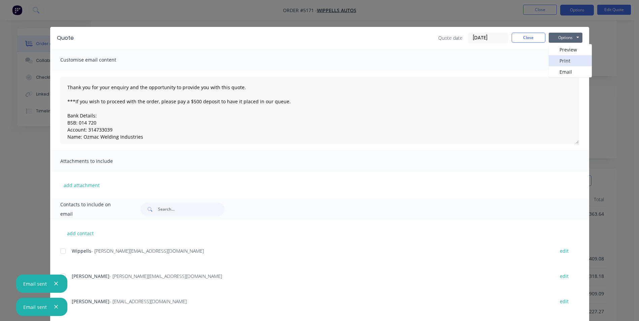
click at [569, 61] on button "Print" at bounding box center [569, 60] width 43 height 11
click at [529, 40] on button "Close" at bounding box center [528, 38] width 34 height 10
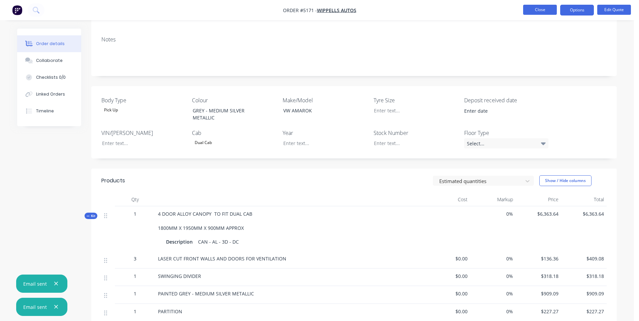
click at [547, 10] on button "Close" at bounding box center [540, 10] width 34 height 10
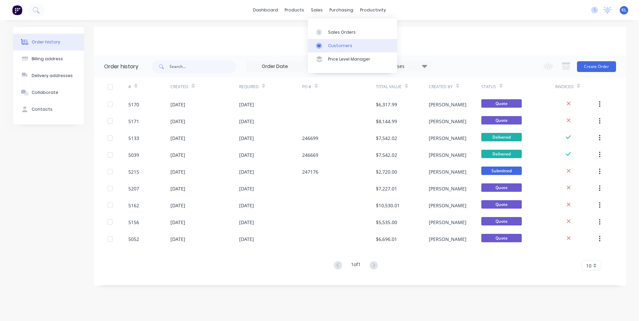
click at [341, 47] on div "Customers" at bounding box center [340, 46] width 24 height 6
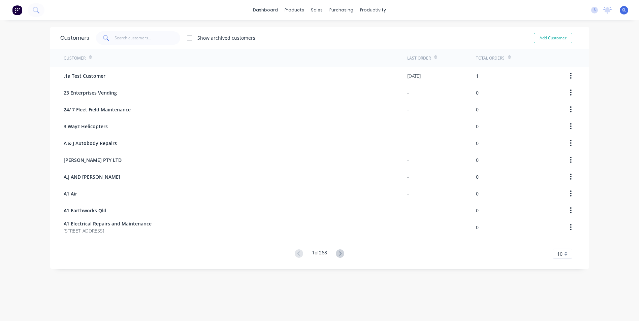
click at [504, 58] on div "Total Orders" at bounding box center [493, 58] width 35 height 12
click at [338, 31] on div "Sales Orders" at bounding box center [339, 32] width 28 height 6
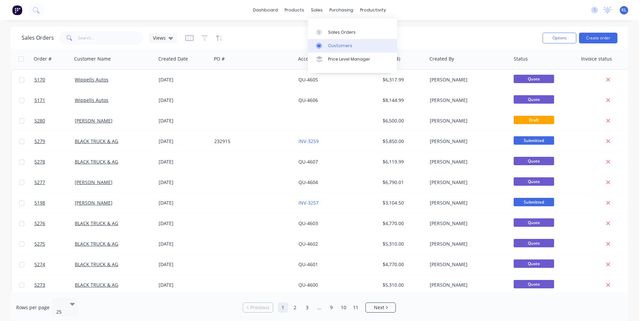
click at [343, 48] on div "Customers" at bounding box center [340, 46] width 24 height 6
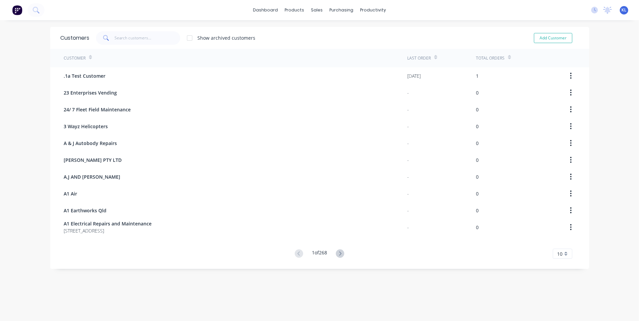
click at [500, 57] on div "Total Orders" at bounding box center [490, 58] width 29 height 6
click at [508, 56] on icon at bounding box center [509, 57] width 3 height 5
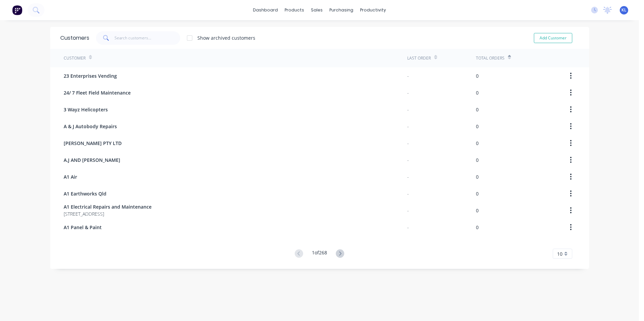
click at [508, 57] on icon at bounding box center [509, 57] width 3 height 5
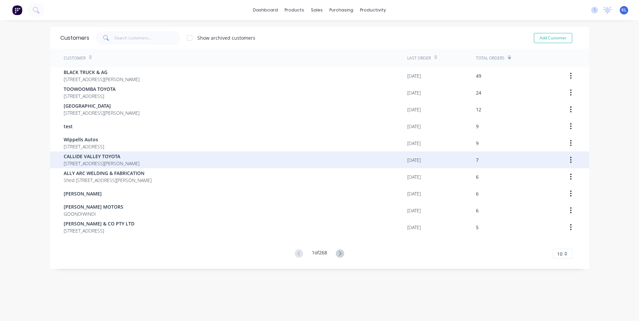
click at [101, 160] on span "CALLIDE VALLEY TOYOTA" at bounding box center [102, 156] width 76 height 7
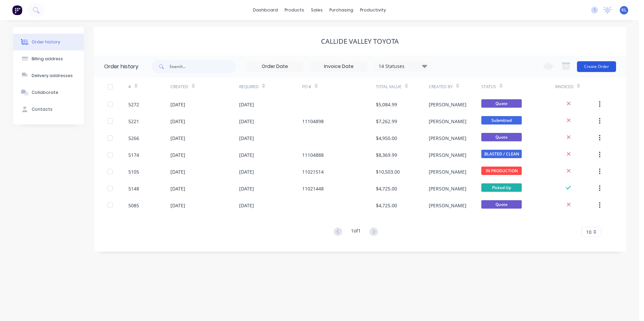
click at [596, 66] on button "Create Order" at bounding box center [596, 66] width 39 height 11
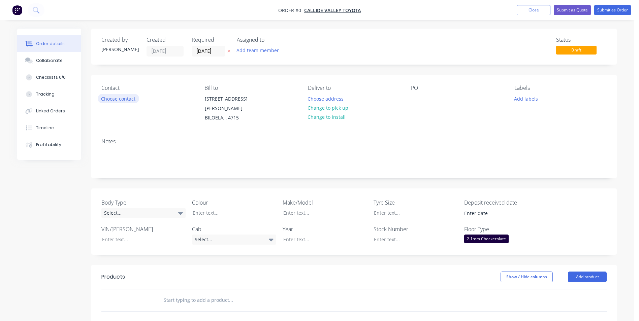
click at [126, 98] on button "Choose contact" at bounding box center [118, 98] width 41 height 9
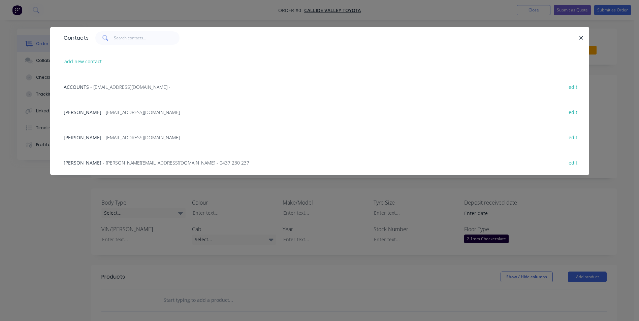
click at [110, 139] on span "- davidg@callidevalleytoyota.com.au -" at bounding box center [143, 137] width 80 height 6
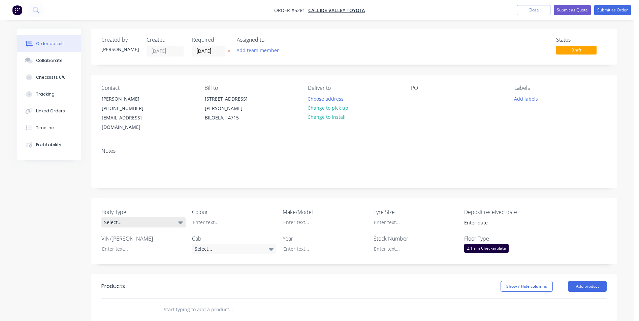
click at [178, 219] on icon at bounding box center [180, 222] width 5 height 7
click at [161, 240] on button "Cab Chassis" at bounding box center [151, 240] width 101 height 13
click at [246, 244] on div "Select..." at bounding box center [234, 249] width 84 height 10
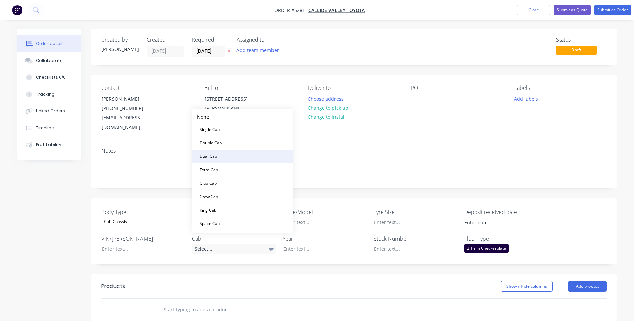
click at [217, 157] on div "Dual Cab" at bounding box center [208, 156] width 23 height 9
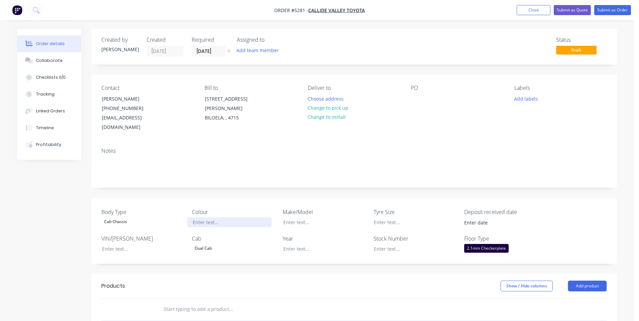
click at [217, 217] on div at bounding box center [229, 222] width 84 height 10
click at [305, 244] on div at bounding box center [320, 249] width 84 height 10
click at [300, 217] on div at bounding box center [320, 222] width 84 height 10
click at [301, 217] on div "TOYOTA LAND CRUISER 79" at bounding box center [320, 222] width 84 height 10
click at [315, 217] on div "TOYOTA LAND CRUISER 79" at bounding box center [320, 222] width 84 height 10
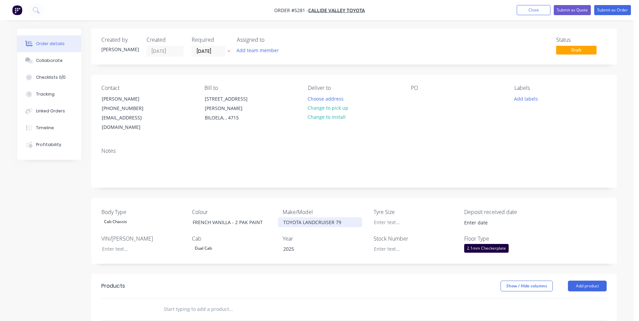
click at [342, 217] on div "TOYOTA LANDCRUISER 79" at bounding box center [320, 222] width 84 height 10
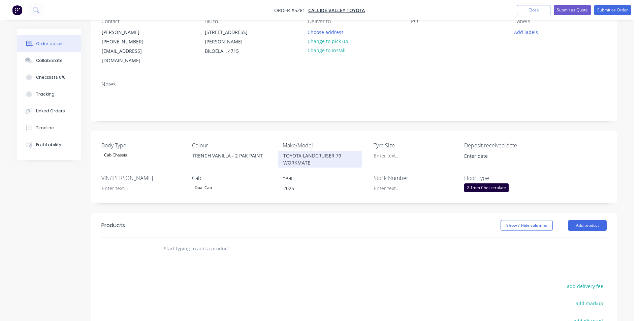
scroll to position [67, 0]
click at [587, 219] on button "Add product" at bounding box center [587, 224] width 39 height 11
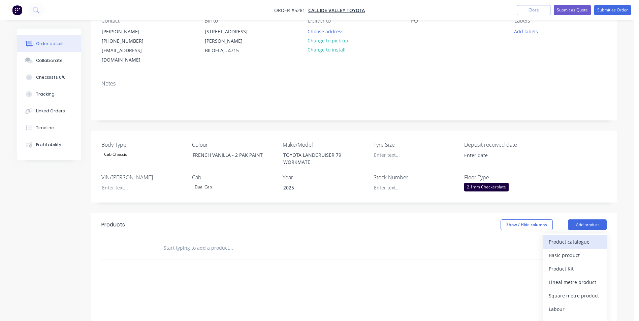
click at [583, 237] on div "Product catalogue" at bounding box center [574, 242] width 52 height 10
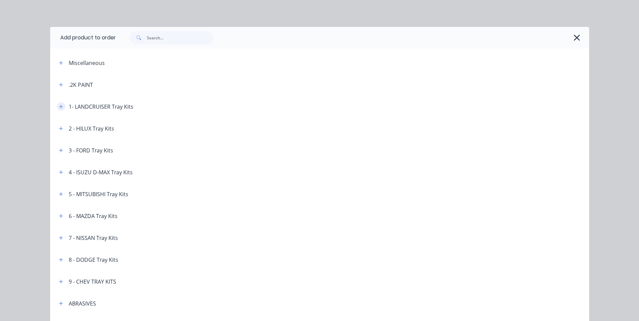
click at [59, 108] on icon "button" at bounding box center [61, 106] width 4 height 5
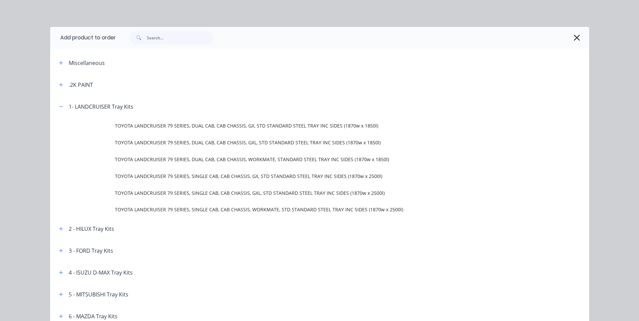
click at [250, 160] on span "TOYOTA LANDCRUISER 79 SERIES, DUAL CAB, CAB CHASSIS, WORKMATE, STANDARD STEEL T…" at bounding box center [304, 159] width 379 height 7
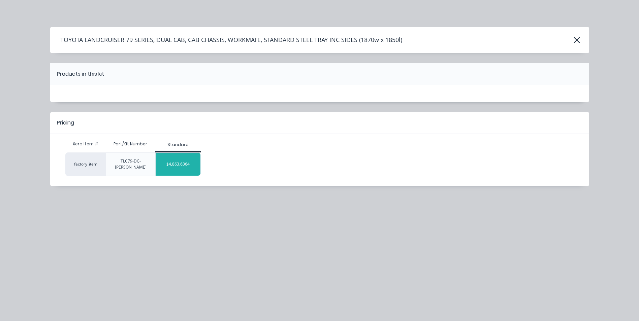
click at [179, 159] on div "$4,863.6364" at bounding box center [178, 164] width 45 height 17
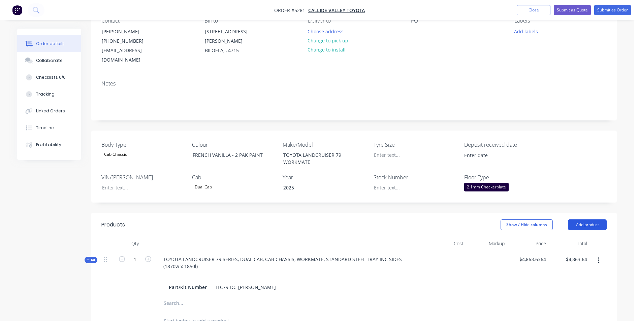
click at [592, 219] on button "Add product" at bounding box center [587, 224] width 39 height 11
click at [577, 237] on div "Product catalogue" at bounding box center [574, 242] width 52 height 10
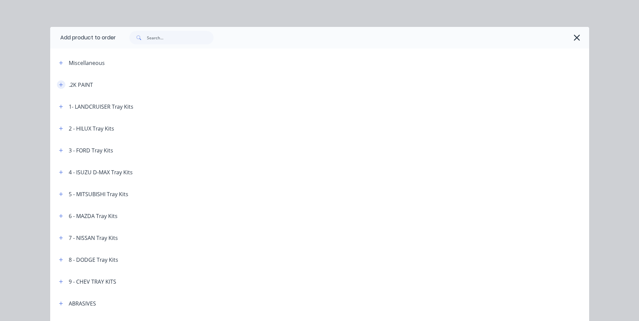
click at [57, 83] on button "button" at bounding box center [61, 84] width 8 height 8
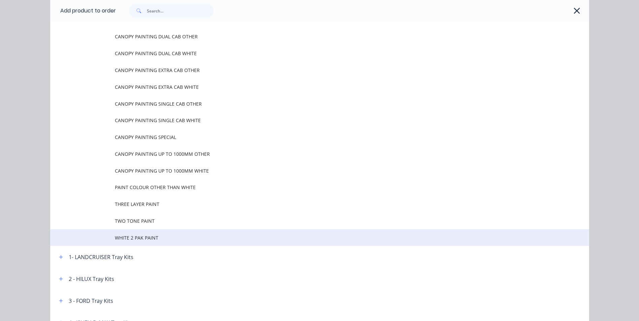
click at [145, 235] on span "WHITE 2 PAK PAINT" at bounding box center [304, 237] width 379 height 7
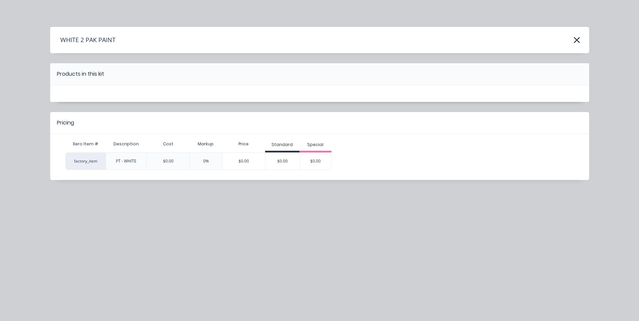
scroll to position [0, 0]
click at [575, 40] on icon "button" at bounding box center [576, 39] width 7 height 9
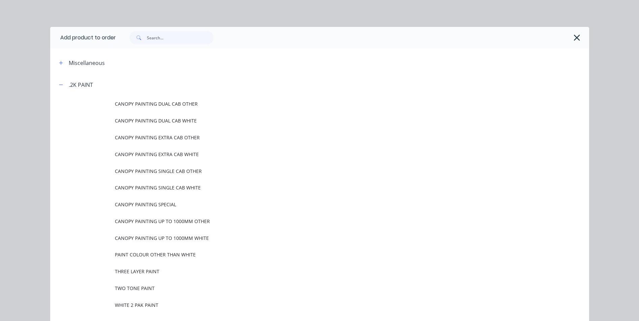
scroll to position [74, 0]
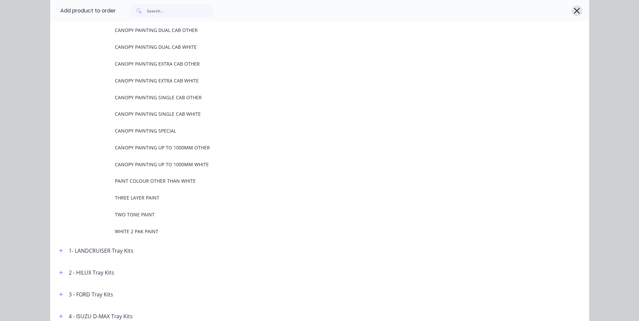
click at [573, 11] on icon "button" at bounding box center [576, 10] width 7 height 9
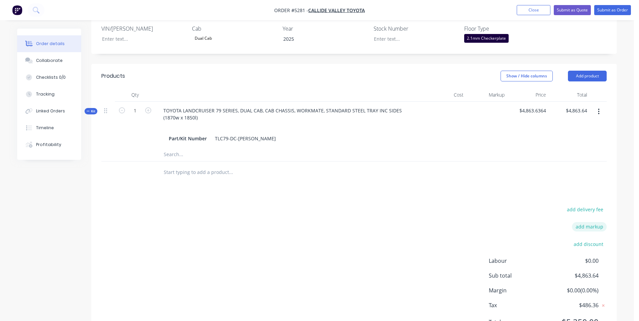
scroll to position [236, 0]
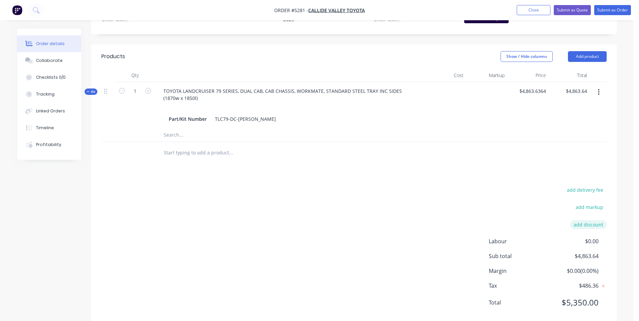
click at [591, 220] on button "add discount" at bounding box center [588, 224] width 37 height 9
type input "DEALER DISCOUNT"
type input "10.00%"
click input "submit" at bounding box center [0, 0] width 0 height 0
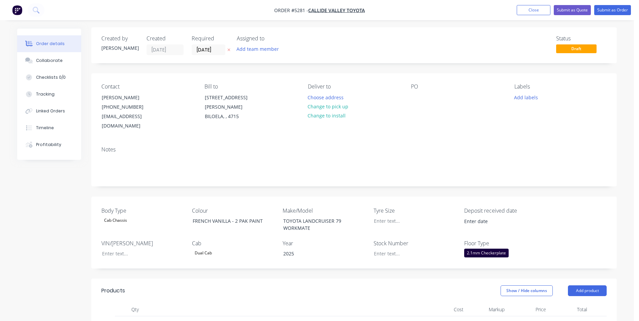
scroll to position [0, 0]
click at [578, 11] on button "Submit as Quote" at bounding box center [571, 10] width 37 height 10
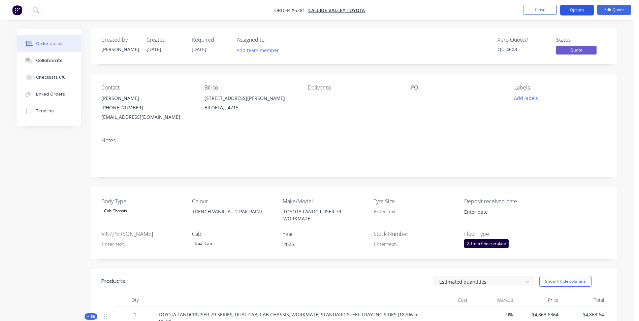
click at [578, 11] on button "Options" at bounding box center [577, 10] width 34 height 11
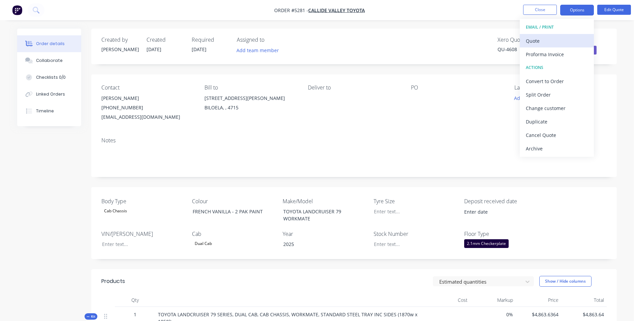
click at [550, 40] on div "Quote" at bounding box center [556, 41] width 62 height 10
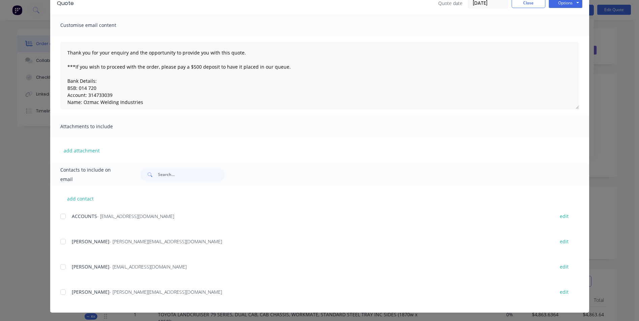
scroll to position [36, 0]
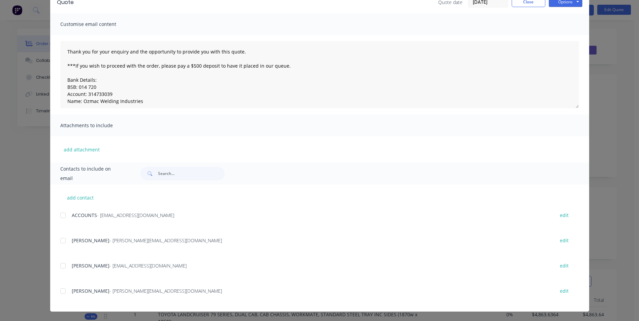
click at [72, 266] on span "DAVID GROVE" at bounding box center [91, 266] width 38 height 6
click at [59, 265] on div at bounding box center [62, 265] width 13 height 13
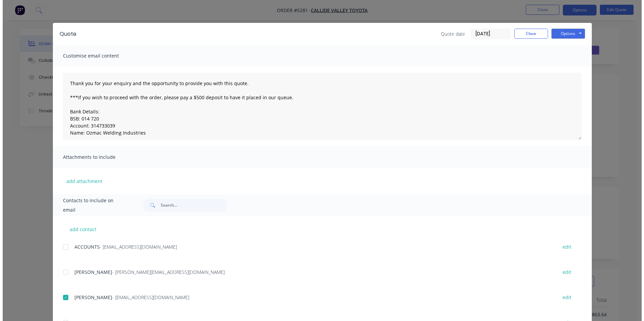
scroll to position [0, 0]
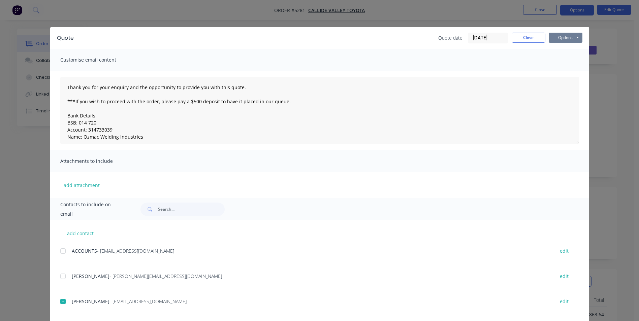
click at [566, 38] on button "Options" at bounding box center [565, 38] width 34 height 10
click at [569, 72] on button "Email" at bounding box center [569, 71] width 43 height 11
click at [568, 38] on button "Options" at bounding box center [565, 38] width 34 height 10
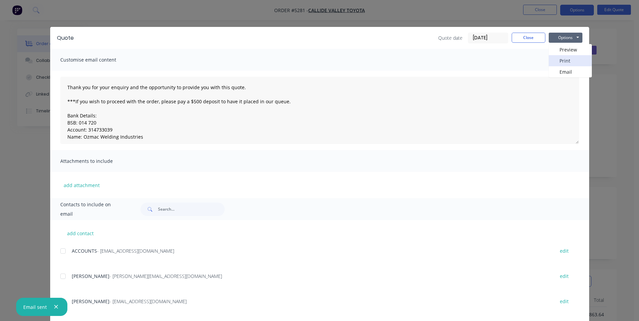
click at [569, 59] on button "Print" at bounding box center [569, 60] width 43 height 11
click at [531, 37] on button "Close" at bounding box center [528, 38] width 34 height 10
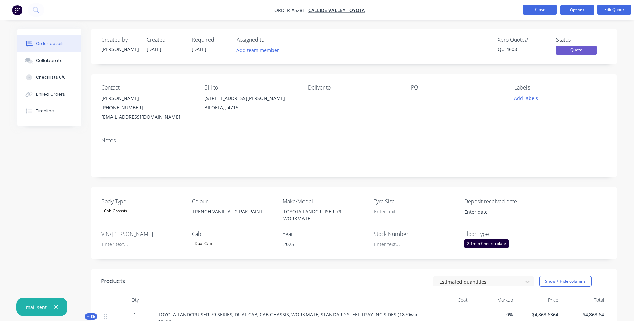
click at [550, 13] on button "Close" at bounding box center [540, 10] width 34 height 10
click at [543, 12] on button "Close" at bounding box center [540, 10] width 34 height 10
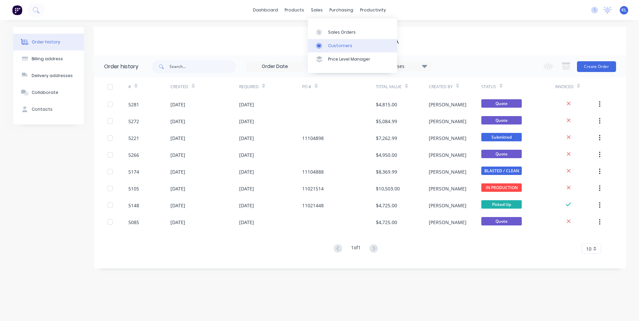
click at [348, 49] on link "Customers" at bounding box center [352, 45] width 89 height 13
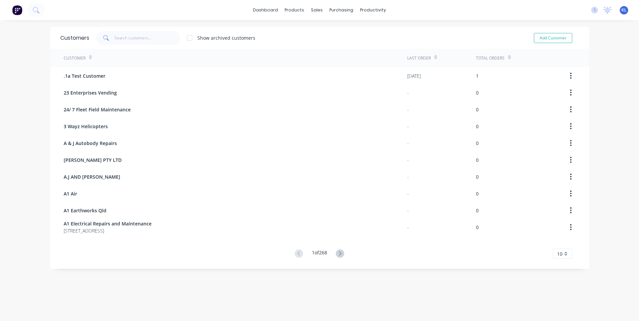
click at [497, 57] on div "Total Orders" at bounding box center [490, 58] width 29 height 6
click at [508, 56] on icon at bounding box center [509, 57] width 3 height 5
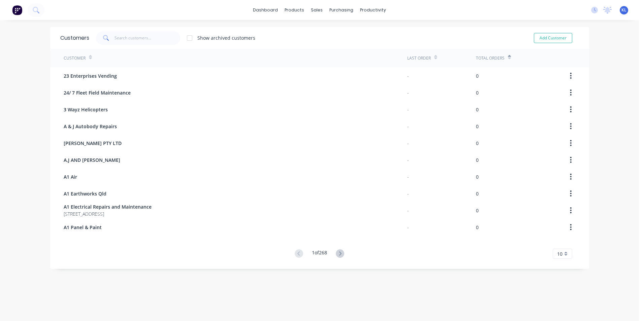
click at [504, 56] on div "Total Orders" at bounding box center [493, 58] width 35 height 12
click at [499, 54] on div "Total Orders" at bounding box center [493, 58] width 35 height 12
click at [505, 57] on div "Total Orders" at bounding box center [493, 58] width 35 height 12
click at [507, 59] on icon at bounding box center [508, 59] width 3 height 2
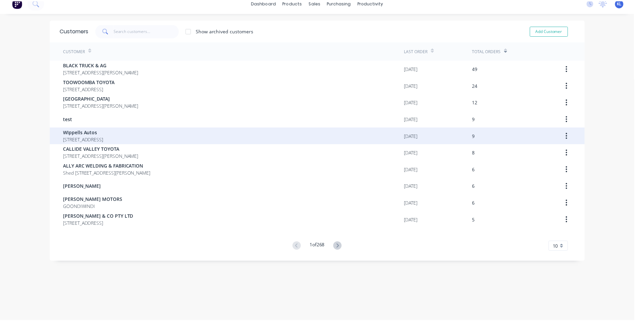
scroll to position [13, 0]
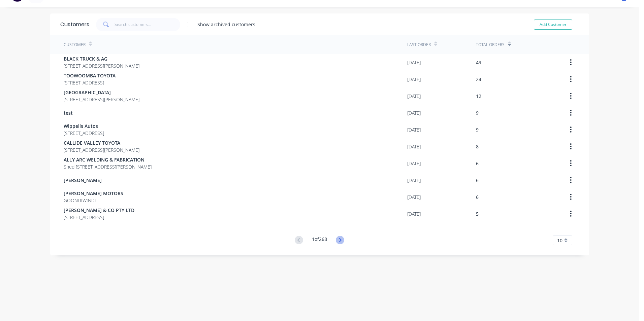
click at [340, 240] on icon at bounding box center [340, 240] width 2 height 4
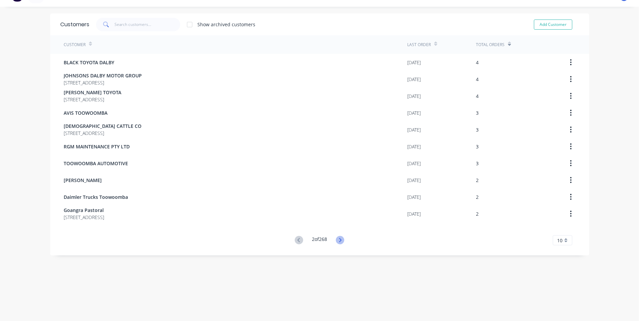
click at [340, 239] on icon at bounding box center [340, 240] width 8 height 8
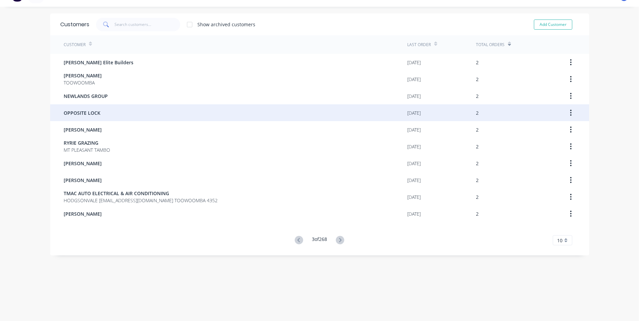
click at [98, 114] on div "OPPOSITE LOCK" at bounding box center [235, 112] width 343 height 17
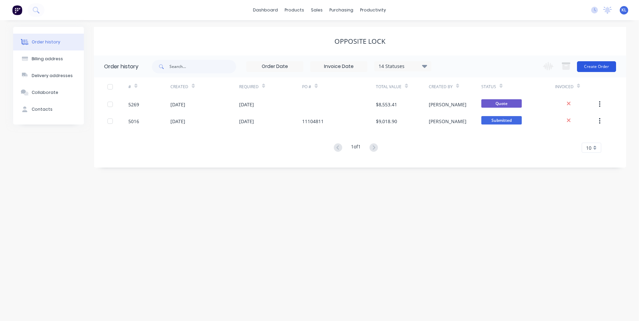
click at [601, 68] on button "Create Order" at bounding box center [596, 66] width 39 height 11
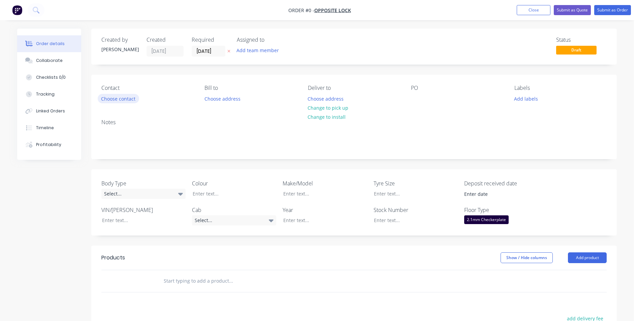
click at [130, 101] on button "Choose contact" at bounding box center [118, 98] width 41 height 9
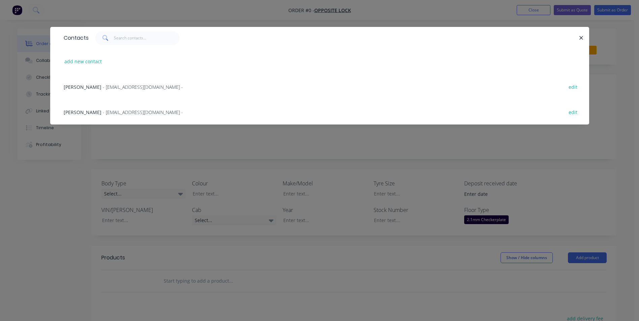
click at [66, 113] on span "REILLY" at bounding box center [83, 112] width 38 height 6
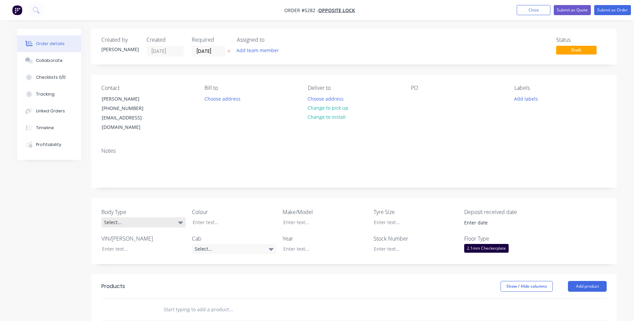
click at [166, 217] on div "Select..." at bounding box center [143, 222] width 84 height 10
click at [132, 242] on div "Cab Chassis" at bounding box center [120, 240] width 28 height 9
click at [212, 217] on div at bounding box center [229, 222] width 84 height 10
click at [259, 244] on div "Select..." at bounding box center [234, 249] width 84 height 10
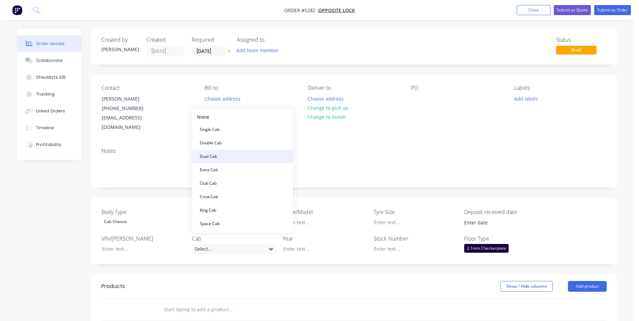
click at [239, 159] on button "Dual Cab" at bounding box center [242, 156] width 101 height 13
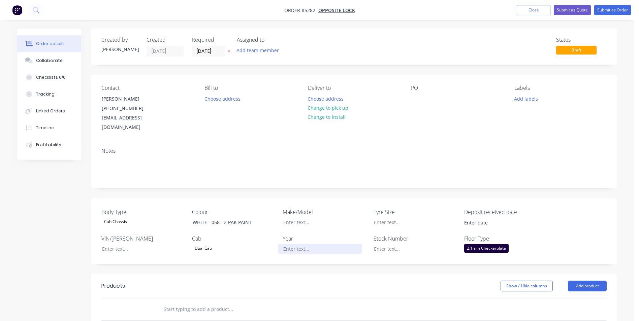
click at [309, 244] on div at bounding box center [320, 249] width 84 height 10
click at [322, 217] on div at bounding box center [320, 222] width 84 height 10
click at [384, 217] on div at bounding box center [410, 222] width 84 height 10
click at [588, 281] on button "Add product" at bounding box center [587, 286] width 39 height 11
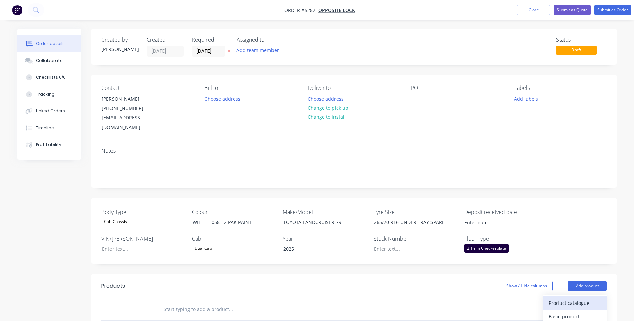
click at [579, 298] on div "Product catalogue" at bounding box center [574, 303] width 52 height 10
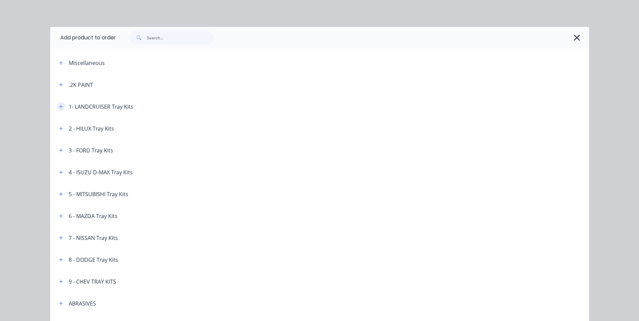
click at [59, 108] on icon "button" at bounding box center [61, 106] width 4 height 5
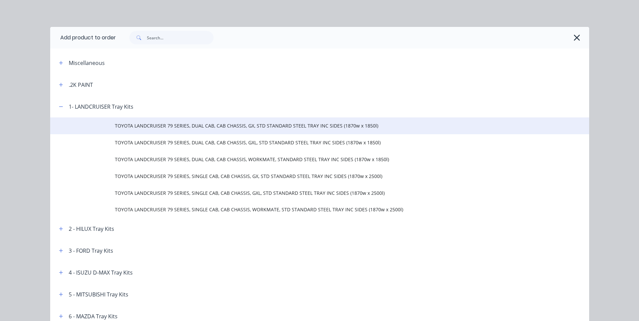
click at [227, 129] on span "TOYOTA LANDCRUISER 79 SERIES, DUAL CAB, CAB CHASSIS, GX, STD STANDARD STEEL TRA…" at bounding box center [304, 125] width 379 height 7
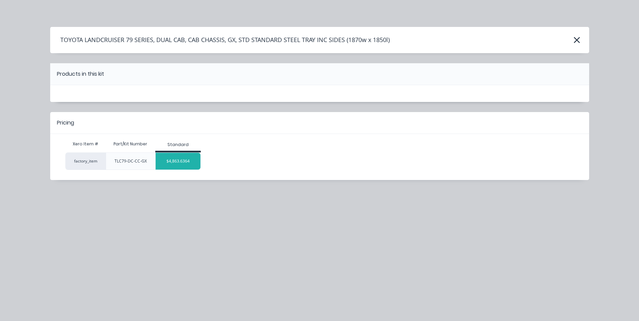
click at [177, 163] on div "$4,863.6364" at bounding box center [178, 161] width 45 height 17
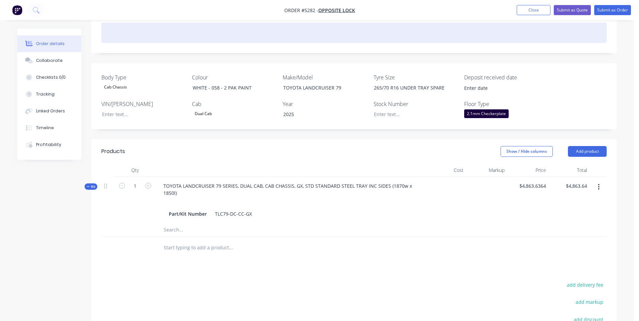
scroll to position [168, 0]
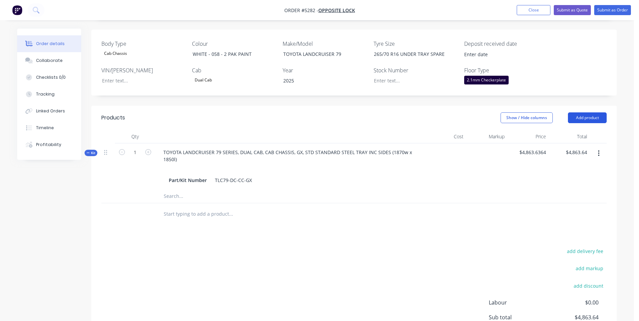
click at [581, 112] on button "Add product" at bounding box center [587, 117] width 39 height 11
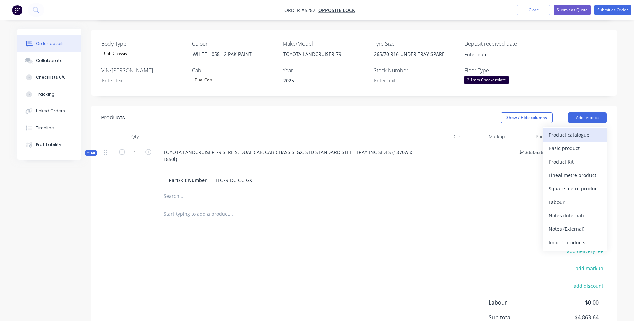
click at [580, 130] on div "Product catalogue" at bounding box center [574, 135] width 52 height 10
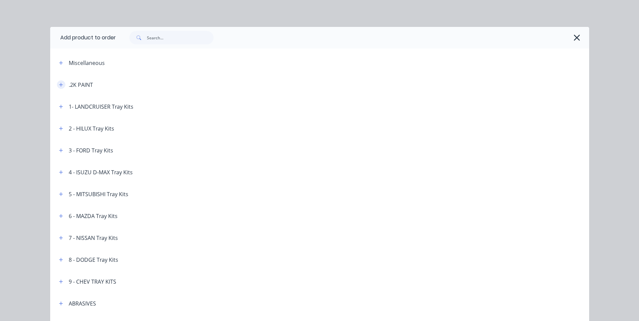
click at [57, 85] on button "button" at bounding box center [61, 84] width 8 height 8
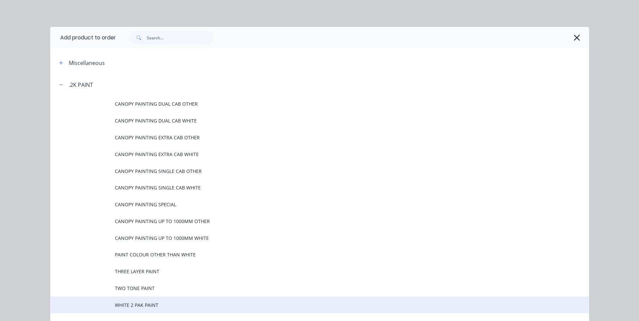
click at [139, 305] on span "WHITE 2 PAK PAINT" at bounding box center [304, 305] width 379 height 7
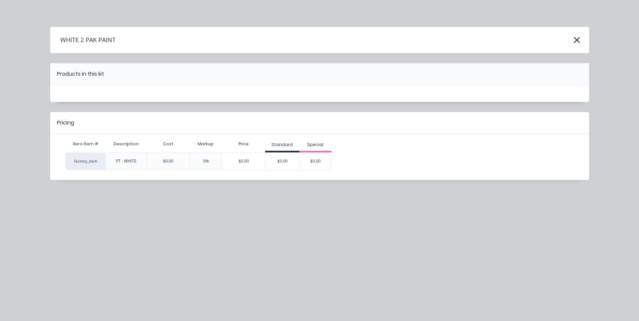
click at [282, 158] on div "$0.00" at bounding box center [282, 161] width 34 height 17
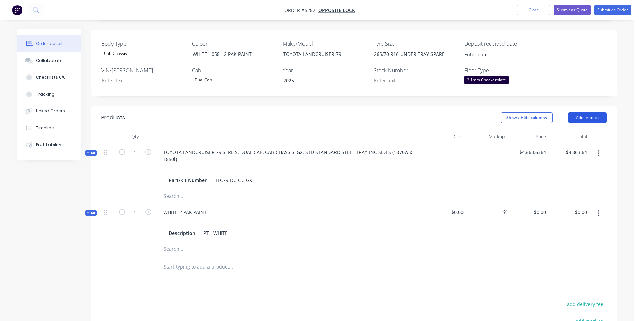
click at [594, 112] on button "Add product" at bounding box center [587, 117] width 39 height 11
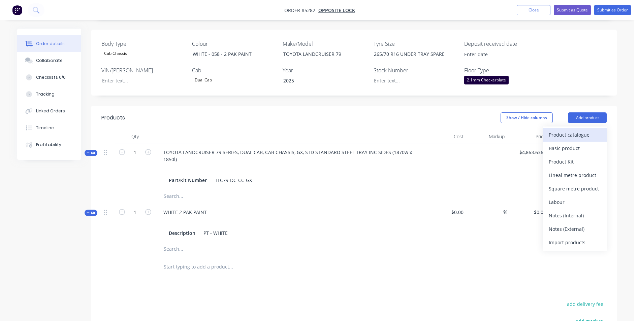
click at [586, 130] on div "Product catalogue" at bounding box center [574, 135] width 52 height 10
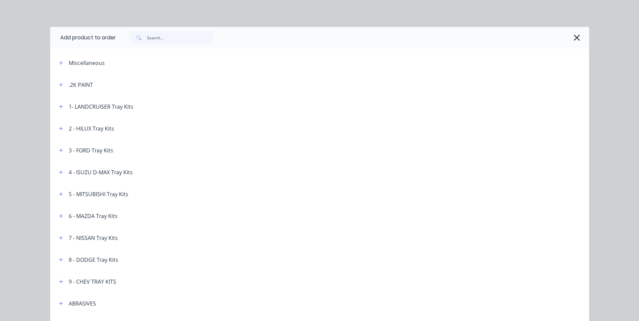
click at [575, 36] on icon "button" at bounding box center [576, 37] width 7 height 9
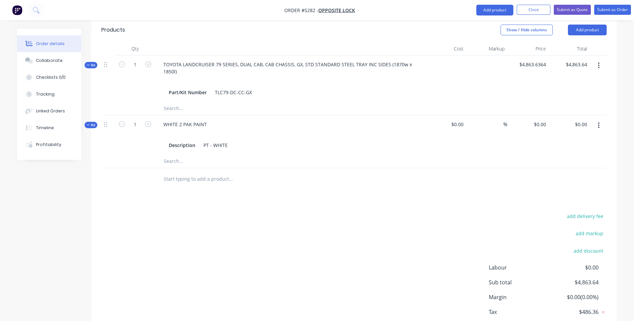
scroll to position [287, 0]
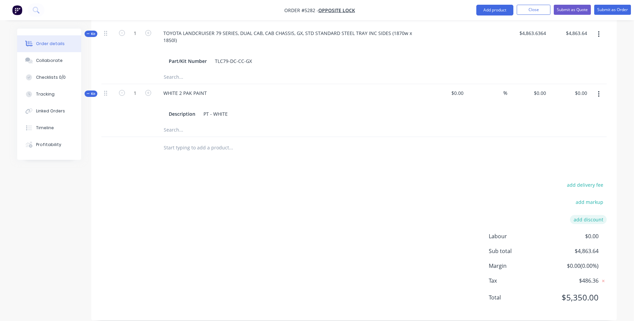
click at [590, 215] on button "add discount" at bounding box center [588, 219] width 37 height 9
type input "DEALER DISCOUNT"
type input "10.00%"
click input "submit" at bounding box center [0, 0] width 0 height 0
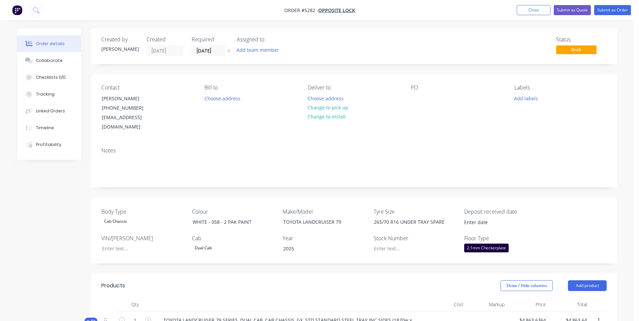
scroll to position [0, 0]
click at [581, 10] on button "Submit as Quote" at bounding box center [571, 10] width 37 height 10
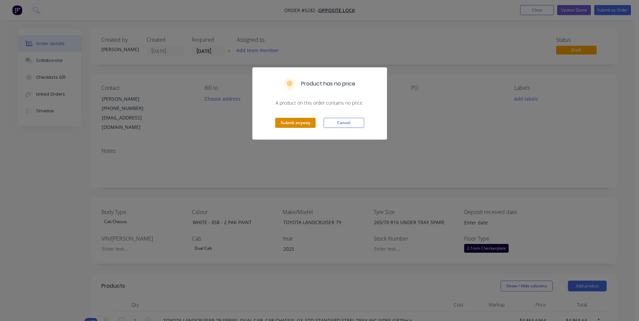
click at [309, 126] on button "Submit anyway" at bounding box center [295, 123] width 40 height 10
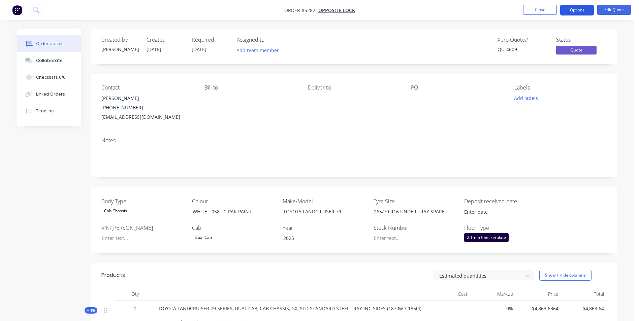
click at [574, 10] on button "Options" at bounding box center [577, 10] width 34 height 11
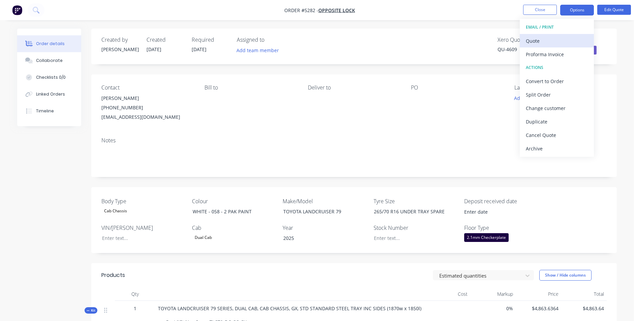
click at [540, 44] on div "Quote" at bounding box center [556, 41] width 62 height 10
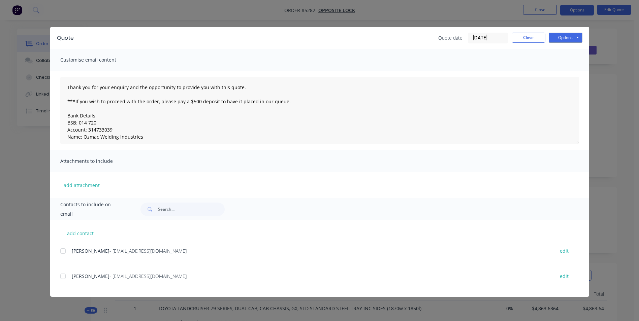
click at [64, 277] on div at bounding box center [62, 276] width 13 height 13
click at [574, 36] on button "Options" at bounding box center [565, 38] width 34 height 10
click at [563, 70] on button "Email" at bounding box center [569, 71] width 43 height 11
click at [573, 40] on button "Options" at bounding box center [565, 38] width 34 height 10
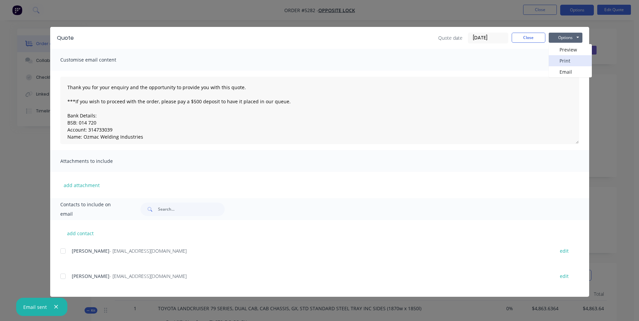
click at [571, 59] on button "Print" at bounding box center [569, 60] width 43 height 11
click at [534, 39] on button "Close" at bounding box center [528, 38] width 34 height 10
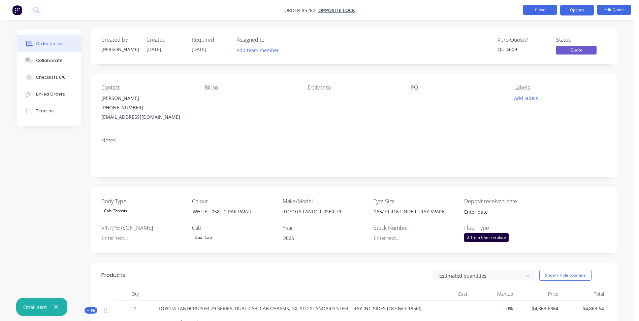
click at [548, 10] on button "Close" at bounding box center [540, 10] width 34 height 10
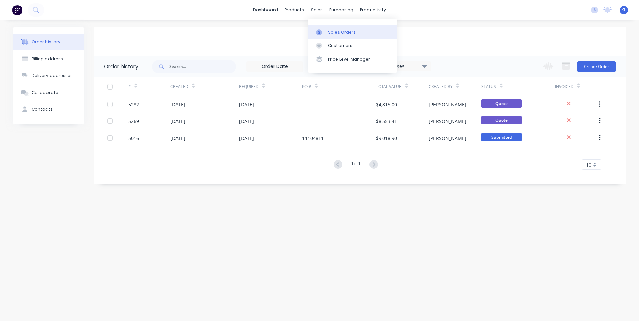
click at [344, 31] on div "Sales Orders" at bounding box center [342, 32] width 28 height 6
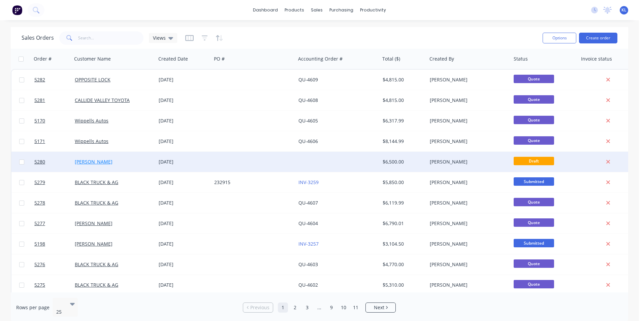
click at [104, 163] on link "[PERSON_NAME]" at bounding box center [94, 162] width 38 height 6
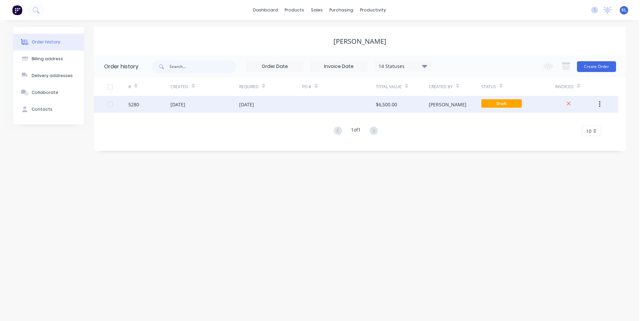
click at [140, 102] on div "5280" at bounding box center [149, 104] width 42 height 17
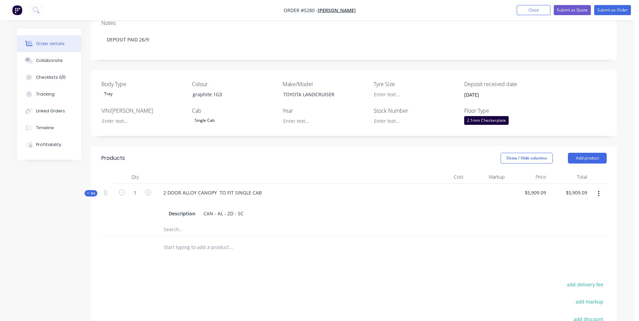
scroll to position [135, 0]
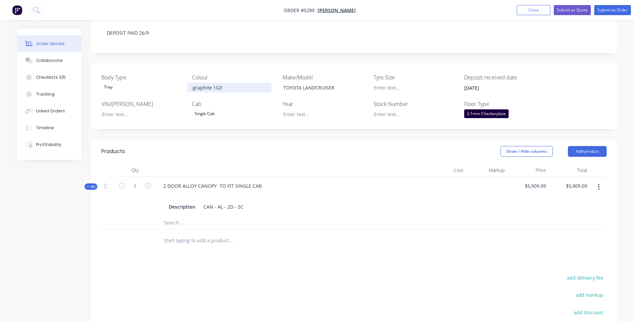
click at [210, 83] on div "graphite 1G3" at bounding box center [229, 88] width 84 height 10
click at [601, 181] on button "button" at bounding box center [598, 187] width 16 height 12
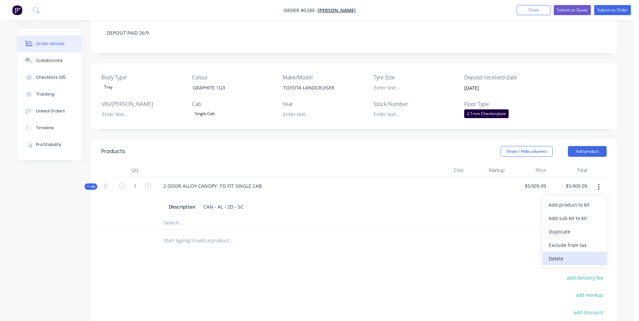
click at [566, 254] on div "Delete" at bounding box center [574, 259] width 52 height 10
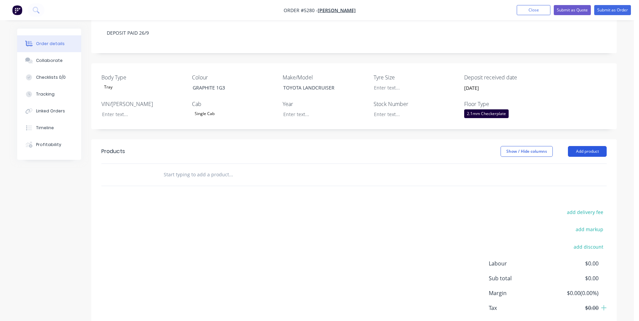
click at [593, 146] on button "Add product" at bounding box center [587, 151] width 39 height 11
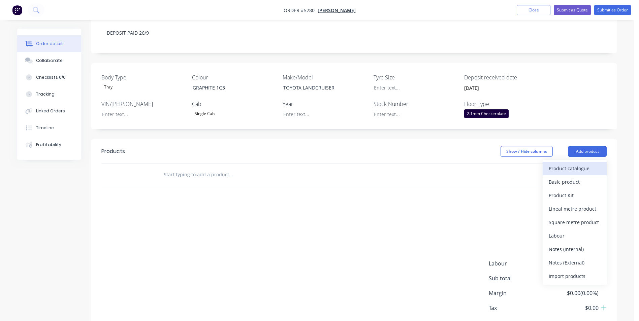
click at [581, 164] on div "Product catalogue" at bounding box center [574, 169] width 52 height 10
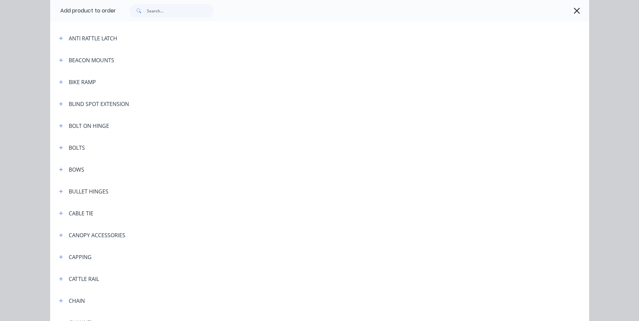
scroll to position [370, 0]
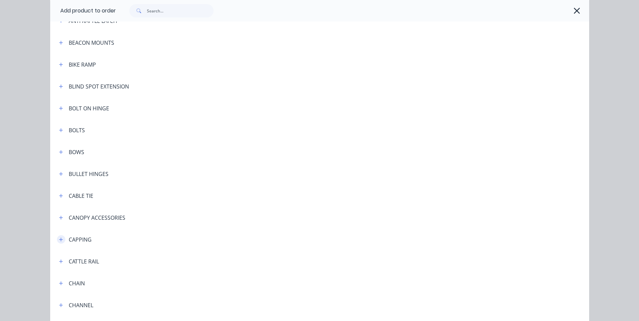
click at [60, 238] on icon "button" at bounding box center [61, 239] width 4 height 5
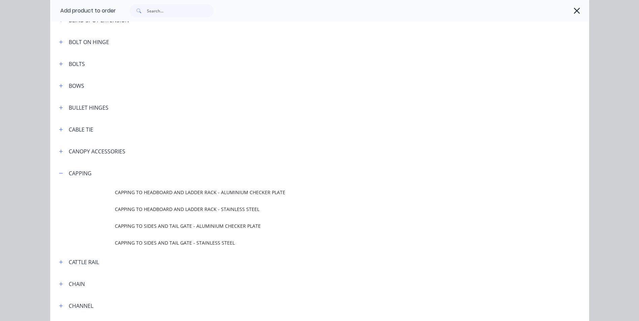
scroll to position [438, 0]
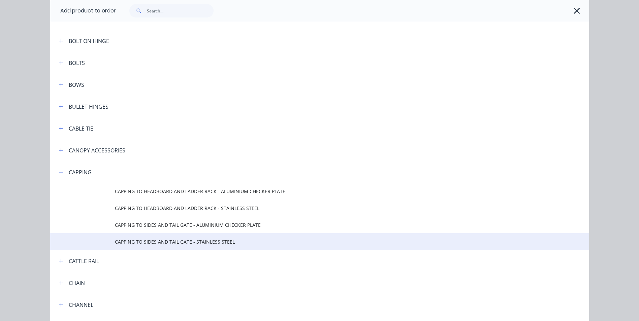
click at [224, 240] on span "CAPPING TO SIDES AND TAIL GATE - STAINLESS STEEL" at bounding box center [304, 241] width 379 height 7
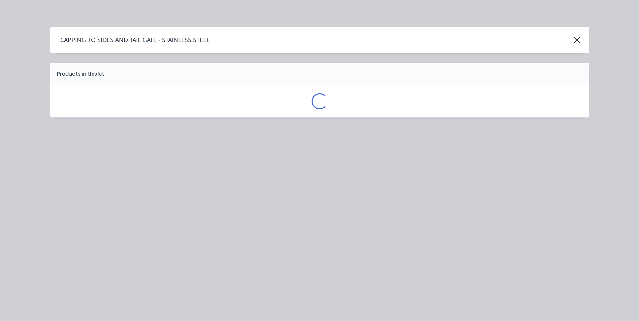
scroll to position [0, 0]
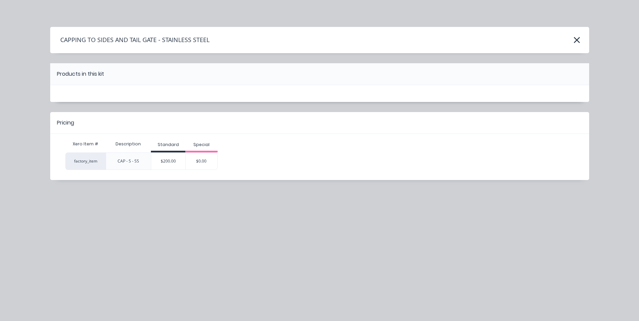
click at [166, 159] on div "$200.00" at bounding box center [168, 161] width 34 height 17
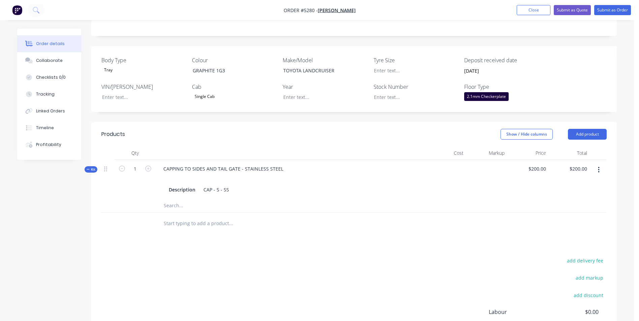
scroll to position [168, 0]
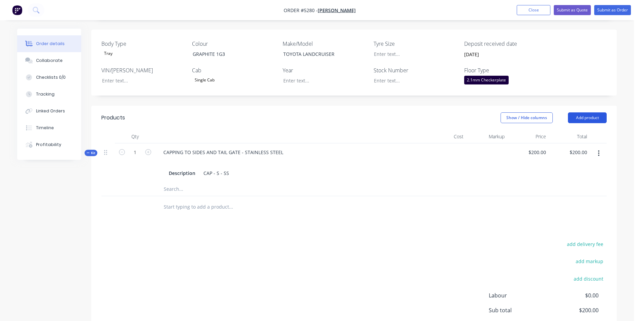
click at [596, 112] on button "Add product" at bounding box center [587, 117] width 39 height 11
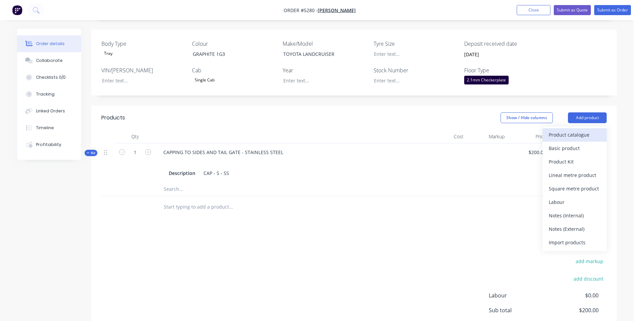
click at [596, 130] on div "Product catalogue" at bounding box center [574, 135] width 52 height 10
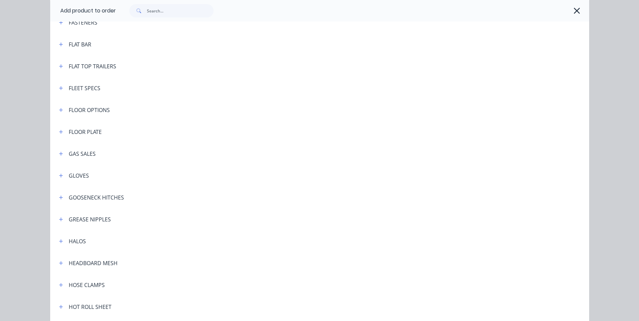
scroll to position [774, 0]
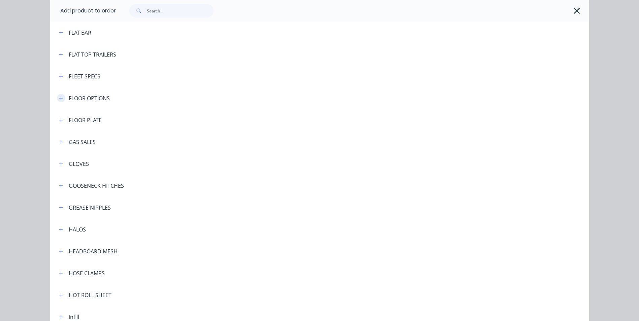
click at [60, 97] on icon "button" at bounding box center [61, 98] width 4 height 5
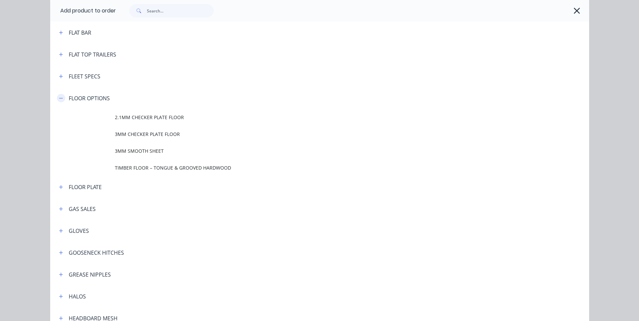
click at [60, 97] on icon "button" at bounding box center [61, 98] width 4 height 5
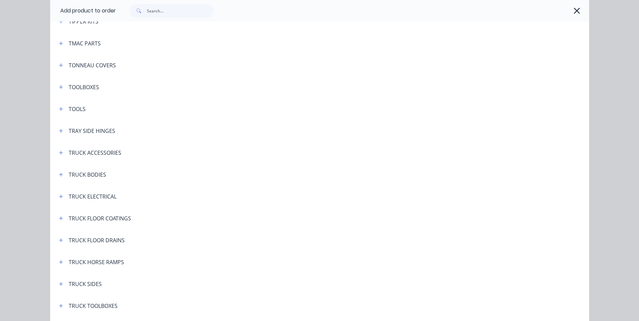
scroll to position [2315, 0]
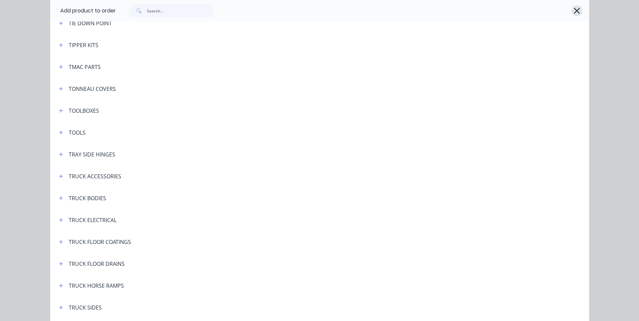
click at [576, 10] on icon "button" at bounding box center [576, 10] width 7 height 9
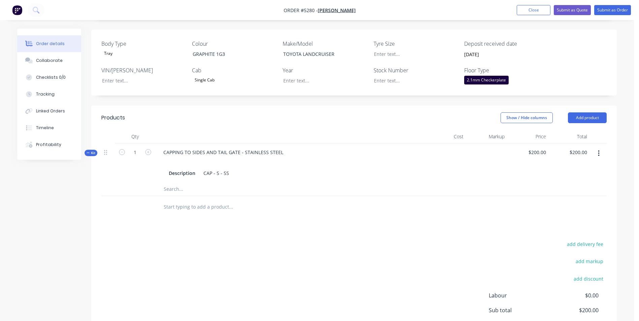
click at [206, 200] on input "text" at bounding box center [230, 206] width 135 height 13
type input "s"
click at [214, 200] on input "Sand, Prime & Respray Floor" at bounding box center [230, 206] width 135 height 13
click at [273, 200] on input "Sand, Prime & Respray Headboard and Floor" at bounding box center [230, 206] width 135 height 13
type input "Sand, Prime & Respray Headboard and Floor on existing tray"
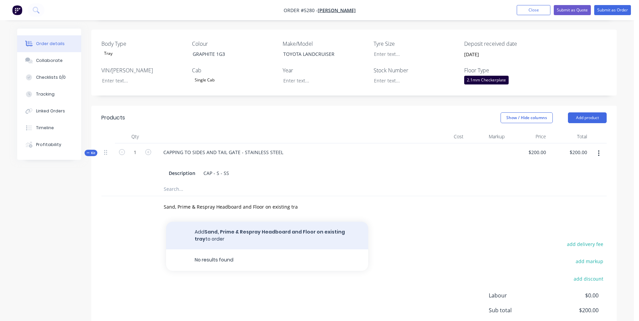
click at [317, 230] on button "Add Sand, Prime & Respray Headboard and Floor on existing tray to order" at bounding box center [267, 236] width 202 height 28
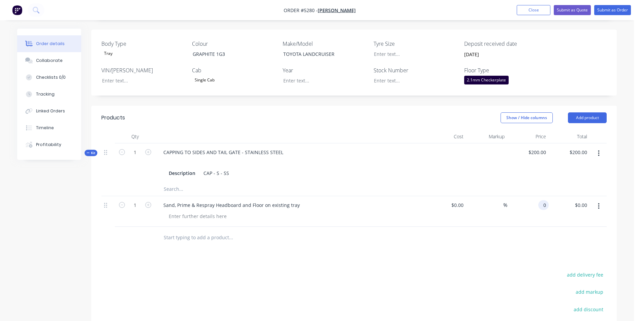
click at [544, 200] on input "0" at bounding box center [545, 205] width 8 height 10
type input "$900.00"
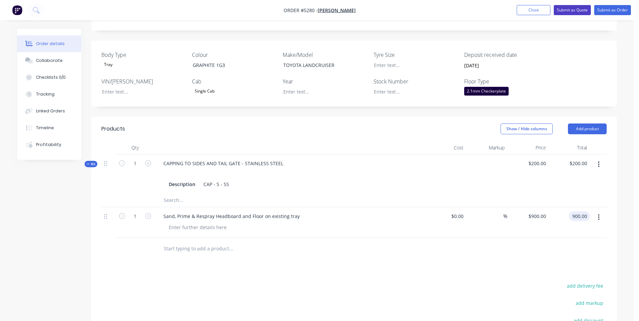
type input "$900.00"
click at [573, 11] on button "Submit as Quote" at bounding box center [571, 10] width 37 height 10
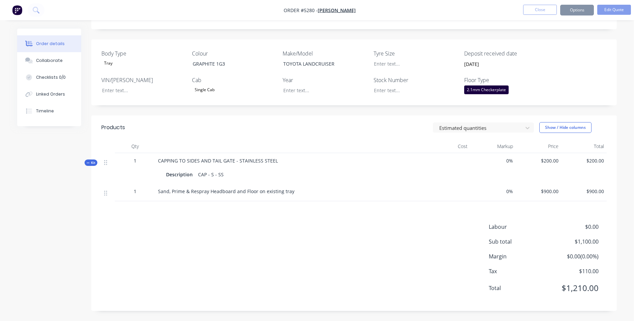
scroll to position [0, 0]
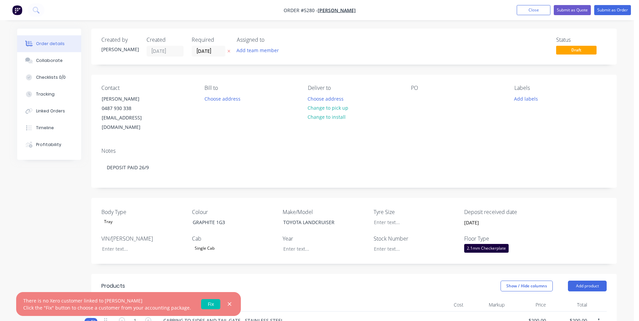
click at [208, 303] on link "Fix" at bounding box center [210, 304] width 19 height 10
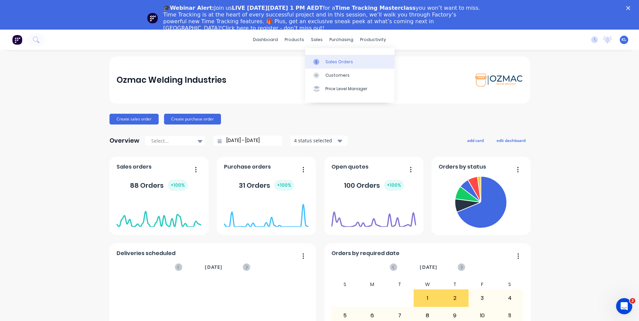
click at [333, 62] on div "Sales Orders" at bounding box center [339, 62] width 28 height 6
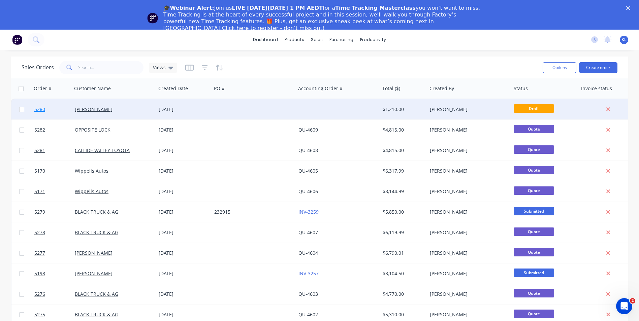
click at [46, 108] on link "5280" at bounding box center [54, 109] width 40 height 20
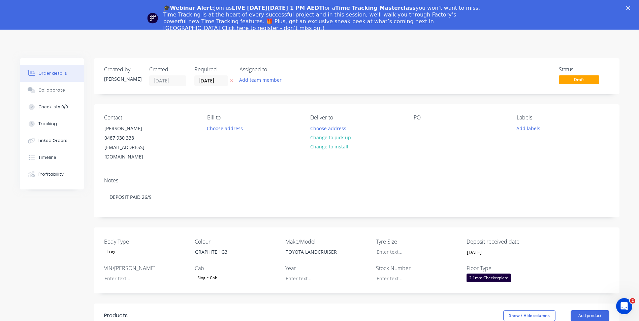
click at [630, 9] on icon "Close" at bounding box center [628, 8] width 4 height 4
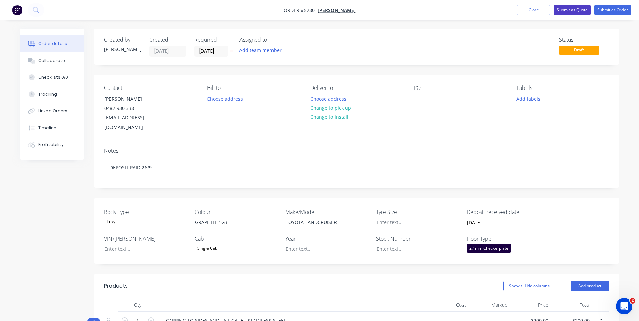
click at [578, 13] on button "Submit as Quote" at bounding box center [571, 10] width 37 height 10
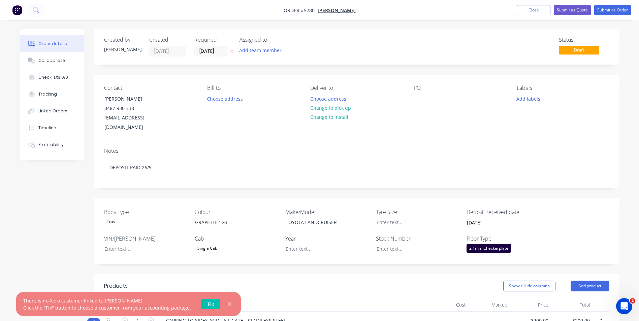
click at [204, 305] on link "Fix" at bounding box center [210, 304] width 19 height 10
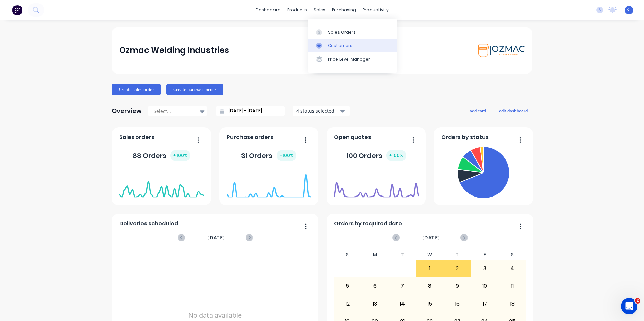
click at [333, 43] on div "Customers" at bounding box center [340, 46] width 24 height 6
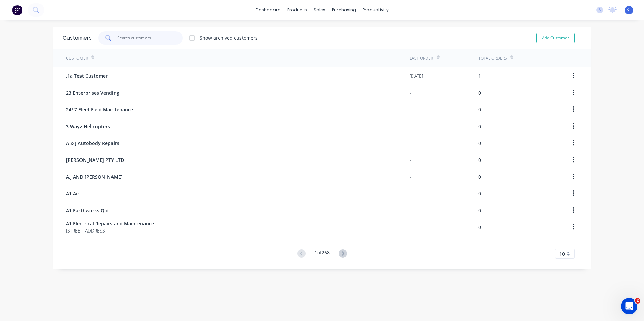
click at [164, 37] on input "text" at bounding box center [150, 37] width 66 height 13
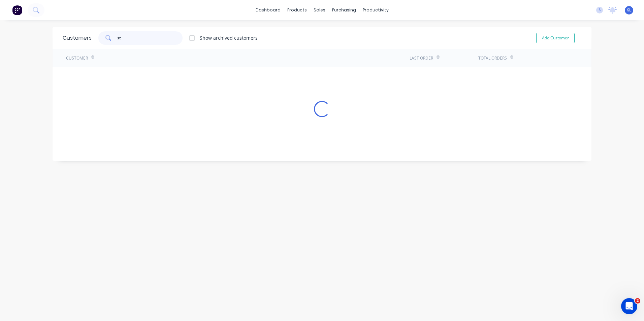
type input "s"
type input "stower"
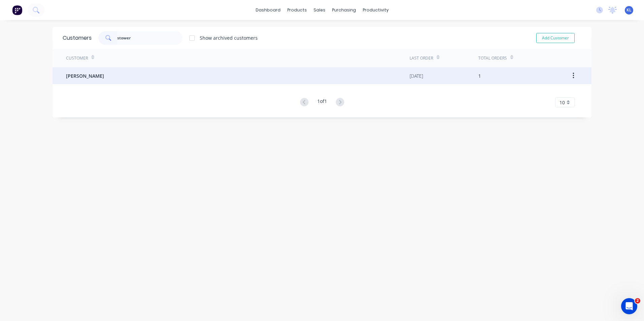
click at [87, 79] on span "[PERSON_NAME]" at bounding box center [85, 75] width 38 height 7
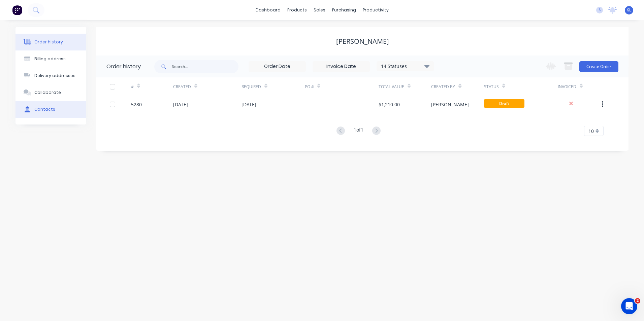
click at [52, 106] on div "Contacts" at bounding box center [44, 109] width 21 height 6
select select "AU"
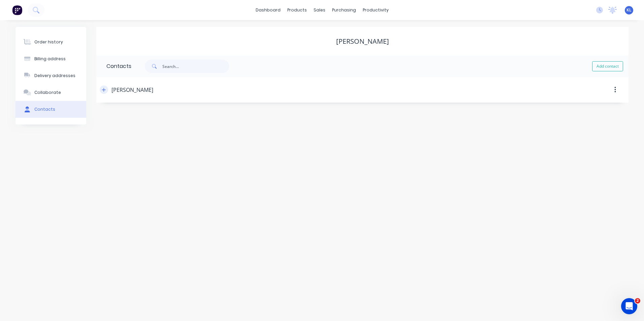
click at [106, 90] on button "button" at bounding box center [104, 90] width 8 height 8
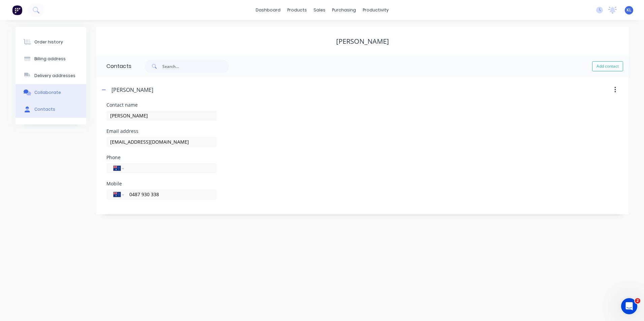
click at [46, 95] on div "Collaborate" at bounding box center [47, 93] width 27 height 6
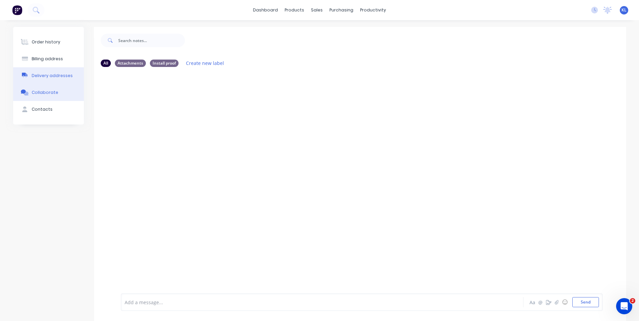
click at [70, 73] on div "Delivery addresses" at bounding box center [52, 76] width 41 height 6
select select "AU"
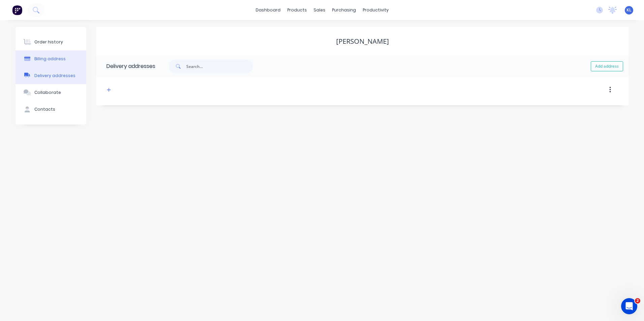
click at [40, 59] on div "Billing address" at bounding box center [49, 59] width 31 height 6
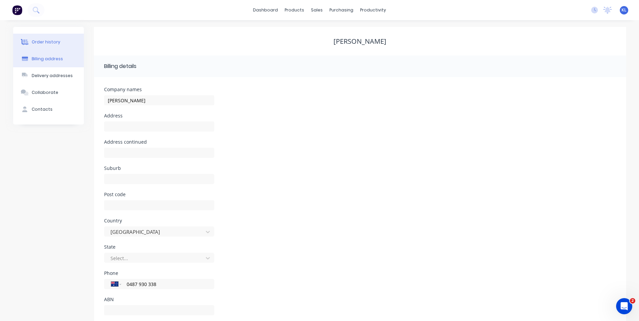
click at [42, 39] on div "Order history" at bounding box center [46, 42] width 29 height 6
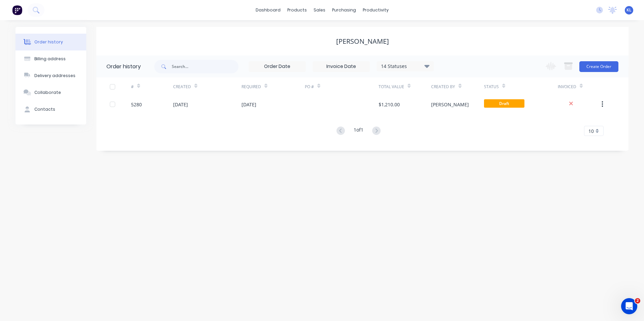
click at [432, 66] on div "14 Statuses" at bounding box center [405, 66] width 57 height 7
click at [560, 205] on div "Order history Billing address Delivery addresses Collaborate Contacts RICHARD S…" at bounding box center [322, 170] width 644 height 301
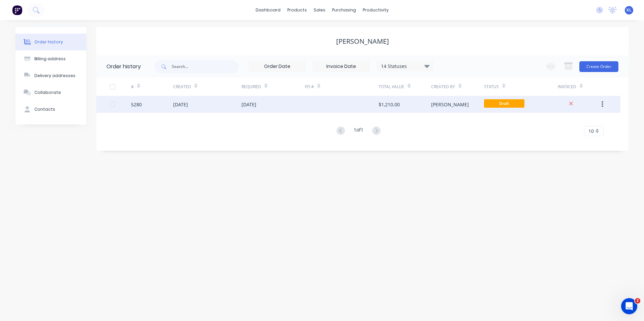
click at [602, 103] on icon "button" at bounding box center [602, 104] width 2 height 7
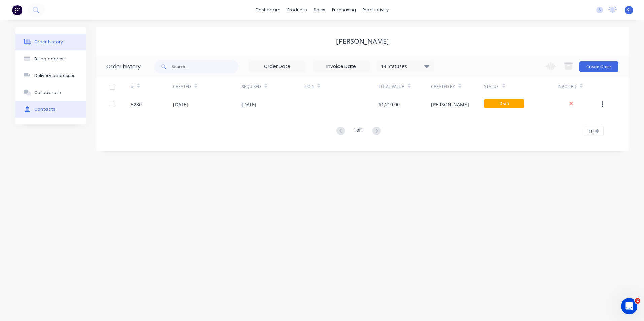
click at [43, 107] on div "Contacts" at bounding box center [44, 109] width 21 height 6
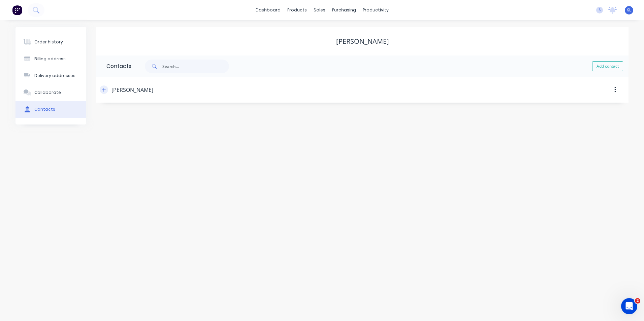
click at [104, 89] on icon "button" at bounding box center [104, 90] width 4 height 4
click at [614, 89] on icon "button" at bounding box center [615, 89] width 2 height 7
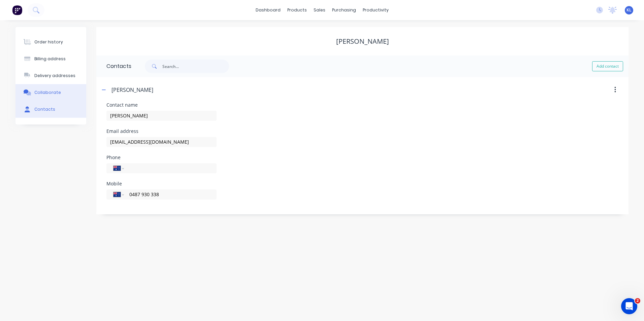
click at [51, 94] on div "Collaborate" at bounding box center [47, 93] width 27 height 6
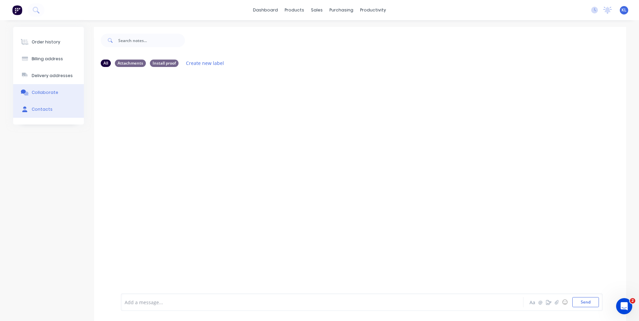
click at [46, 114] on button "Contacts" at bounding box center [48, 109] width 71 height 17
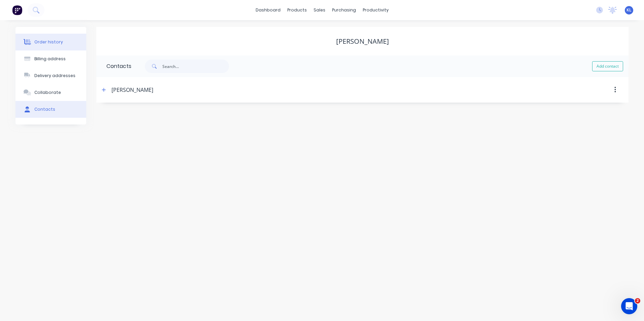
click at [53, 43] on div "Order history" at bounding box center [48, 42] width 29 height 6
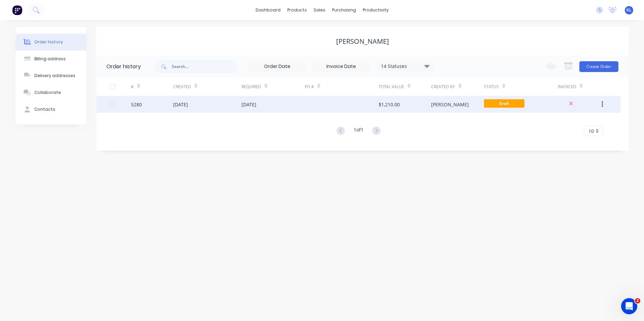
click at [135, 105] on div "5280" at bounding box center [136, 104] width 11 height 7
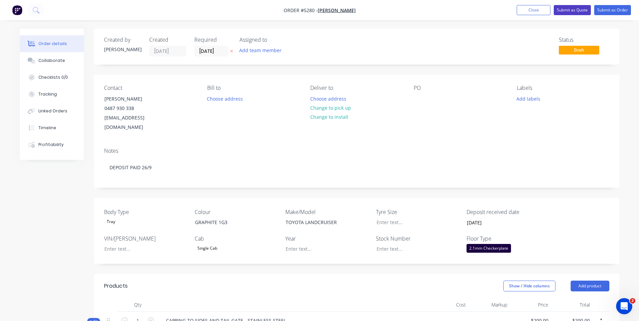
click at [576, 8] on button "Submit as Quote" at bounding box center [571, 10] width 37 height 10
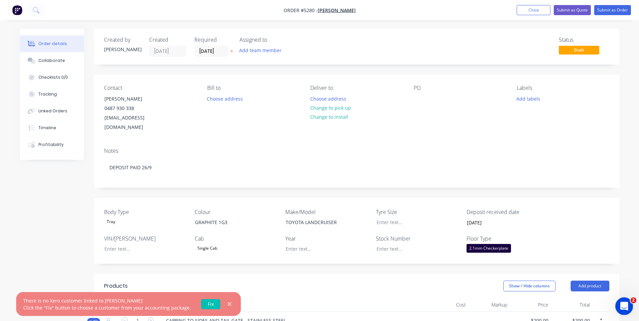
click at [624, 307] on icon "Open Intercom Messenger" at bounding box center [622, 305] width 11 height 11
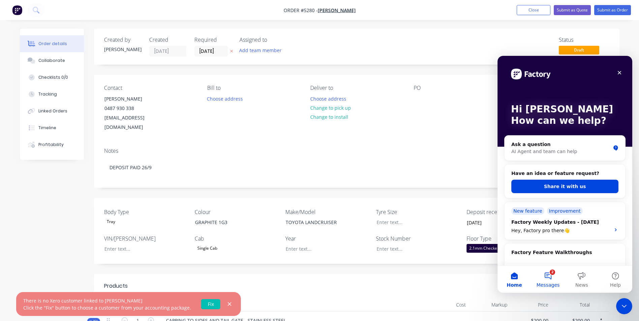
click at [551, 279] on button "2 Messages" at bounding box center [548, 279] width 34 height 27
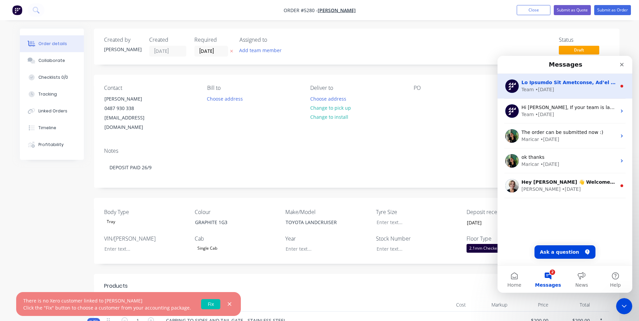
click at [540, 87] on div "• 2w ago" at bounding box center [544, 89] width 19 height 7
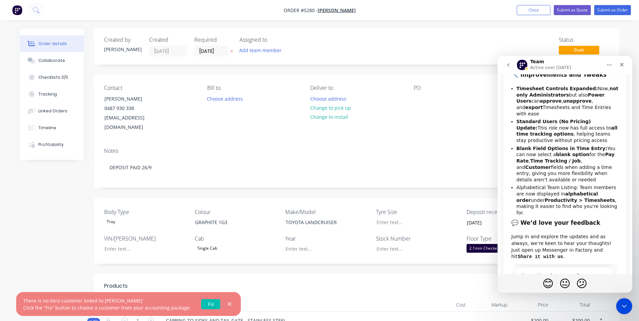
scroll to position [29, 0]
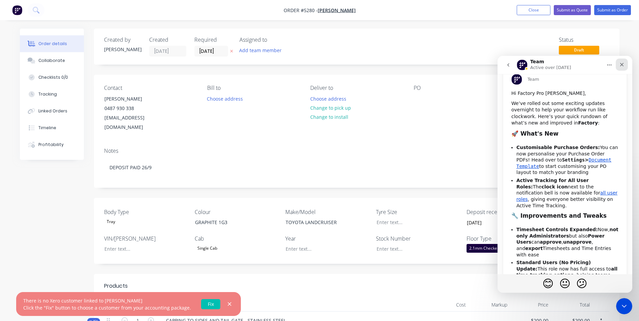
click at [622, 68] on div "Close" at bounding box center [621, 65] width 12 height 12
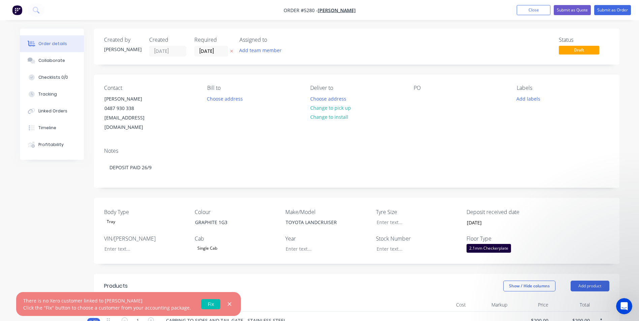
scroll to position [231, 0]
click at [624, 305] on icon "Open Intercom Messenger" at bounding box center [622, 305] width 11 height 11
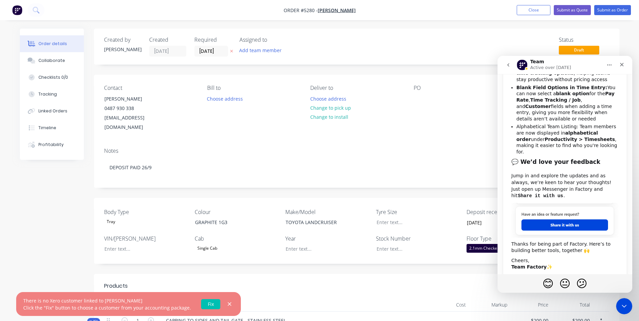
click at [508, 65] on icon "go back" at bounding box center [508, 64] width 2 height 3
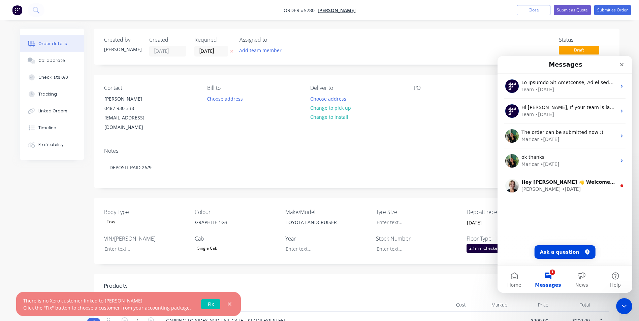
scroll to position [0, 0]
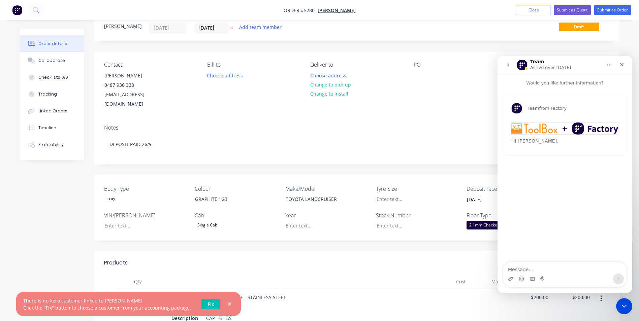
scroll to position [34, 0]
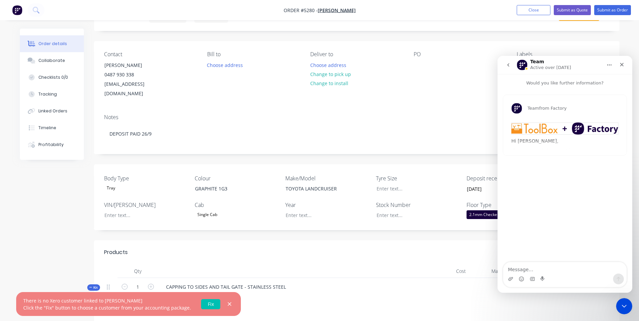
click at [512, 64] on button "go back" at bounding box center [508, 65] width 13 height 13
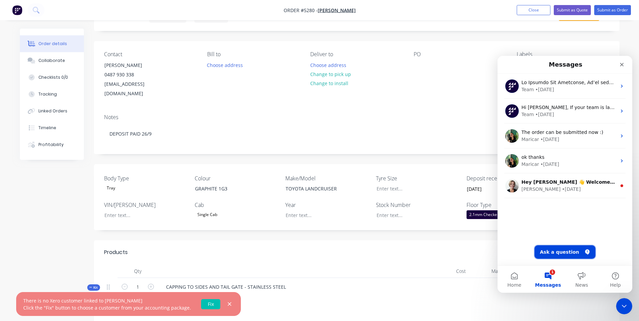
click at [569, 251] on button "Ask a question" at bounding box center [564, 251] width 61 height 13
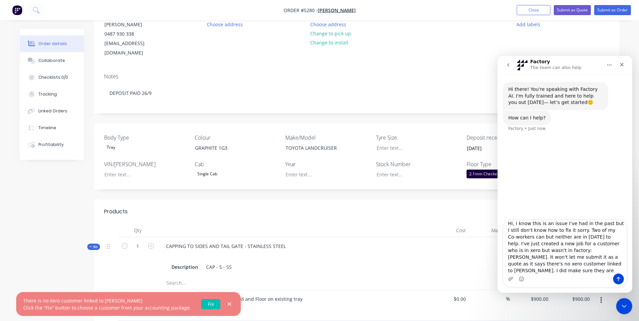
scroll to position [101, 0]
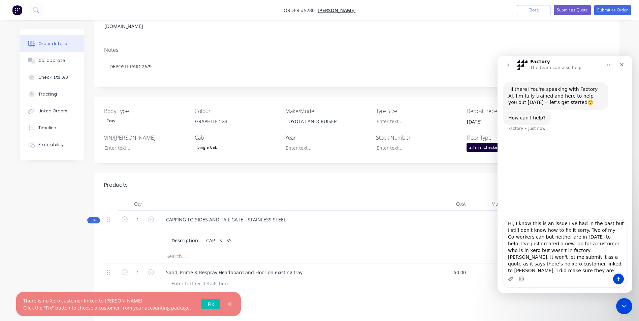
type textarea "Hi, I know this is an issue I've had in the past but I still don't know how to …"
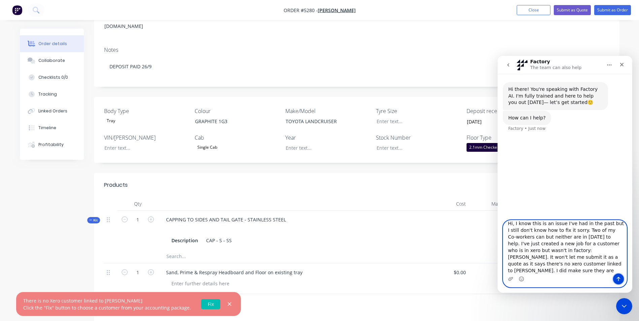
click at [617, 278] on icon "Send a message…" at bounding box center [618, 279] width 4 height 4
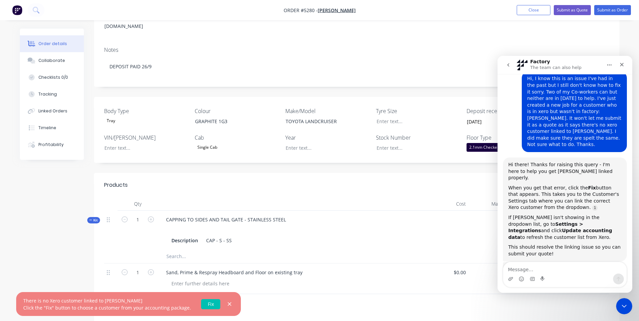
scroll to position [75, 0]
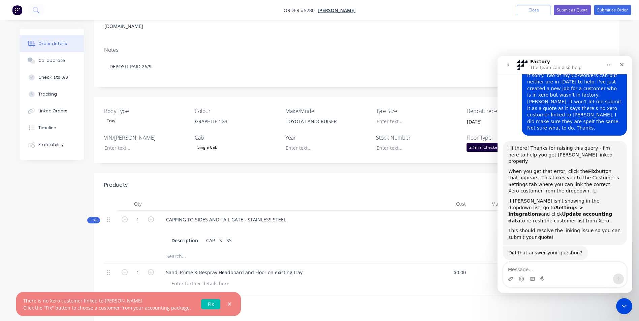
click at [204, 306] on link "Fix" at bounding box center [210, 304] width 19 height 10
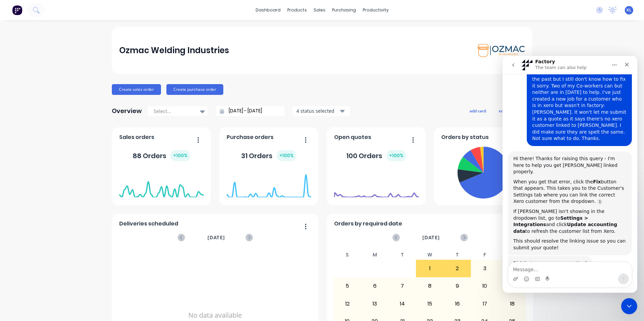
scroll to position [75, 0]
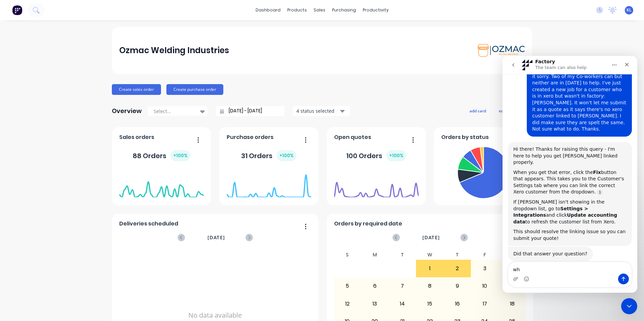
type textarea "w"
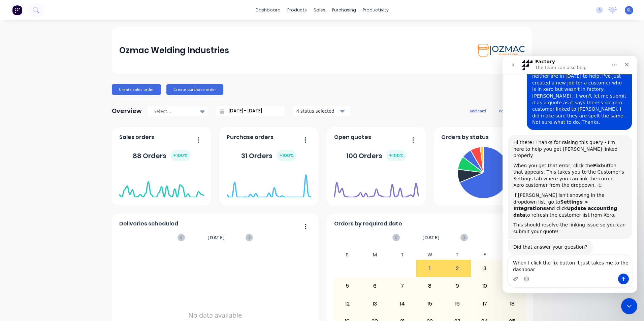
type textarea "When I click the fix button it just takes me to the dashboard"
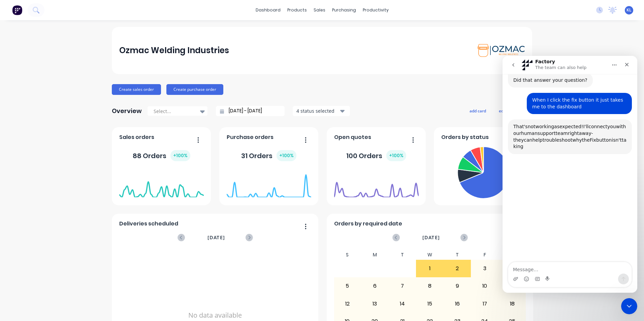
scroll to position [256, 0]
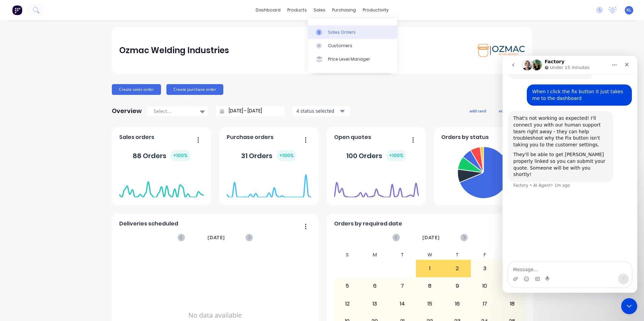
click at [336, 32] on div "Sales Orders" at bounding box center [342, 32] width 28 height 6
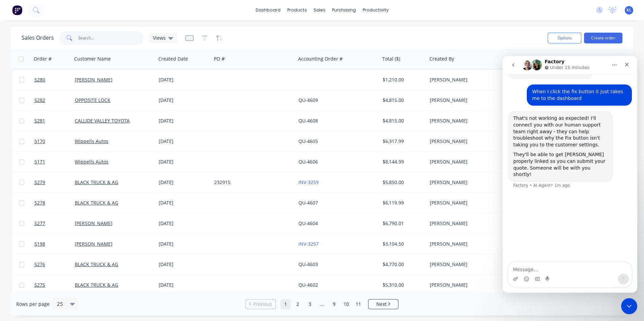
click at [106, 40] on input "text" at bounding box center [111, 37] width 66 height 13
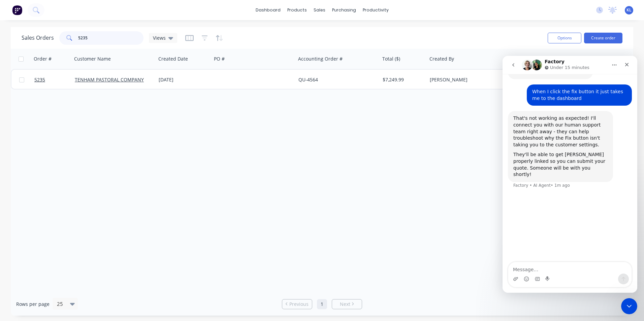
type input "5235"
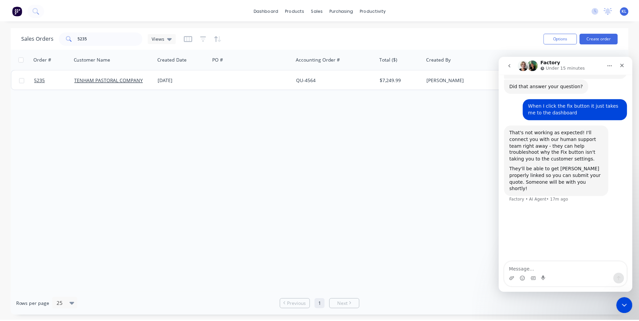
scroll to position [249, 0]
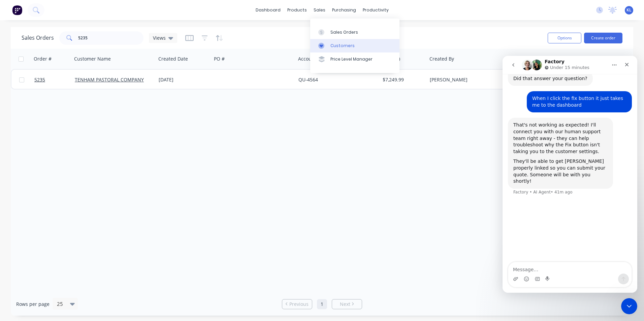
click at [344, 45] on div "Customers" at bounding box center [342, 46] width 24 height 6
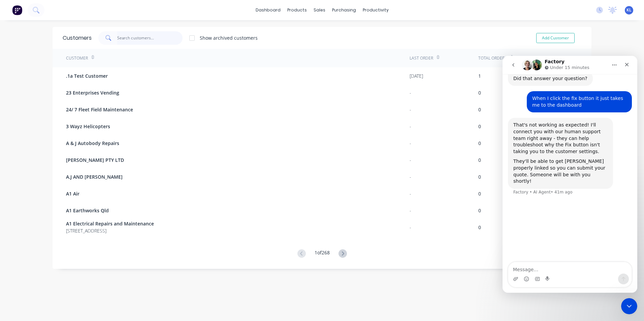
click at [132, 38] on input "text" at bounding box center [150, 37] width 66 height 13
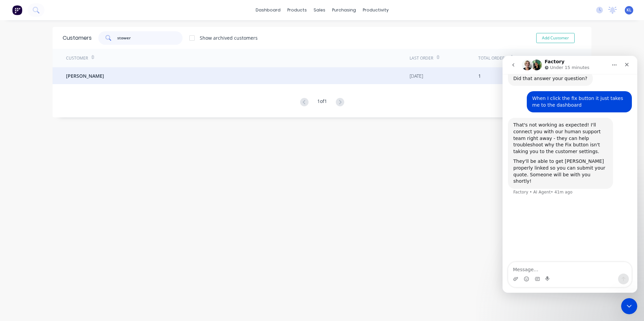
type input "stower"
click at [91, 76] on span "[PERSON_NAME]" at bounding box center [85, 75] width 38 height 7
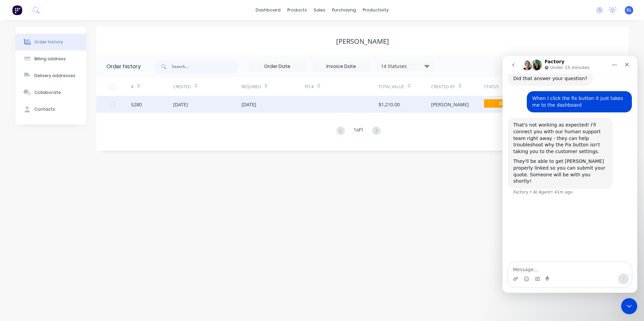
click at [138, 105] on div "5280" at bounding box center [136, 104] width 11 height 7
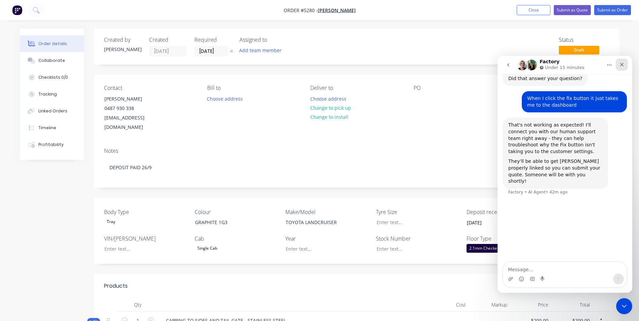
click at [626, 65] on div "Close" at bounding box center [621, 65] width 12 height 12
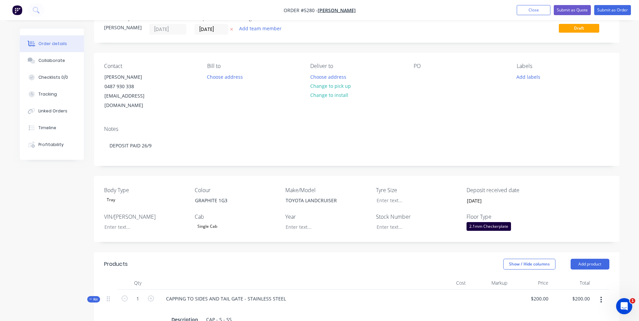
scroll to position [34, 0]
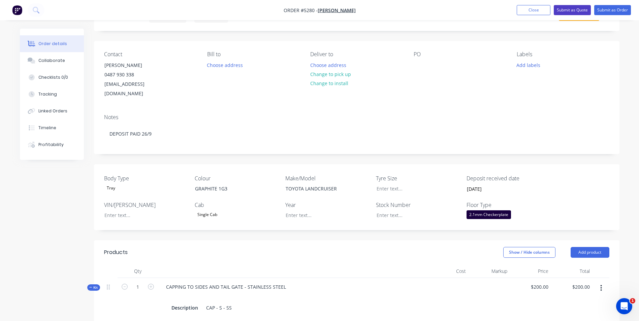
click at [576, 10] on button "Submit as Quote" at bounding box center [571, 10] width 37 height 10
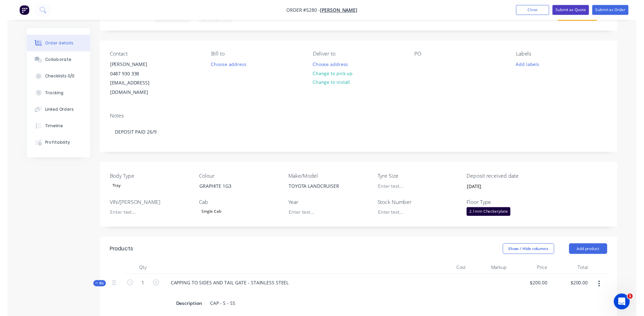
scroll to position [0, 0]
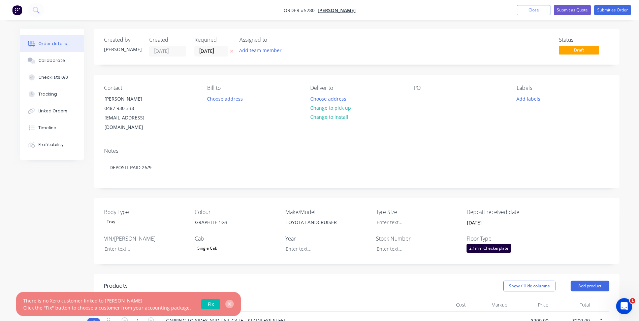
click at [228, 304] on icon "button" at bounding box center [230, 304] width 4 height 4
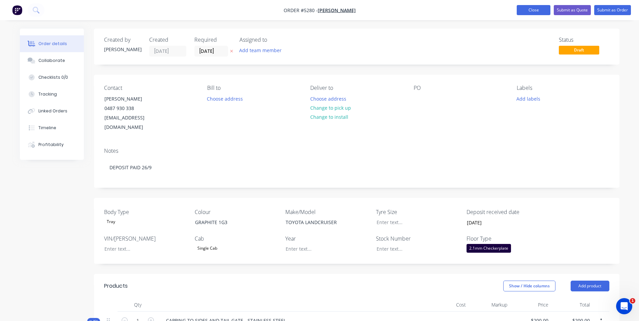
click at [549, 12] on button "Close" at bounding box center [533, 10] width 34 height 10
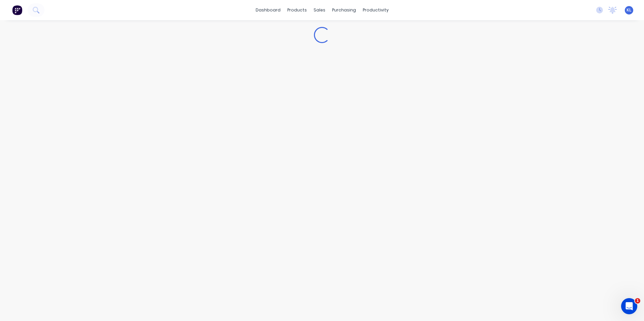
click at [544, 11] on div "dashboard products sales purchasing productivity dashboard products Product Cat…" at bounding box center [322, 10] width 644 height 20
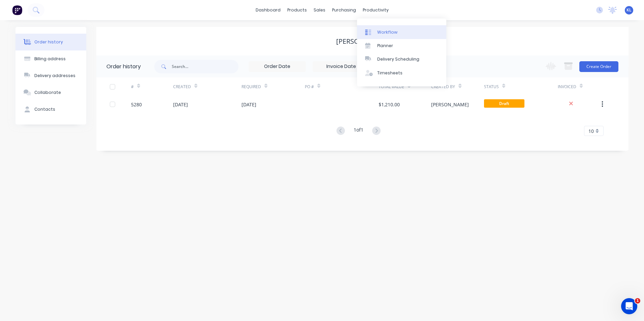
click at [387, 34] on div "Workflow" at bounding box center [387, 32] width 20 height 6
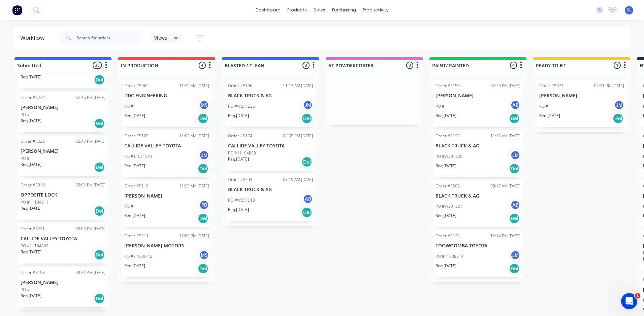
scroll to position [1326, 0]
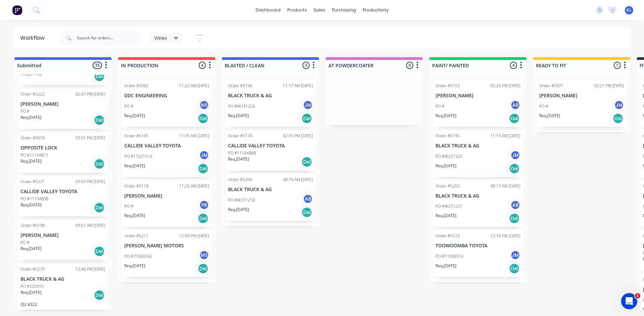
click at [66, 292] on div "Req. [DATE] Del" at bounding box center [63, 295] width 85 height 11
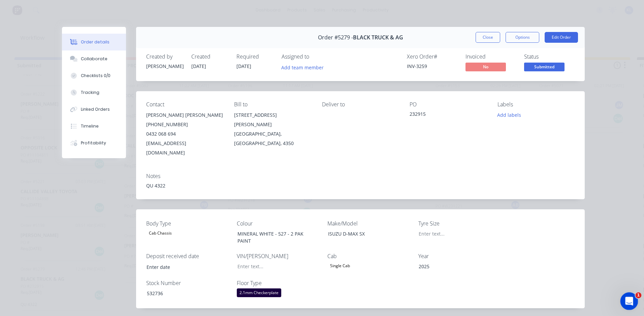
click at [630, 299] on icon "Open Intercom Messenger" at bounding box center [627, 300] width 11 height 11
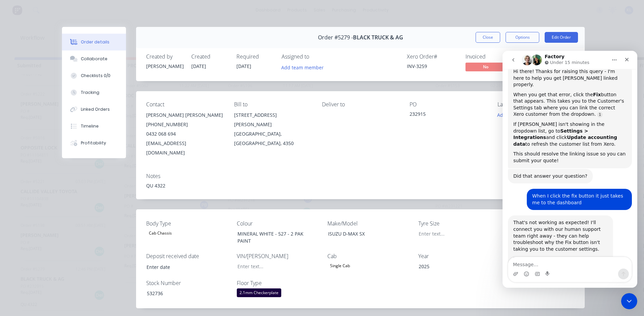
scroll to position [137, 0]
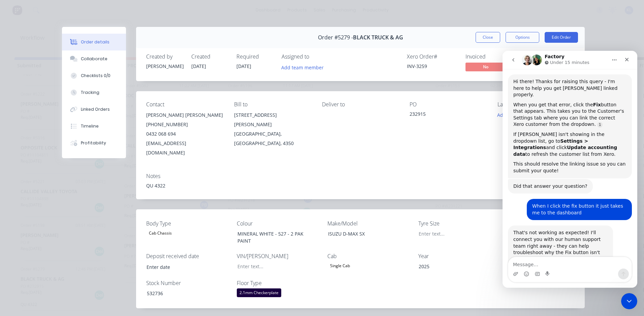
click at [514, 61] on icon "go back" at bounding box center [512, 59] width 5 height 5
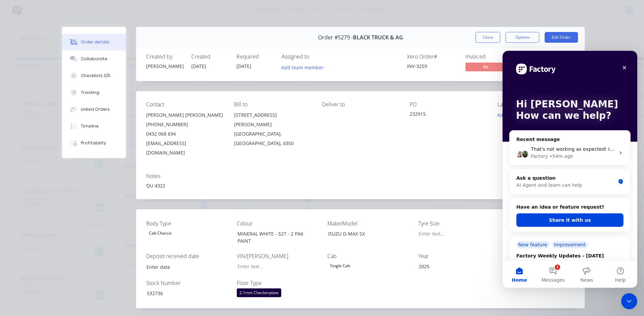
click at [553, 272] on button "1 Messages" at bounding box center [553, 274] width 34 height 27
click at [553, 271] on button "1 Messages" at bounding box center [553, 274] width 34 height 27
click at [554, 271] on button "1 Messages" at bounding box center [553, 274] width 34 height 27
click at [598, 300] on div "Order details Collaborate Checklists 0/0 Tracking Linked Orders Timeline Profit…" at bounding box center [322, 158] width 644 height 316
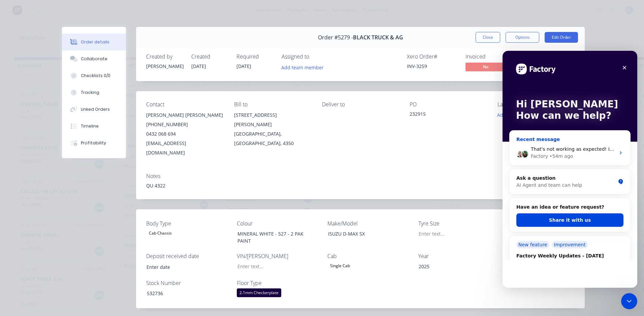
click at [618, 154] on icon "Intercom messenger" at bounding box center [620, 152] width 5 height 5
click at [536, 141] on div "That's not working as expected! I'll connect you with our human support team ri…" at bounding box center [569, 152] width 121 height 25
click at [288, 147] on div "Bill to [STREET_ADDRESS][PERSON_NAME]" at bounding box center [272, 129] width 77 height 56
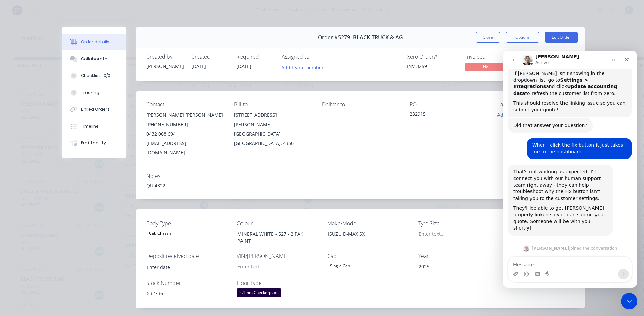
scroll to position [207, 0]
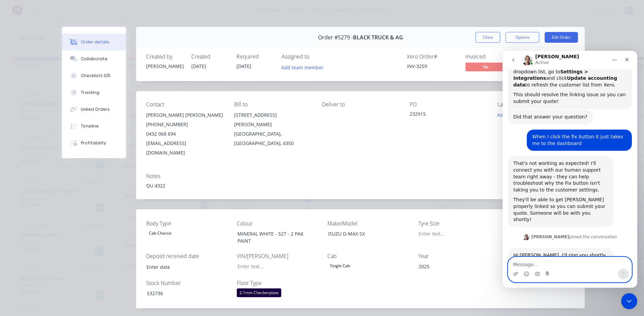
click at [532, 264] on textarea "Message…" at bounding box center [569, 262] width 123 height 11
type textarea "ALL GOOD THANKS"
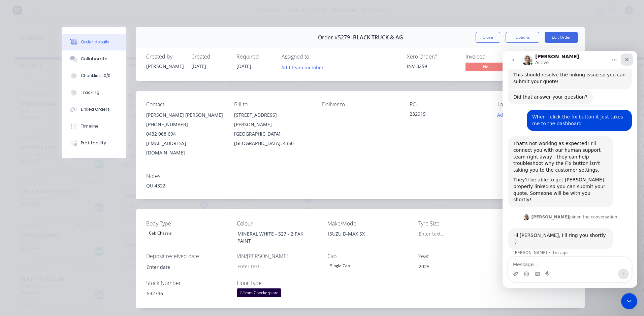
click at [628, 60] on icon "Close" at bounding box center [626, 59] width 5 height 5
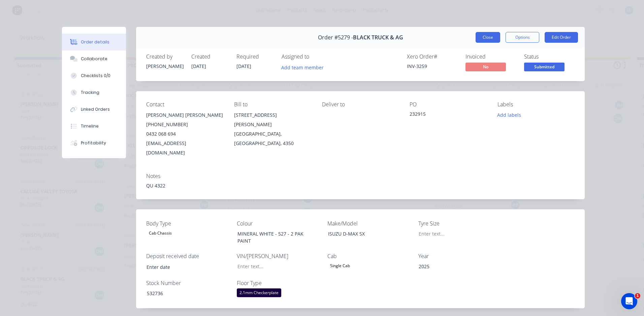
click at [490, 35] on button "Close" at bounding box center [487, 37] width 25 height 11
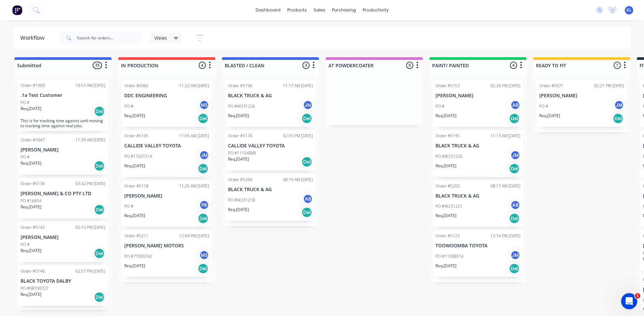
scroll to position [0, 0]
click at [114, 37] on input "text" at bounding box center [110, 37] width 67 height 13
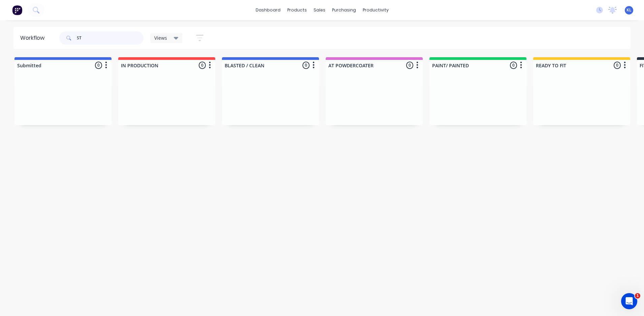
type input "S"
type input "[PERSON_NAME]"
drag, startPoint x: 107, startPoint y: 38, endPoint x: 72, endPoint y: 35, distance: 35.2
click at [72, 35] on div "[PERSON_NAME]" at bounding box center [101, 37] width 84 height 13
type input "K"
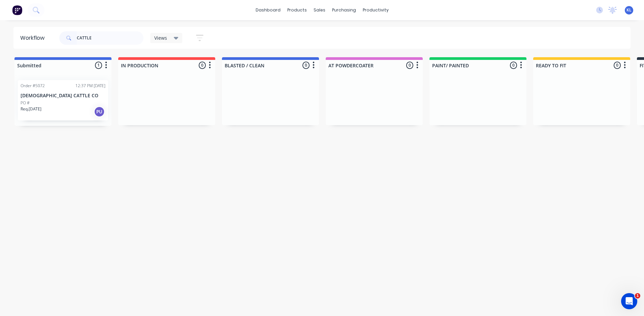
click at [57, 99] on div "Order #5072 12:37 PM [DATE] [PERSON_NAME] CATTLE CO PO # Req. [DATE] PU" at bounding box center [63, 100] width 90 height 40
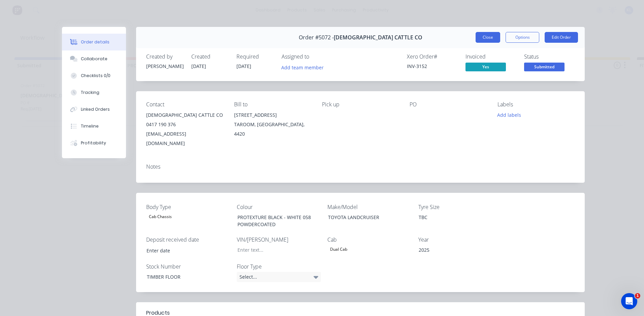
click at [489, 36] on button "Close" at bounding box center [487, 37] width 25 height 11
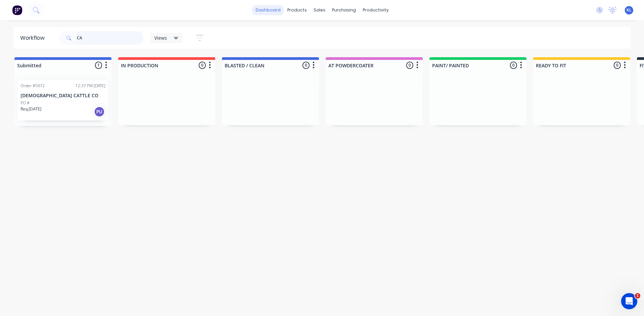
type input "C"
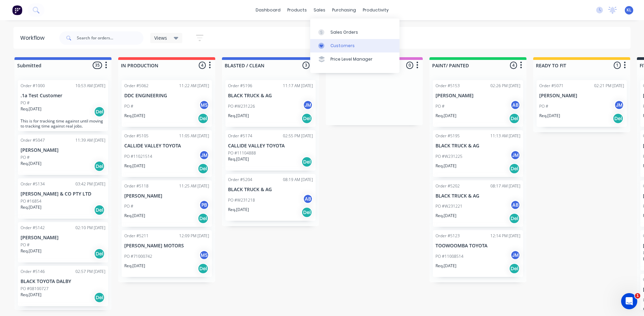
click at [355, 43] on link "Customers" at bounding box center [354, 45] width 89 height 13
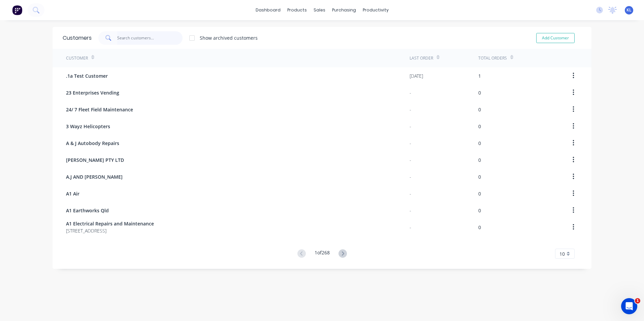
click at [147, 38] on input "text" at bounding box center [150, 37] width 66 height 13
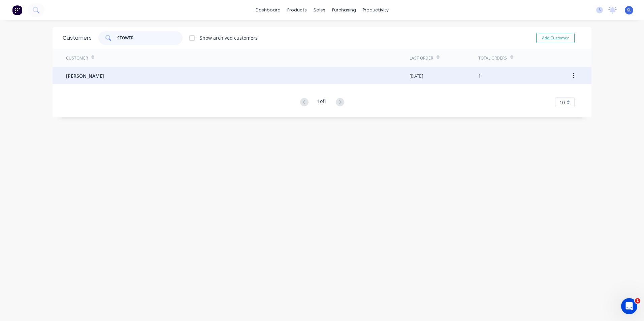
type input "STOWER"
click at [91, 75] on span "[PERSON_NAME]" at bounding box center [85, 75] width 38 height 7
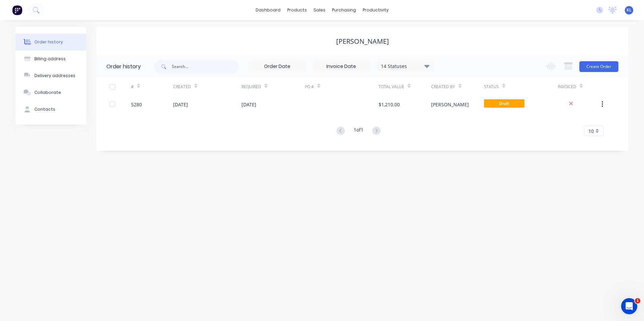
click at [15, 10] on img at bounding box center [17, 10] width 10 height 10
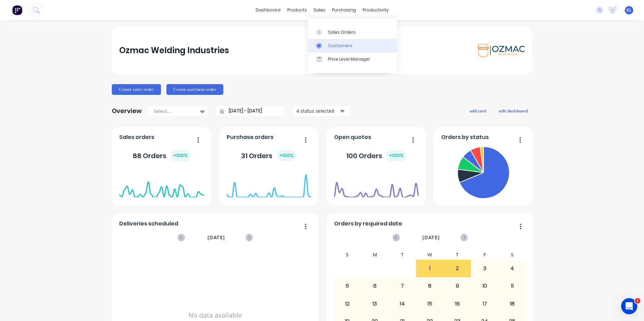
click at [341, 44] on div "Customers" at bounding box center [340, 46] width 24 height 6
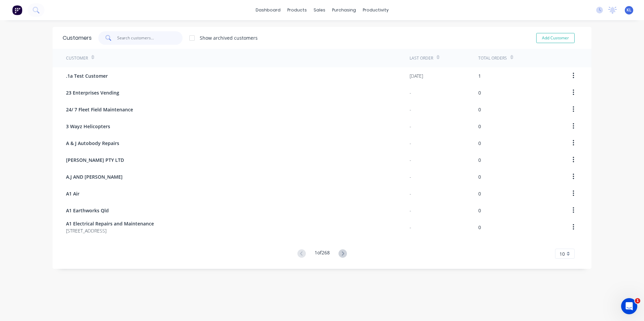
click at [148, 38] on input "text" at bounding box center [150, 37] width 66 height 13
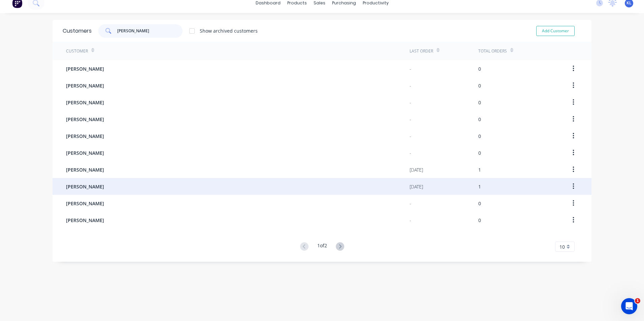
scroll to position [13, 0]
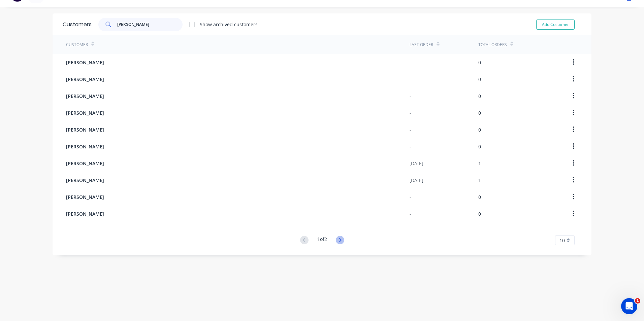
type input "[PERSON_NAME]"
click at [341, 239] on icon at bounding box center [340, 240] width 8 height 8
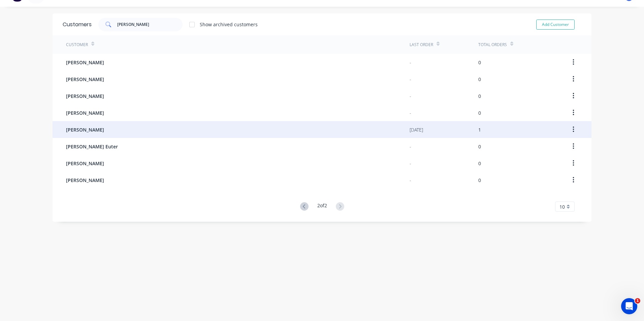
click at [86, 128] on span "[PERSON_NAME]" at bounding box center [85, 129] width 38 height 7
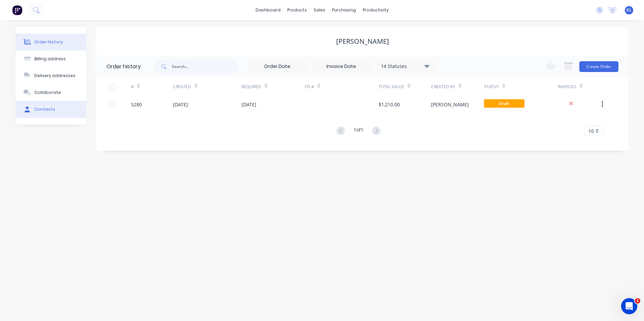
click at [50, 111] on div "Contacts" at bounding box center [44, 109] width 21 height 6
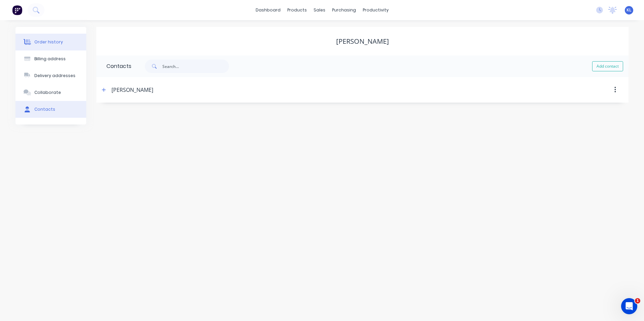
click at [49, 39] on div "Order history" at bounding box center [48, 42] width 29 height 6
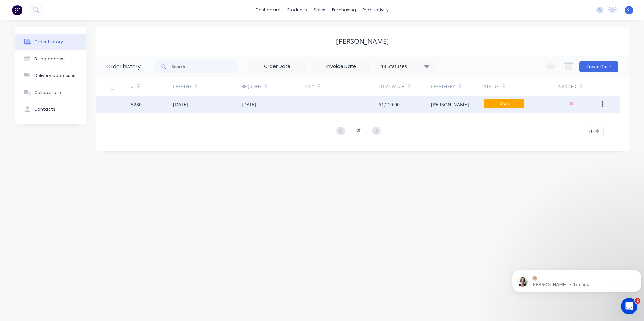
click at [138, 106] on div "5280" at bounding box center [136, 104] width 11 height 7
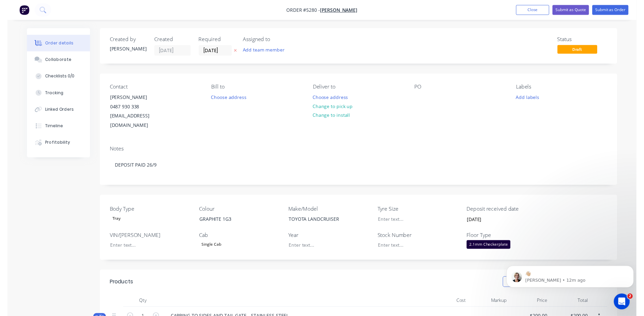
scroll to position [264, 0]
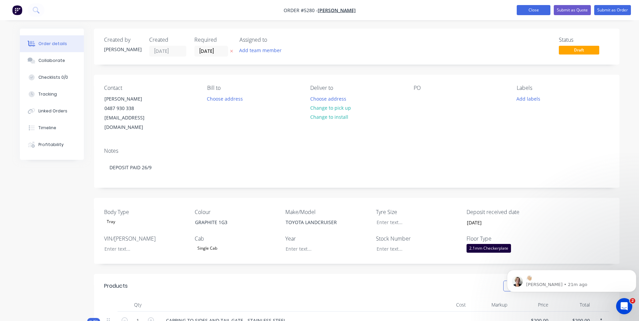
click at [532, 10] on button "Close" at bounding box center [533, 10] width 34 height 10
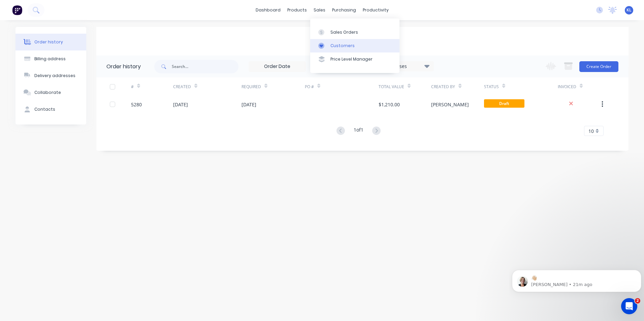
click at [343, 43] on div "Customers" at bounding box center [342, 46] width 24 height 6
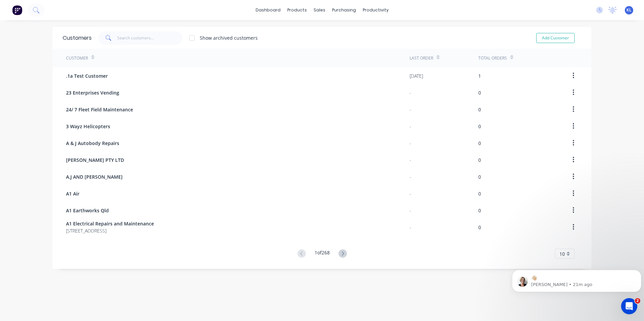
click at [510, 57] on icon at bounding box center [511, 57] width 3 height 5
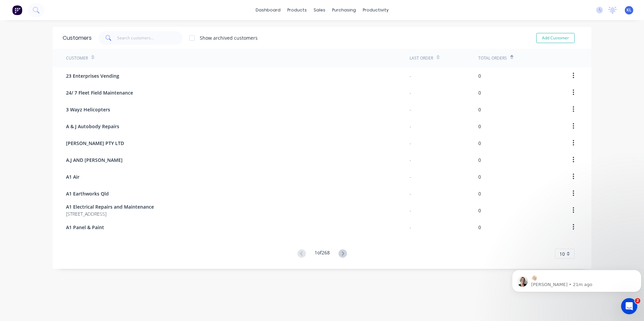
click at [510, 57] on icon at bounding box center [511, 57] width 3 height 5
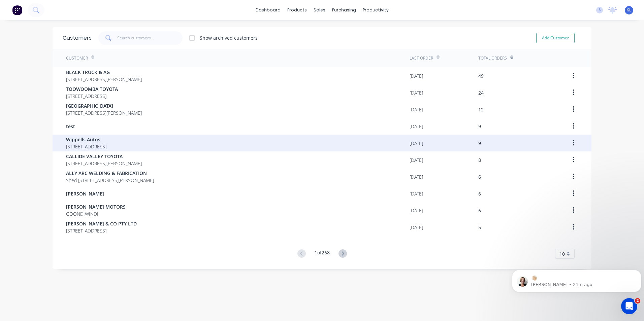
click at [79, 140] on span "Wippells Autos" at bounding box center [86, 139] width 40 height 7
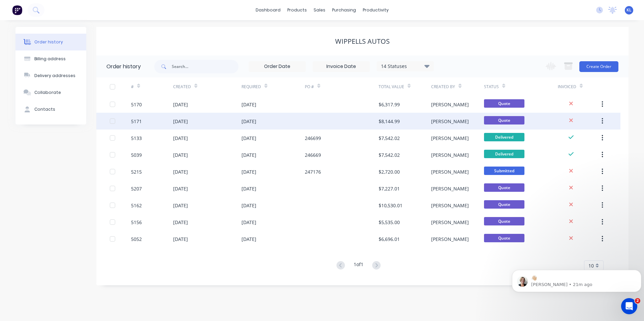
click at [139, 121] on div "5171" at bounding box center [136, 121] width 11 height 7
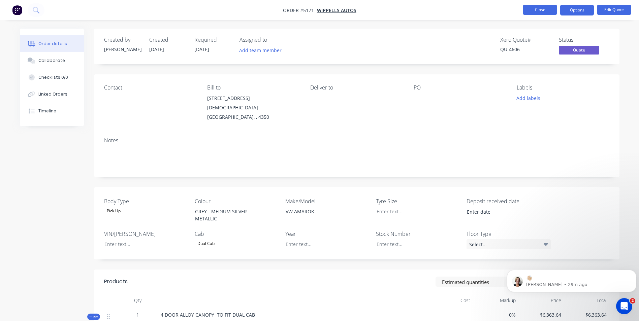
click at [538, 11] on button "Close" at bounding box center [540, 10] width 34 height 10
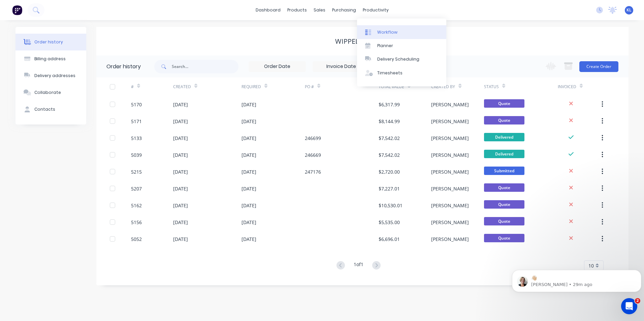
click at [381, 34] on div "Workflow" at bounding box center [387, 32] width 20 height 6
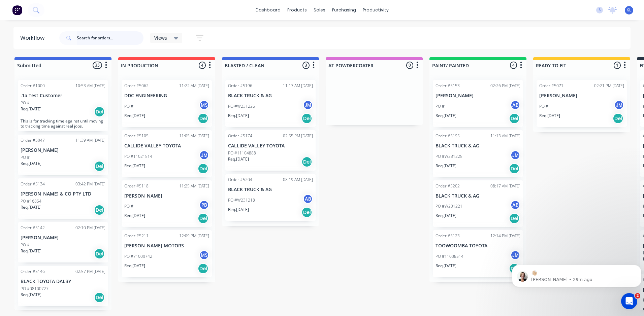
click at [126, 36] on input "text" at bounding box center [110, 37] width 67 height 13
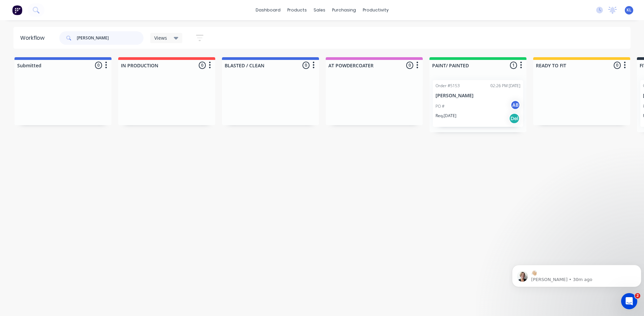
drag, startPoint x: 99, startPoint y: 38, endPoint x: 59, endPoint y: 37, distance: 39.7
click at [59, 37] on div "[PERSON_NAME]" at bounding box center [101, 37] width 84 height 13
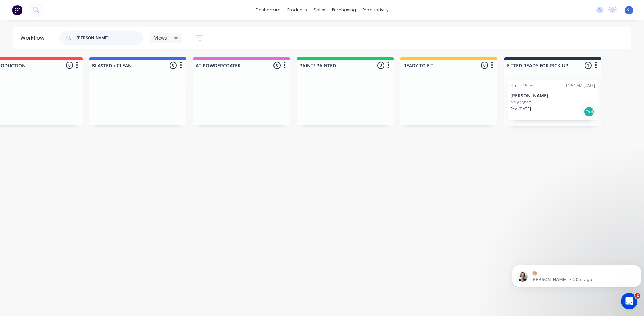
scroll to position [0, 133]
click at [522, 99] on div "Order #5256 11:54 AM [DATE] [PERSON_NAME] PO #23597 Req. [DATE] Del" at bounding box center [552, 100] width 90 height 40
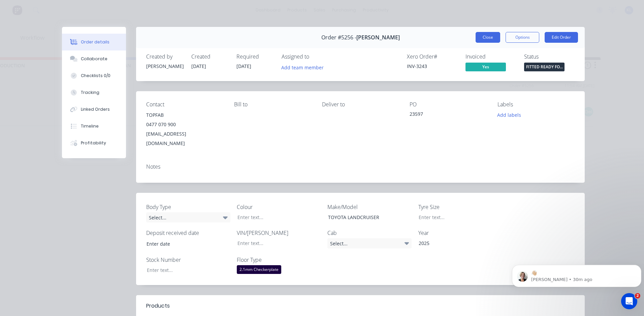
click at [487, 38] on button "Close" at bounding box center [487, 37] width 25 height 11
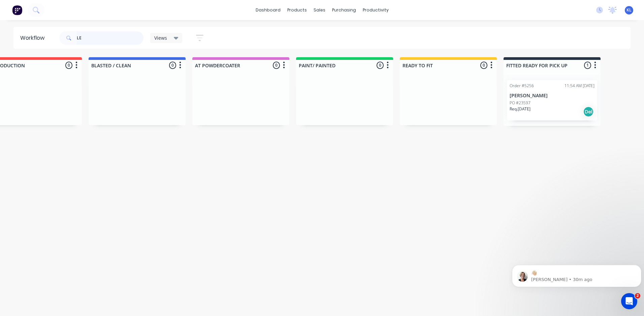
type input "L"
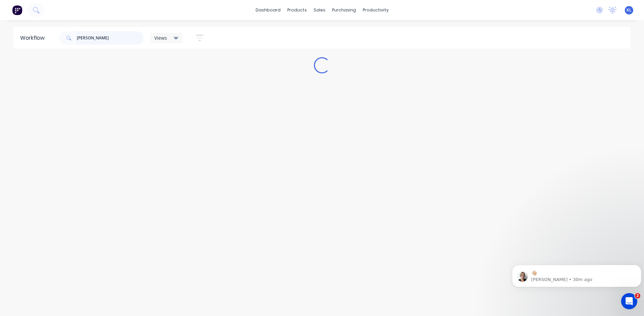
scroll to position [0, 0]
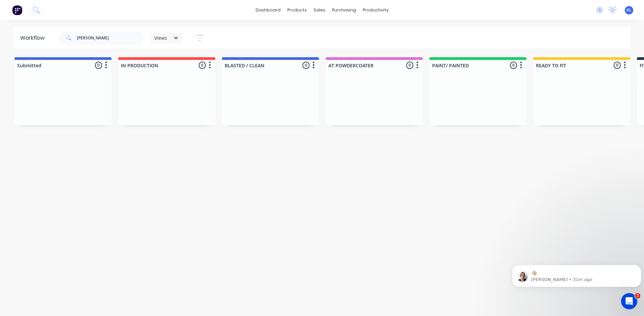
click at [278, 276] on html "dashboard products sales purchasing productivity dashboard products Product Cat…" at bounding box center [322, 138] width 644 height 276
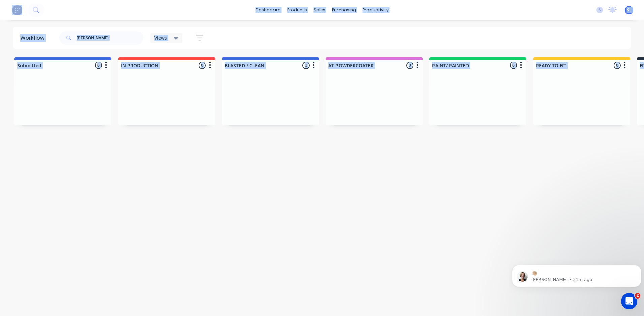
drag, startPoint x: 278, startPoint y: 316, endPoint x: 367, endPoint y: 320, distance: 89.3
click at [367, 276] on html "dashboard products sales purchasing productivity dashboard products Product Cat…" at bounding box center [322, 138] width 644 height 276
click at [111, 38] on input "[PERSON_NAME]" at bounding box center [110, 37] width 67 height 13
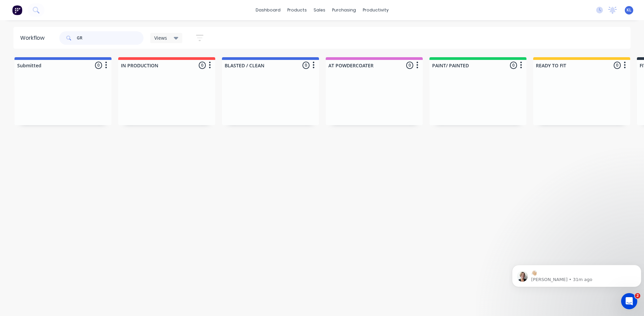
type input "G"
type input "W"
type input "POLL"
drag, startPoint x: 107, startPoint y: 38, endPoint x: 69, endPoint y: 39, distance: 38.7
click at [69, 39] on div "POLL" at bounding box center [101, 37] width 84 height 13
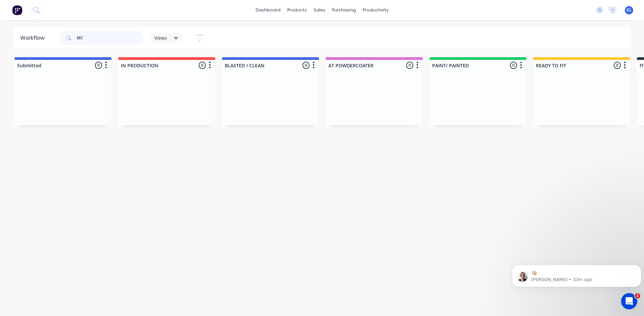
type input "M"
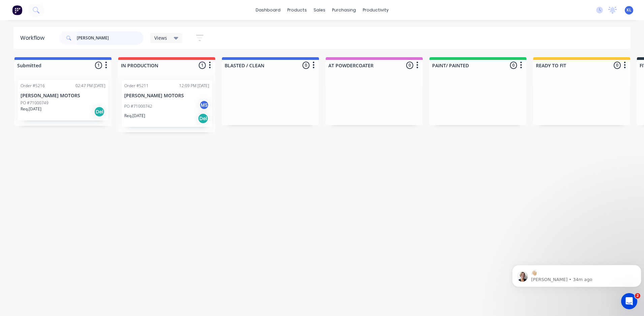
click at [94, 39] on input "[PERSON_NAME]" at bounding box center [110, 37] width 67 height 13
type input "P"
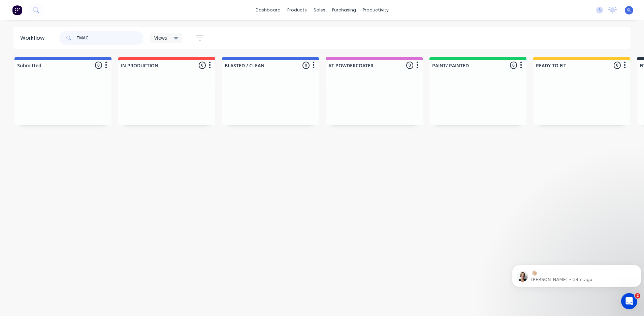
drag, startPoint x: 95, startPoint y: 38, endPoint x: 64, endPoint y: 37, distance: 30.3
click at [64, 37] on div "TMAC" at bounding box center [101, 37] width 84 height 13
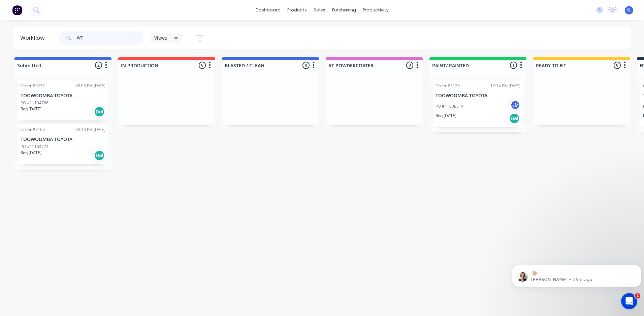
type input "W"
type input "[PERSON_NAME]"
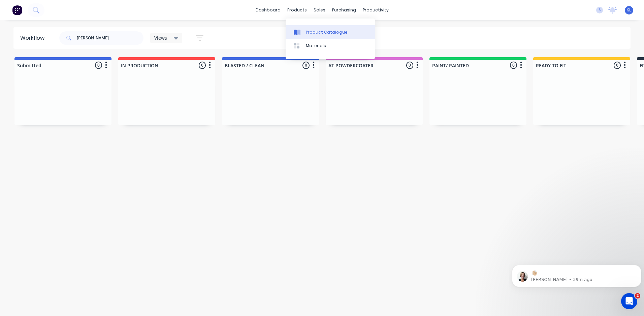
click at [326, 34] on div "Product Catalogue" at bounding box center [327, 32] width 42 height 6
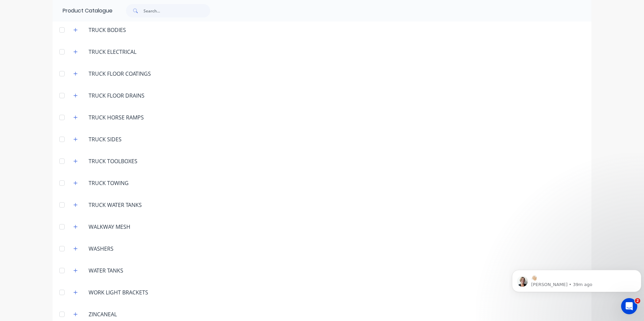
scroll to position [2491, 0]
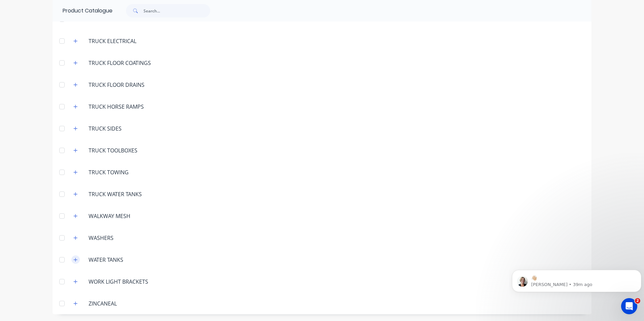
click at [74, 260] on icon "button" at bounding box center [76, 260] width 4 height 4
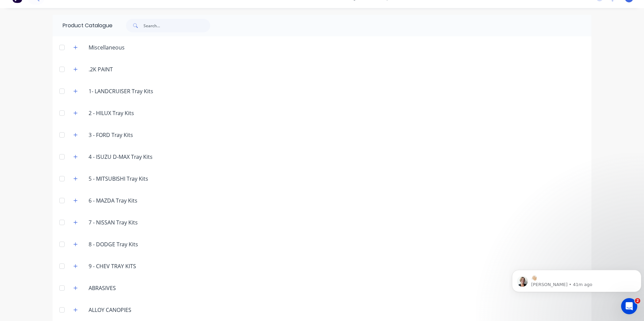
scroll to position [0, 0]
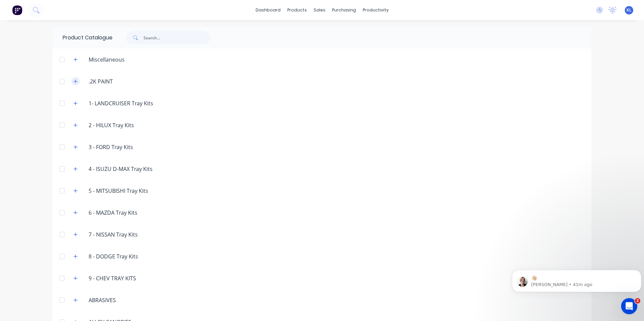
click at [73, 79] on icon "button" at bounding box center [75, 81] width 4 height 5
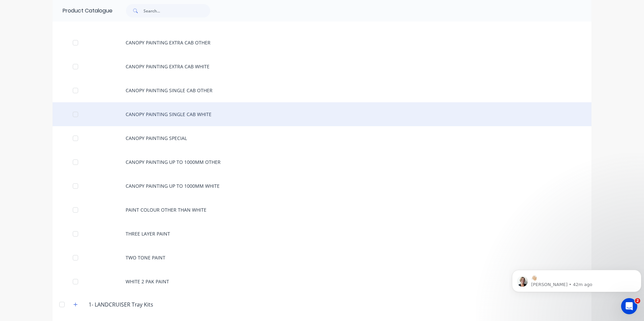
scroll to position [135, 0]
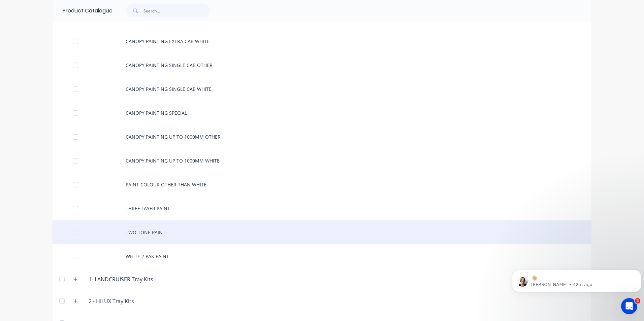
click at [155, 232] on div "TWO TONE PAINT" at bounding box center [322, 232] width 539 height 24
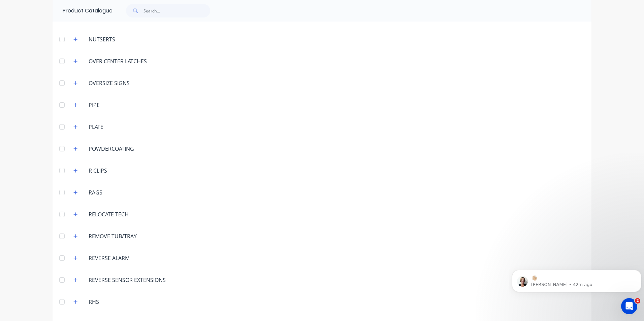
scroll to position [1885, 0]
click at [75, 149] on icon "button" at bounding box center [75, 148] width 4 height 5
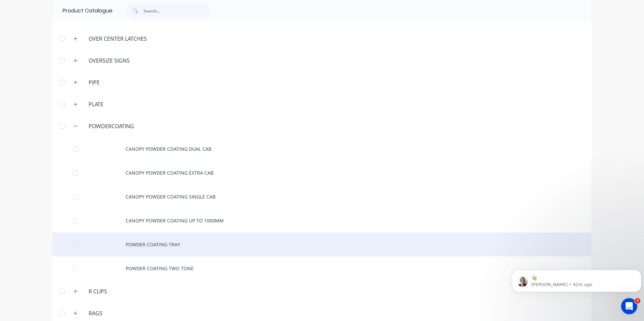
scroll to position [1919, 0]
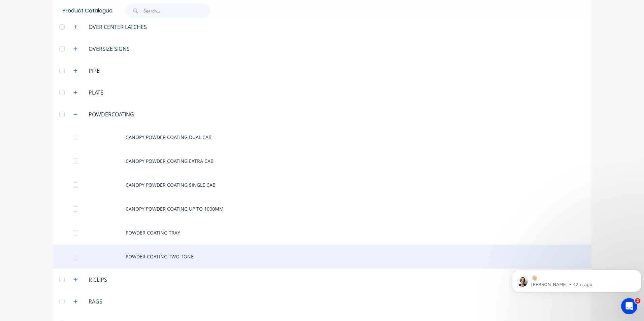
click at [166, 256] on div "POWDER COATING TWO TONE" at bounding box center [322, 257] width 539 height 24
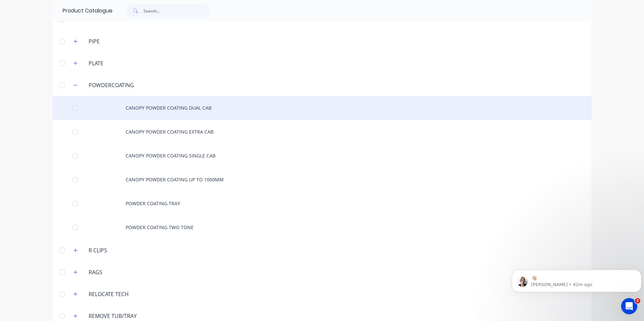
scroll to position [1952, 0]
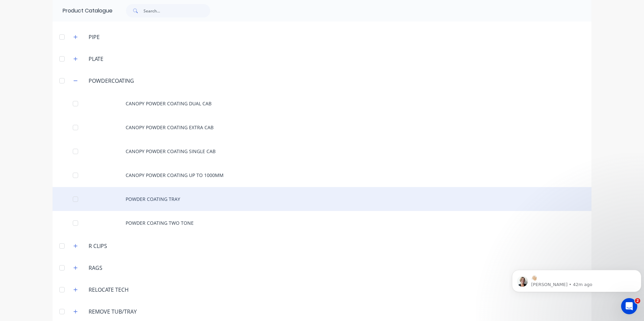
click at [166, 202] on div "POWDER COATING TRAY" at bounding box center [322, 199] width 539 height 24
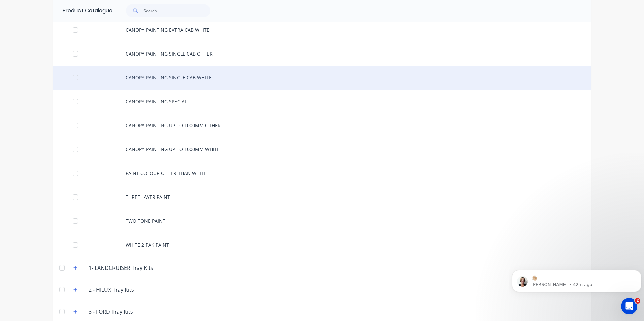
scroll to position [202, 0]
